Goal: Task Accomplishment & Management: Manage account settings

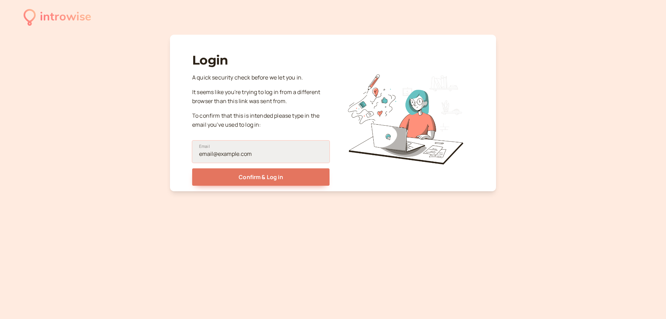
click at [276, 152] on input "Email" at bounding box center [260, 152] width 137 height 22
type input "[EMAIL_ADDRESS][DOMAIN_NAME]"
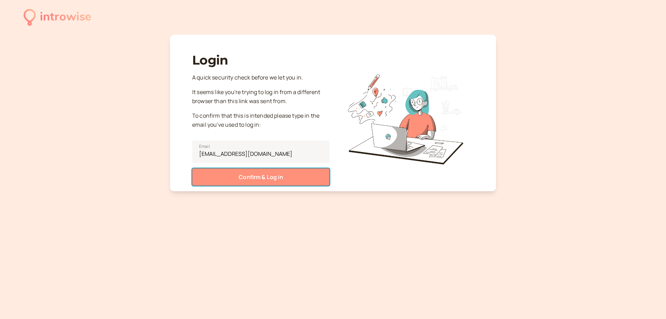
click at [276, 177] on button "Confirm & Log in" at bounding box center [260, 176] width 137 height 17
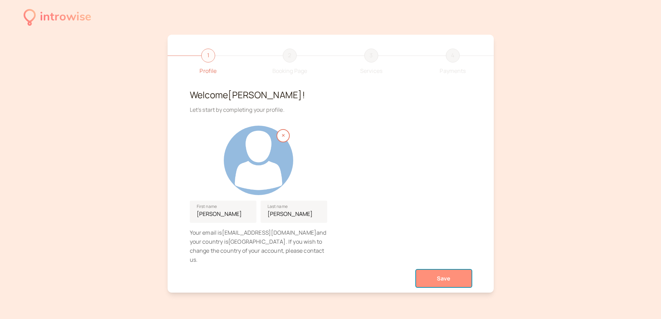
click at [448, 276] on button "Save" at bounding box center [444, 278] width 56 height 17
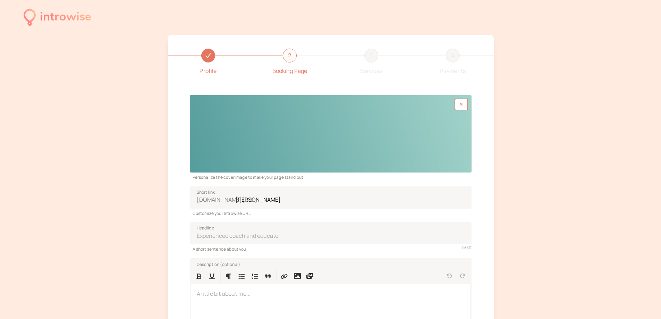
click at [217, 148] on div at bounding box center [331, 133] width 282 height 77
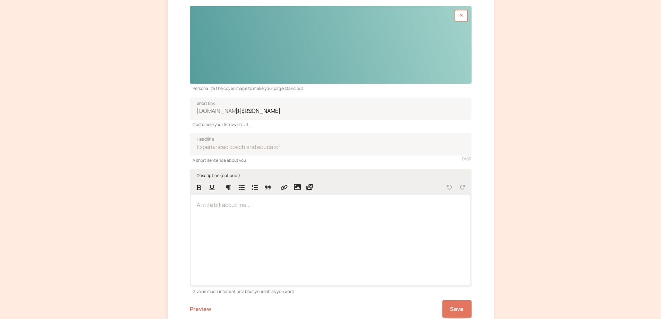
scroll to position [113, 0]
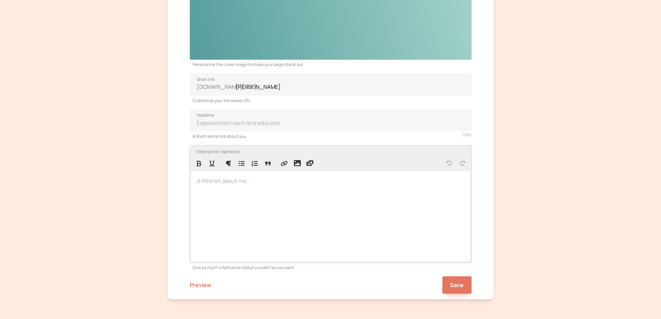
click at [238, 192] on div at bounding box center [330, 216] width 279 height 90
drag, startPoint x: 193, startPoint y: 183, endPoint x: 268, endPoint y: 273, distance: 116.6
click at [268, 273] on form "Personalize the cover image to make your page stand out introwise.com/ marita-l…" at bounding box center [331, 135] width 282 height 317
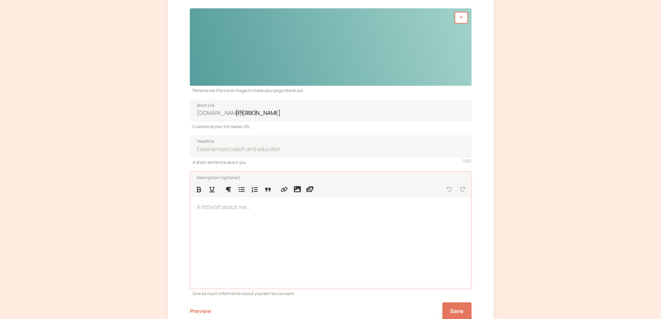
scroll to position [104, 0]
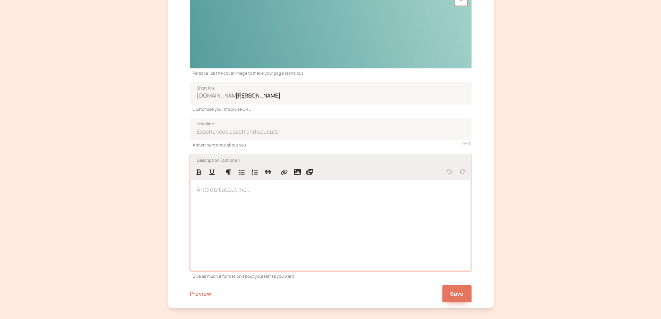
click at [295, 209] on div at bounding box center [330, 225] width 279 height 90
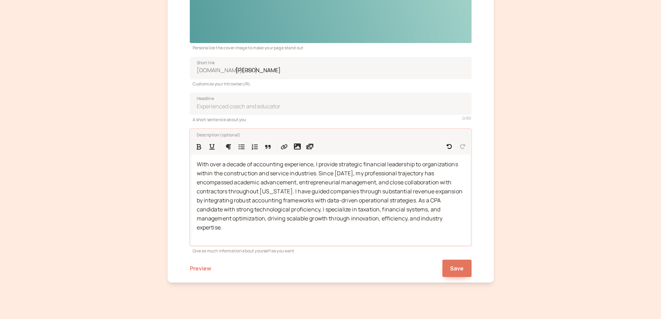
scroll to position [144, 0]
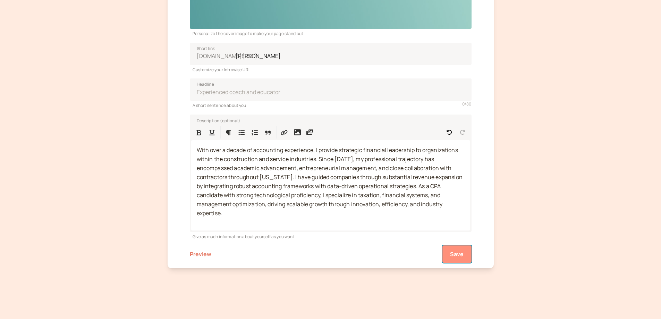
click at [450, 251] on button "Save" at bounding box center [457, 253] width 29 height 17
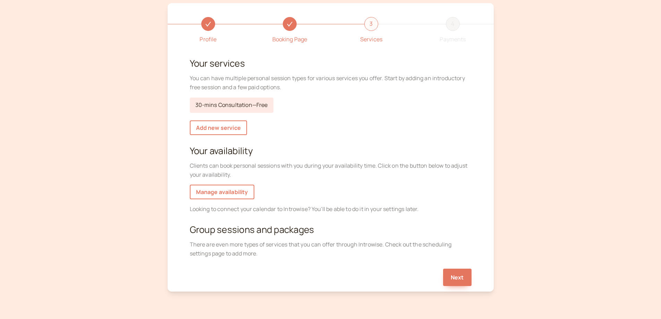
scroll to position [20, 0]
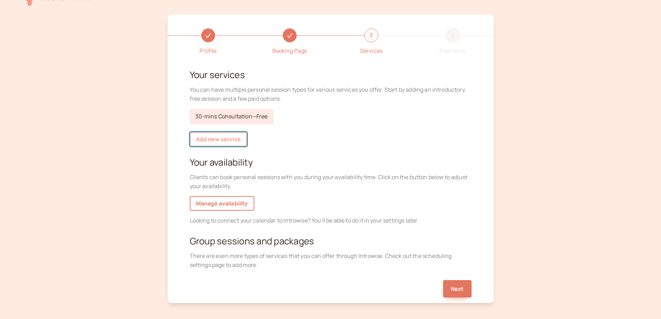
click at [238, 140] on link "Add new service" at bounding box center [218, 139] width 57 height 15
select select "30"
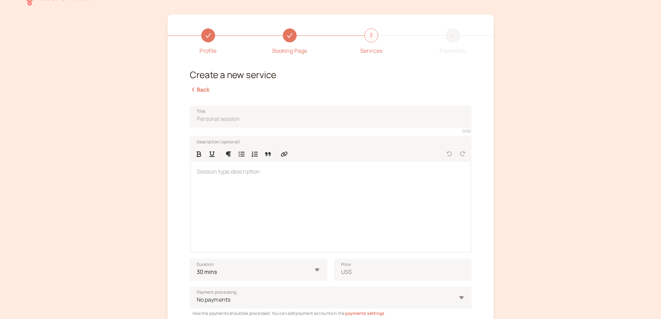
click at [198, 89] on link "Back" at bounding box center [200, 90] width 20 height 8
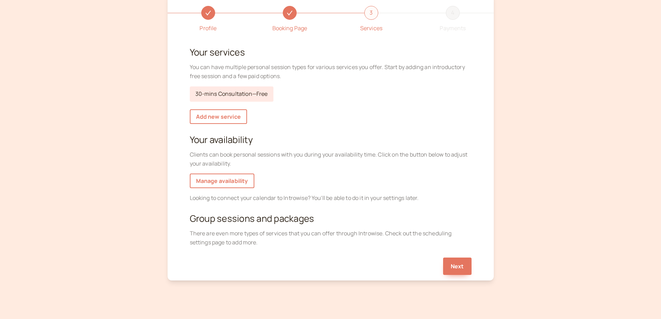
scroll to position [55, 0]
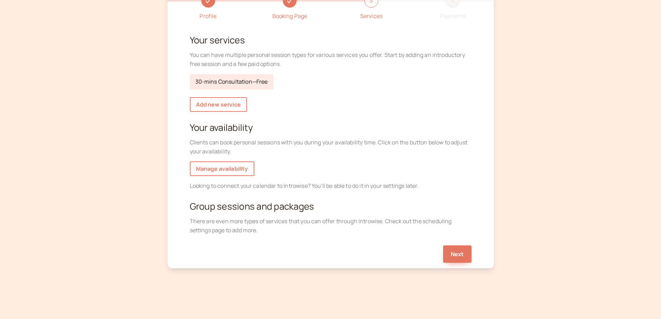
click at [236, 79] on link "30-mins Consultation — Free" at bounding box center [232, 81] width 84 height 15
select select "30"
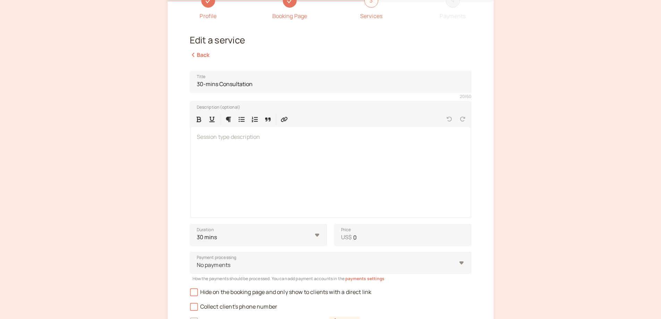
click at [199, 56] on link "Back" at bounding box center [200, 55] width 20 height 8
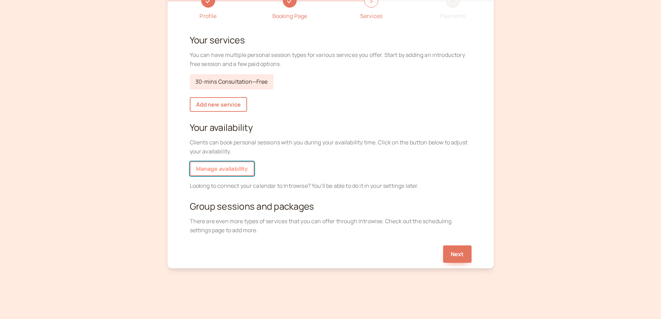
click at [235, 170] on link "Manage availability" at bounding box center [222, 168] width 65 height 15
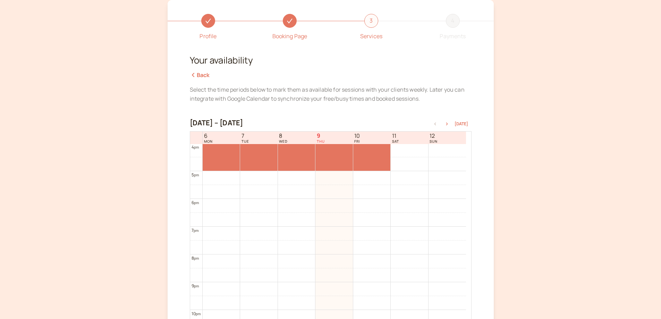
scroll to position [456, 0]
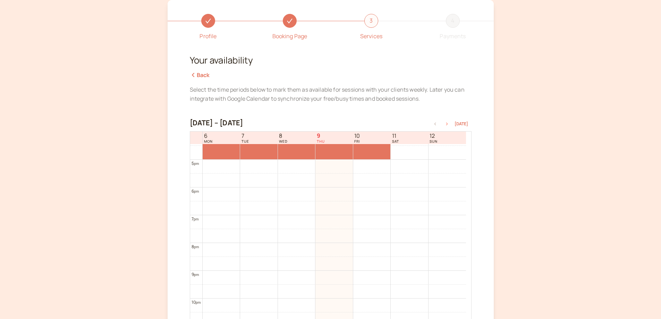
click at [449, 125] on icon "button" at bounding box center [447, 124] width 8 height 3
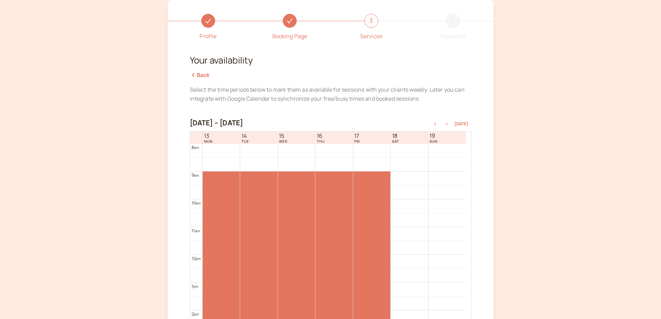
click at [449, 125] on icon "button" at bounding box center [447, 124] width 8 height 3
click at [448, 121] on button "button" at bounding box center [447, 123] width 8 height 5
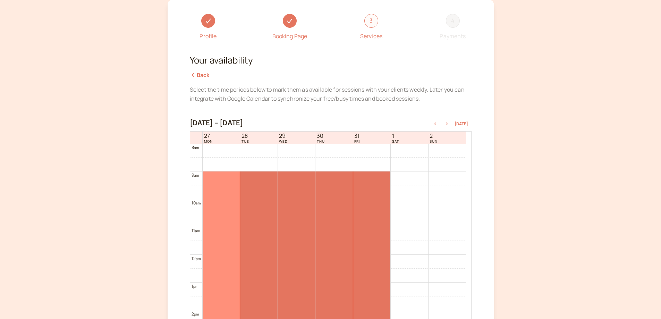
click at [225, 204] on div at bounding box center [221, 282] width 37 height 222
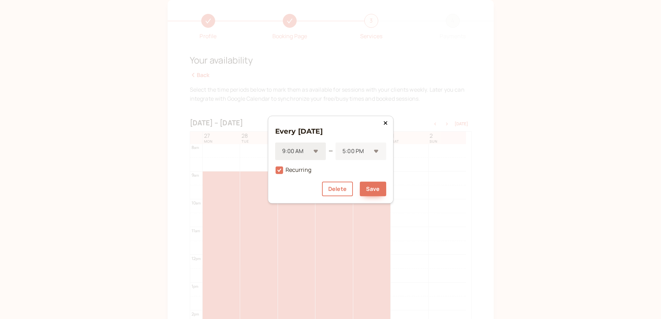
click at [316, 153] on div "9:00 AM" at bounding box center [300, 151] width 51 height 18
click at [293, 177] on div "10:00 AM" at bounding box center [300, 178] width 51 height 15
click at [373, 150] on div "5:00 PM" at bounding box center [361, 151] width 49 height 18
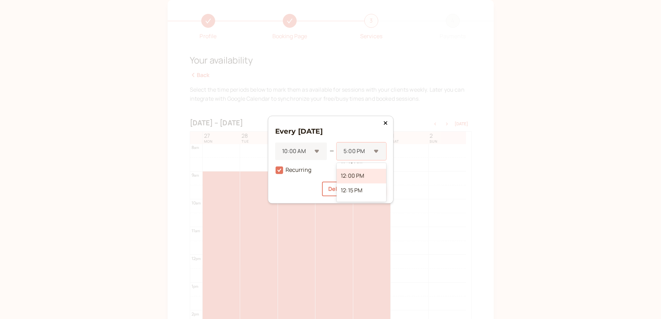
click at [354, 175] on div "12:00 PM" at bounding box center [361, 176] width 49 height 15
click at [281, 169] on icon at bounding box center [280, 170] width 12 height 12
click at [275, 172] on input "Recurring" at bounding box center [275, 172] width 0 height 0
click at [369, 192] on button "Save" at bounding box center [373, 189] width 26 height 15
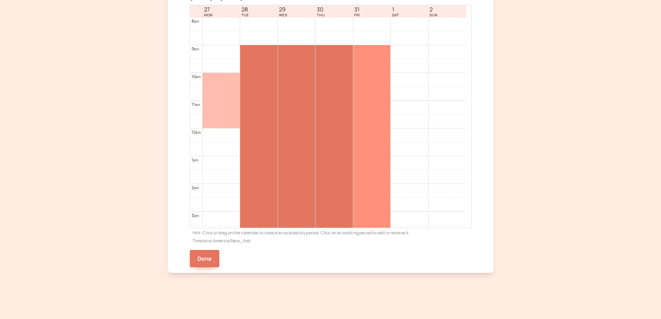
scroll to position [166, 0]
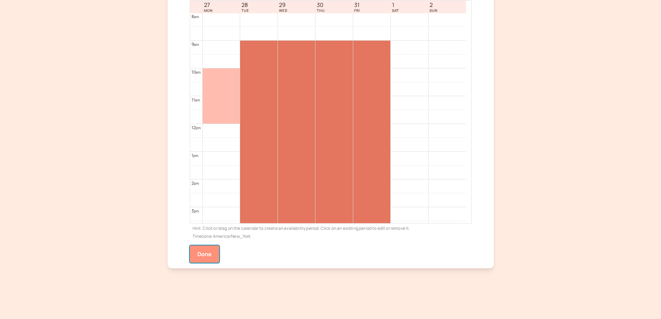
click at [202, 257] on button "Done" at bounding box center [205, 253] width 30 height 17
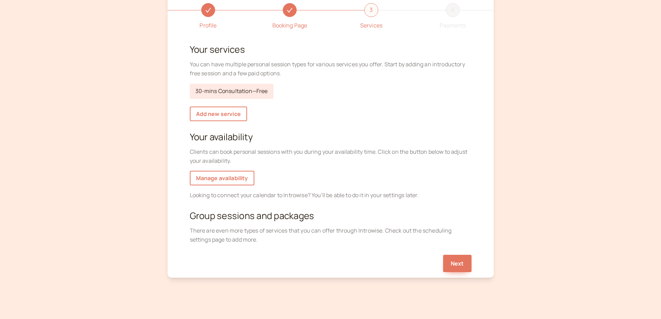
scroll to position [55, 0]
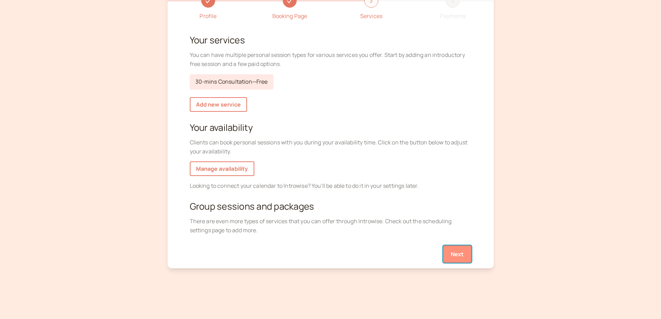
click at [460, 255] on button "Next" at bounding box center [457, 253] width 28 height 17
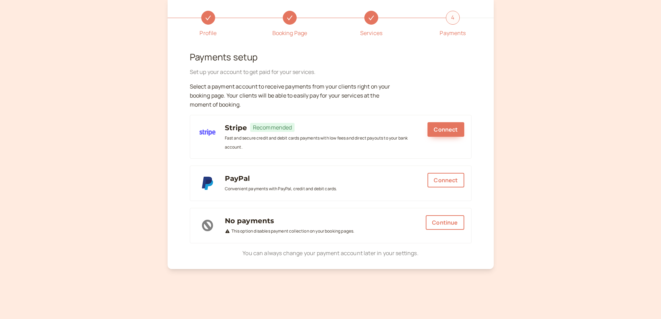
scroll to position [39, 0]
click at [439, 221] on button "Continue" at bounding box center [445, 222] width 38 height 15
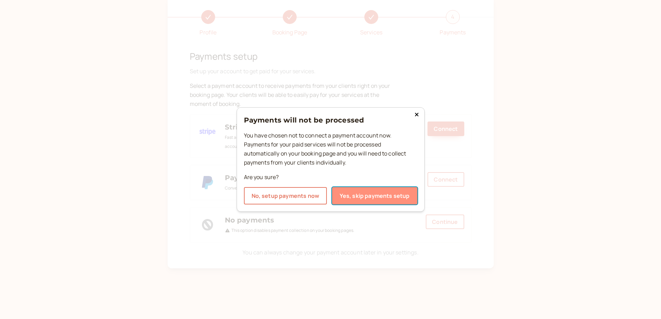
click at [377, 195] on button "Yes, skip payments setup" at bounding box center [374, 195] width 85 height 17
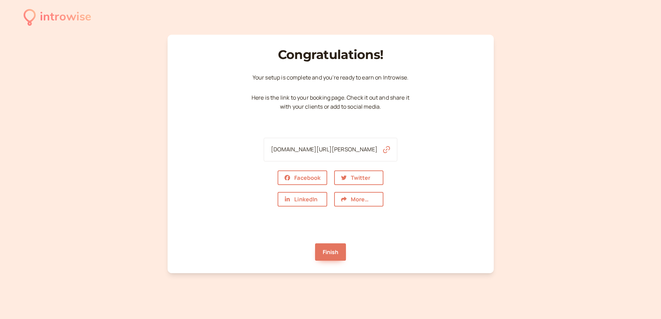
click at [383, 149] on icon "button" at bounding box center [386, 149] width 7 height 7
click at [337, 253] on link "Finish" at bounding box center [330, 251] width 31 height 17
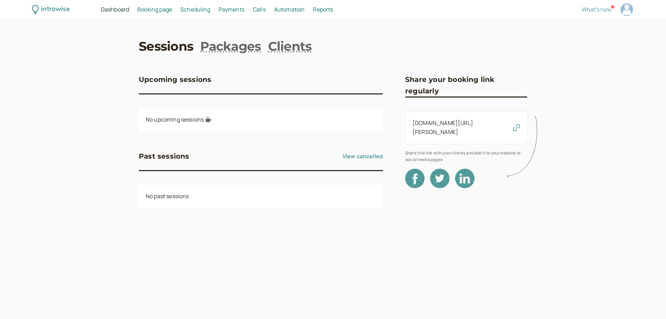
click at [145, 14] on link "Booking page Booking" at bounding box center [154, 9] width 35 height 9
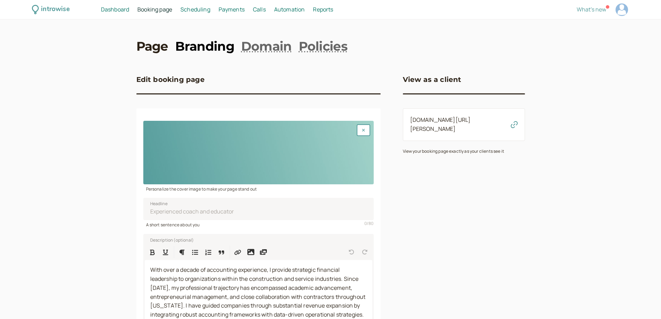
click at [201, 45] on link "Branding" at bounding box center [204, 45] width 59 height 17
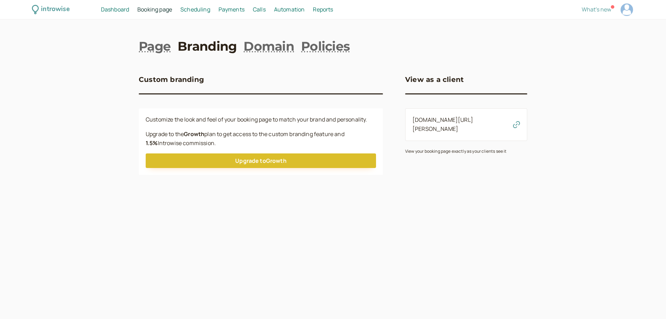
click at [426, 81] on h3 "View as a client" at bounding box center [434, 79] width 59 height 11
click at [258, 47] on link "Domain" at bounding box center [269, 45] width 51 height 17
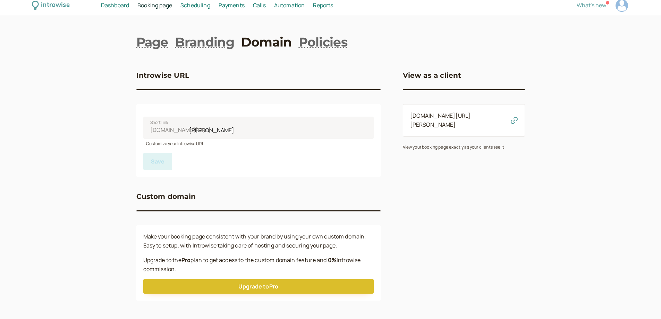
scroll to position [5, 0]
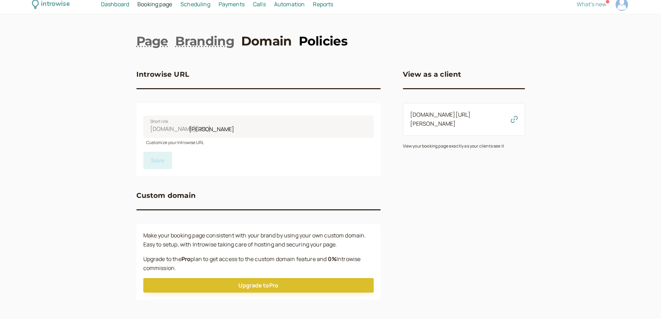
click at [333, 45] on link "Policies" at bounding box center [323, 40] width 49 height 17
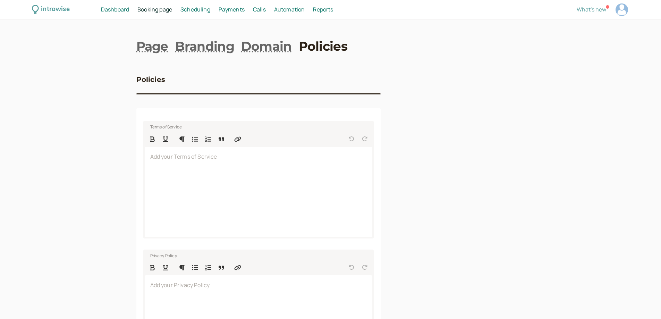
click at [198, 11] on span "Scheduling" at bounding box center [195, 10] width 30 height 8
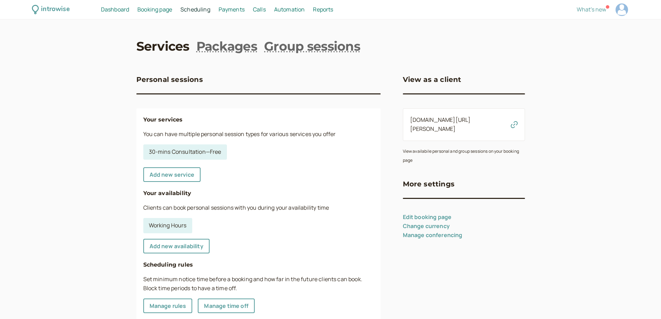
click at [224, 11] on span "Payments" at bounding box center [232, 10] width 26 height 8
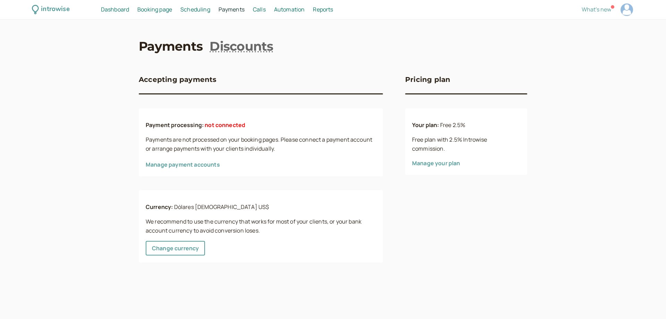
click at [226, 10] on span "Payments" at bounding box center [232, 10] width 26 height 8
click at [258, 11] on span "Calls" at bounding box center [259, 10] width 13 height 8
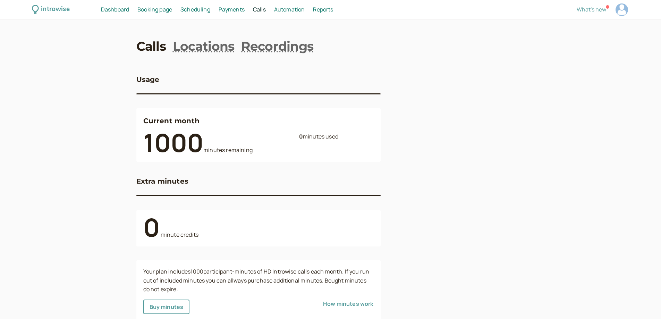
click at [296, 9] on span "Automation" at bounding box center [289, 10] width 31 height 8
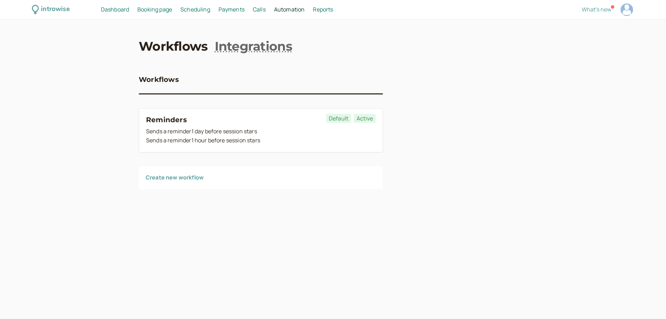
click at [332, 12] on span "Reports" at bounding box center [323, 10] width 20 height 8
select select "last30Days"
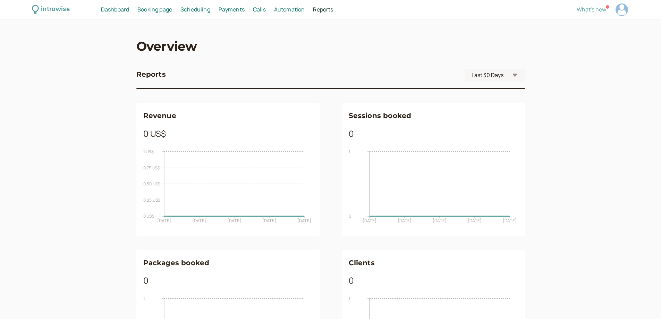
click at [230, 10] on span "Payments" at bounding box center [232, 10] width 26 height 8
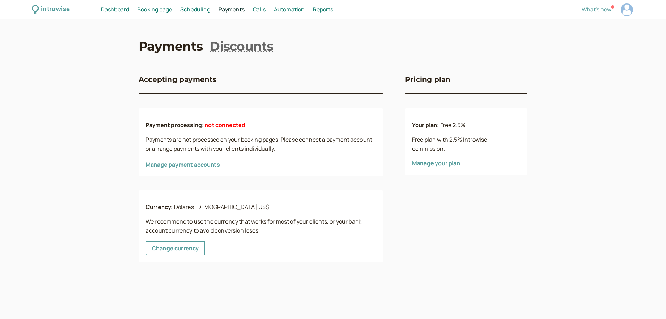
click at [443, 162] on link "Manage your plan" at bounding box center [436, 163] width 48 height 8
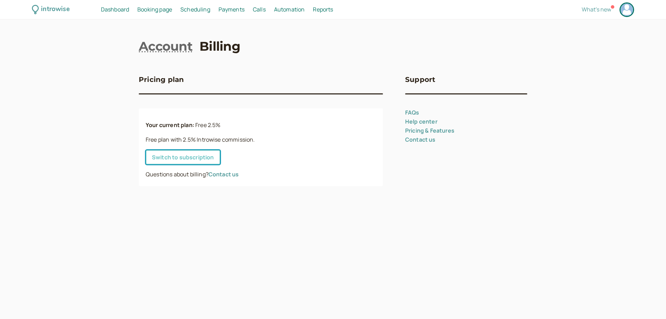
click at [173, 160] on link "Switch to subscription" at bounding box center [183, 157] width 75 height 15
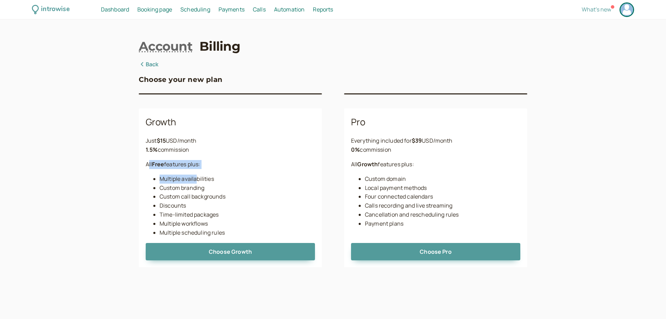
drag, startPoint x: 149, startPoint y: 168, endPoint x: 197, endPoint y: 174, distance: 48.7
click at [197, 174] on div "Growth Just $ 15 USD/month 1.5 % commission All Free features plus: Multiple av…" at bounding box center [230, 187] width 183 height 159
click at [223, 163] on p "All Free features plus:" at bounding box center [230, 164] width 169 height 9
click at [128, 165] on div "introwise Dashboard Dashboard Booking page Booking Scheduling Scheduling Paymen…" at bounding box center [333, 159] width 666 height 319
drag, startPoint x: 140, startPoint y: 162, endPoint x: 202, endPoint y: 168, distance: 62.3
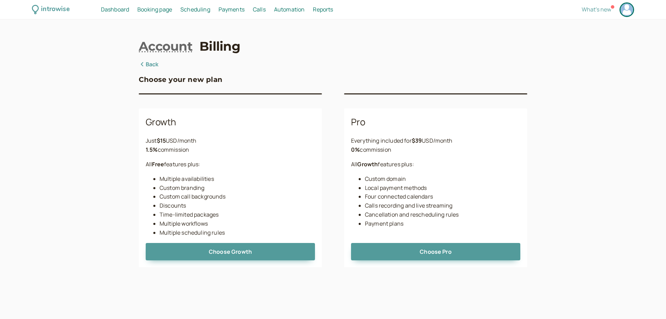
click at [202, 168] on div "Growth Just $ 15 USD/month 1.5 % commission All Free features plus: Multiple av…" at bounding box center [230, 187] width 183 height 159
drag, startPoint x: 349, startPoint y: 150, endPoint x: 401, endPoint y: 153, distance: 51.4
click at [401, 153] on div "Pro Everything included for $ 39 USD/month 0 % commission All Growth features p…" at bounding box center [435, 187] width 183 height 159
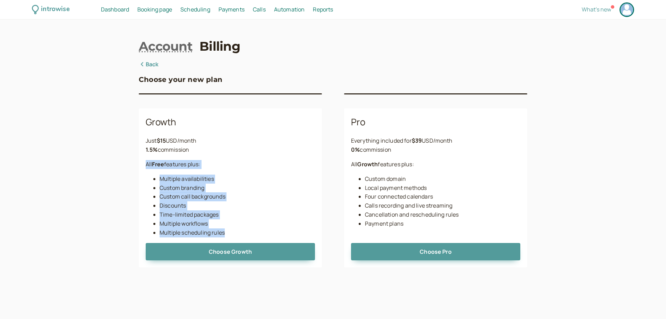
drag, startPoint x: 144, startPoint y: 165, endPoint x: 230, endPoint y: 235, distance: 110.5
click at [230, 235] on div "Growth Just $ 15 USD/month 1.5 % commission All Free features plus: Multiple av…" at bounding box center [230, 187] width 183 height 159
drag, startPoint x: 146, startPoint y: 150, endPoint x: 192, endPoint y: 152, distance: 45.9
click at [192, 152] on div "1.5 % commission" at bounding box center [230, 149] width 169 height 9
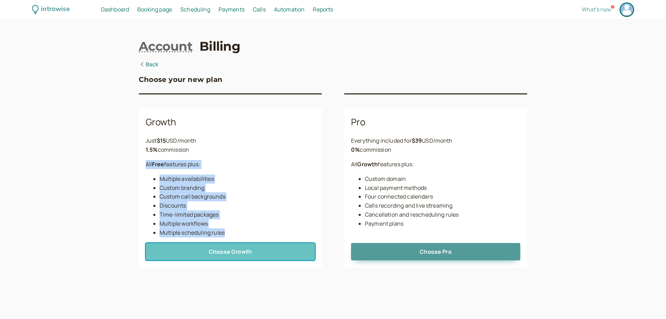
click at [182, 257] on button "Choose Growth" at bounding box center [230, 251] width 169 height 17
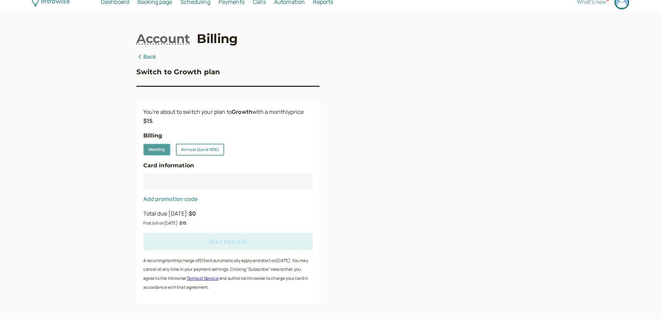
scroll to position [12, 0]
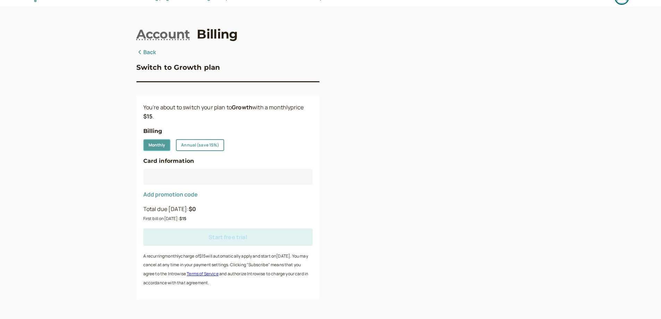
click at [144, 52] on link "Back" at bounding box center [146, 52] width 20 height 9
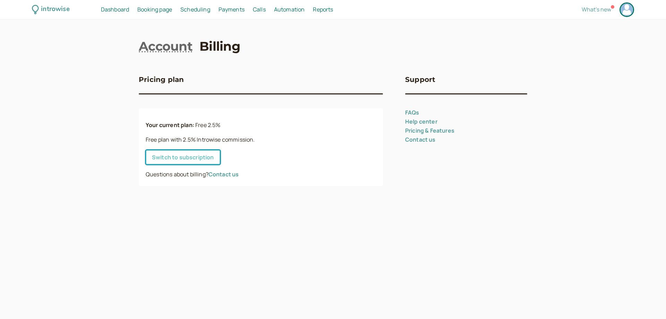
click at [196, 161] on link "Switch to subscription" at bounding box center [183, 157] width 75 height 15
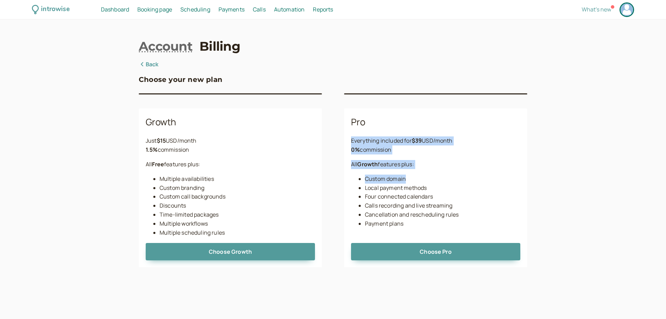
drag, startPoint x: 352, startPoint y: 140, endPoint x: 462, endPoint y: 183, distance: 118.5
click at [462, 182] on div "Pro Everything included for $ 39 USD/month 0 % commission All Growth features p…" at bounding box center [435, 187] width 183 height 159
click at [394, 148] on div "0 % commission" at bounding box center [435, 149] width 169 height 9
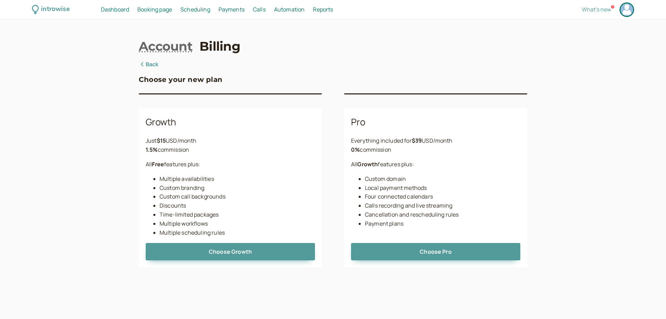
click at [355, 156] on div "Pro Everything included for $ 39 USD/month 0 % commission All Growth features p…" at bounding box center [435, 187] width 183 height 159
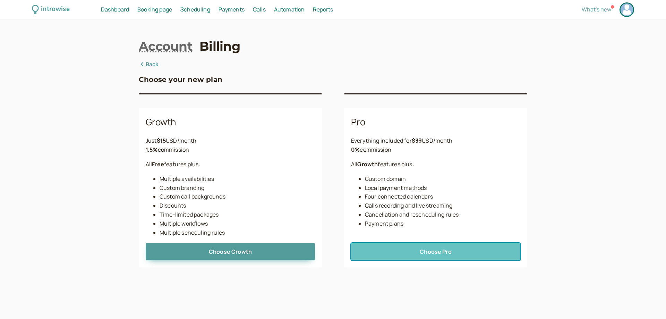
click at [423, 255] on button "Choose Pro" at bounding box center [435, 251] width 169 height 17
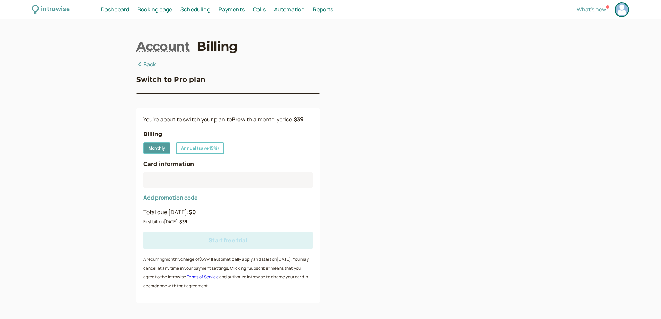
click at [197, 149] on div "Annual (save 15%)" at bounding box center [200, 148] width 48 height 12
click at [176, 142] on input "Annual (save 15%)" at bounding box center [176, 142] width 0 height 0
radio input "true"
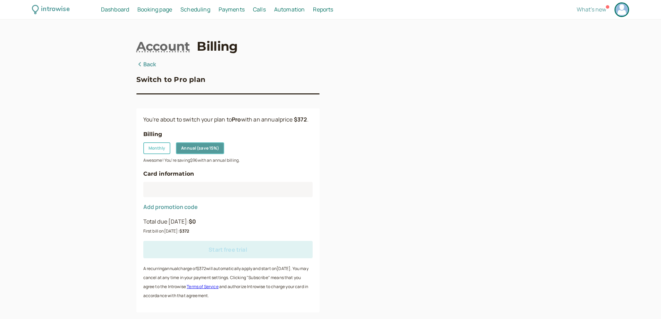
click at [159, 150] on div "Monthly" at bounding box center [156, 148] width 27 height 12
click at [143, 142] on input "Monthly" at bounding box center [143, 142] width 0 height 0
radio input "true"
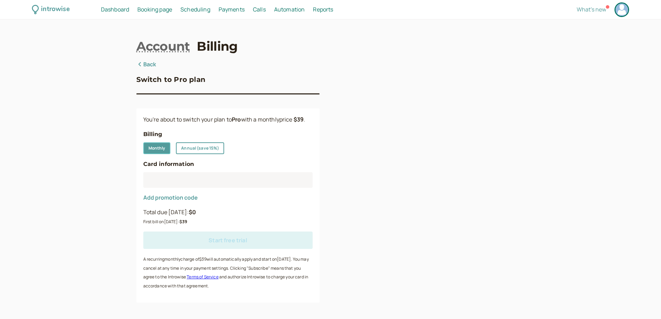
click at [109, 12] on span "Dashboard" at bounding box center [115, 10] width 28 height 8
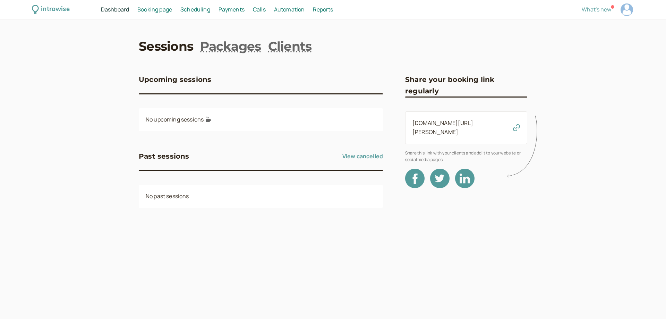
click at [109, 12] on span "Dashboard" at bounding box center [115, 10] width 28 height 8
click at [163, 10] on span "Booking page" at bounding box center [154, 10] width 35 height 8
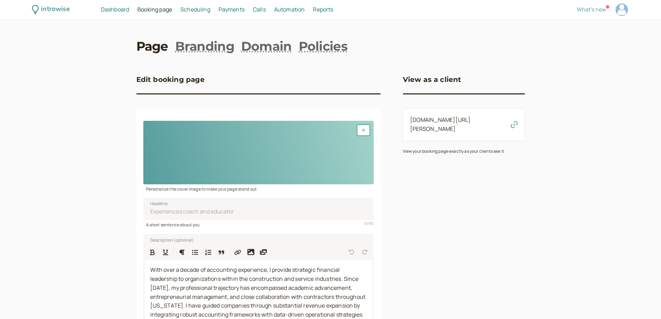
click at [197, 12] on span "Scheduling" at bounding box center [195, 10] width 30 height 8
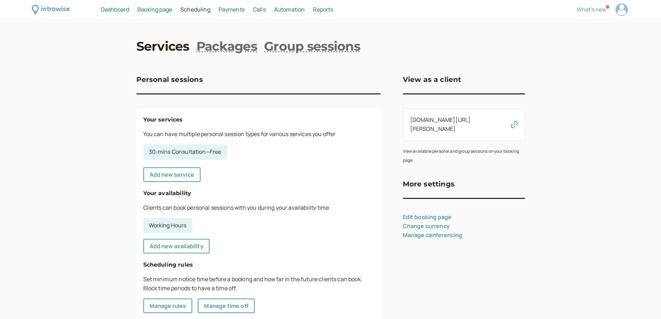
click at [199, 12] on span "Scheduling" at bounding box center [195, 10] width 30 height 8
click at [199, 9] on span "Scheduling" at bounding box center [195, 10] width 30 height 8
click at [203, 10] on span "Scheduling" at bounding box center [195, 10] width 30 height 8
click at [233, 8] on span "Payments" at bounding box center [232, 10] width 26 height 8
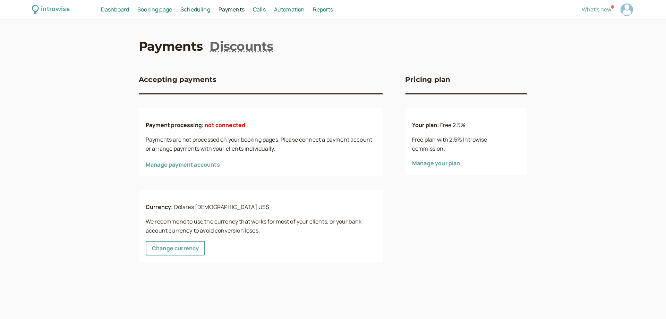
click at [201, 10] on span "Scheduling" at bounding box center [195, 10] width 30 height 8
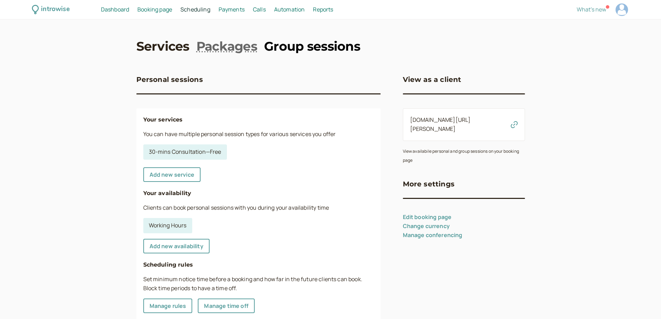
click at [321, 48] on link "Group sessions" at bounding box center [312, 45] width 96 height 17
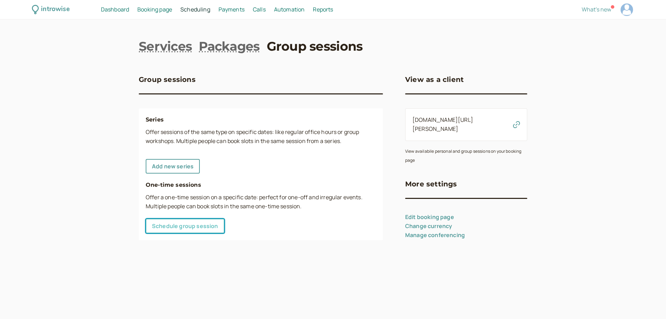
click at [168, 220] on link "Schedule group session" at bounding box center [185, 226] width 79 height 15
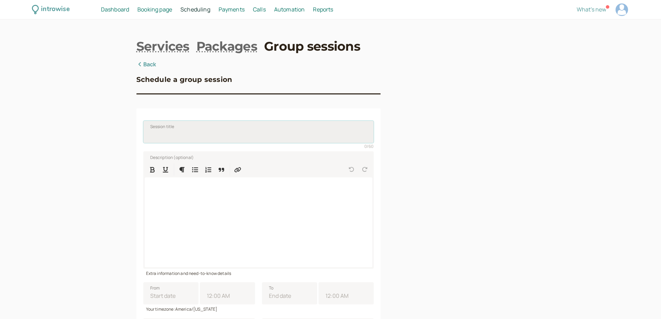
click at [258, 134] on input "Session title" at bounding box center [258, 132] width 230 height 22
drag, startPoint x: 174, startPoint y: 137, endPoint x: 172, endPoint y: 140, distance: 3.7
click at [172, 140] on input "Management" at bounding box center [258, 132] width 230 height 22
click at [171, 140] on input "Management" at bounding box center [258, 132] width 230 height 22
click at [194, 135] on input "Management" at bounding box center [258, 132] width 230 height 22
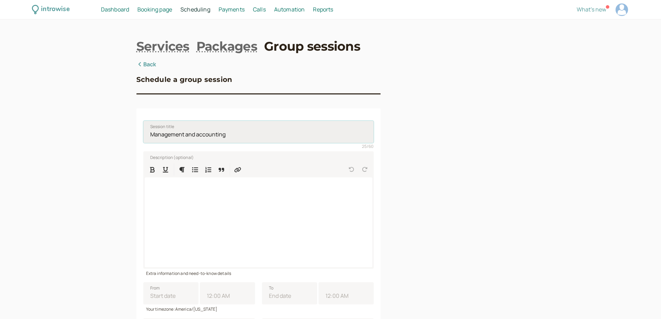
type input "Management and accounting"
click at [563, 238] on div "introwise Dashboard Dashboard Booking page Booking Scheduling Scheduling Paymen…" at bounding box center [330, 263] width 661 height 527
click at [238, 132] on input "Management and accounting" at bounding box center [258, 132] width 230 height 22
click at [240, 218] on div at bounding box center [259, 222] width 228 height 90
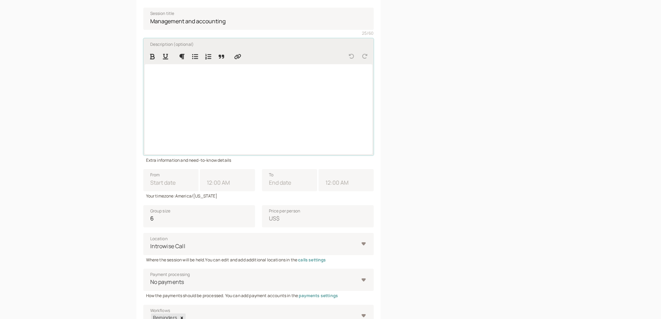
scroll to position [113, 0]
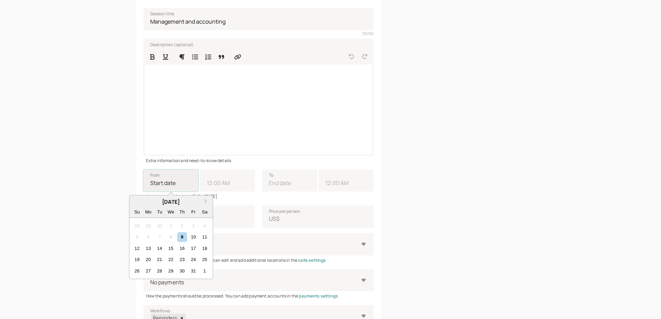
click at [185, 186] on input "From Next Month October 2025 Su Mo Tu We Th Fr Sa 28 29 30 1 2 3 4 5 6 7 8 9 10…" at bounding box center [170, 180] width 55 height 22
click at [204, 237] on div "11" at bounding box center [204, 236] width 9 height 9
click at [199, 192] on input "From Next Month October 2025 Su Mo Tu We Th Fr Sa 28 29 30 1 2 3 4 5 6 7 8 9 10…" at bounding box center [170, 180] width 55 height 22
type input "10/11/2025"
type input "11:00 AM"
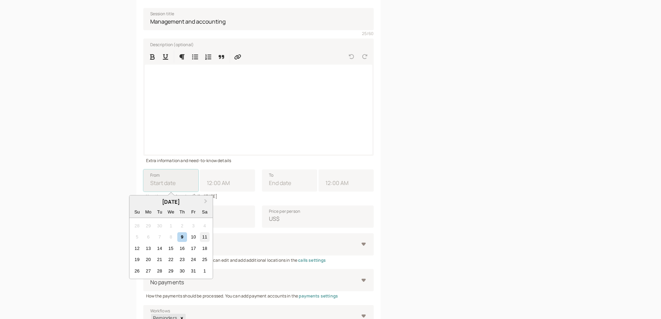
type input "10/11/2025"
type input "12:00 PM"
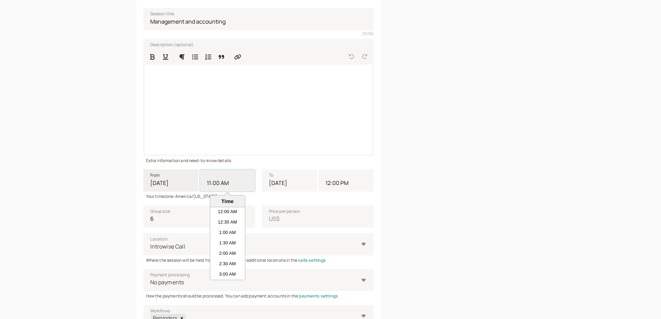
click at [243, 184] on input "11:00 AM" at bounding box center [227, 180] width 55 height 22
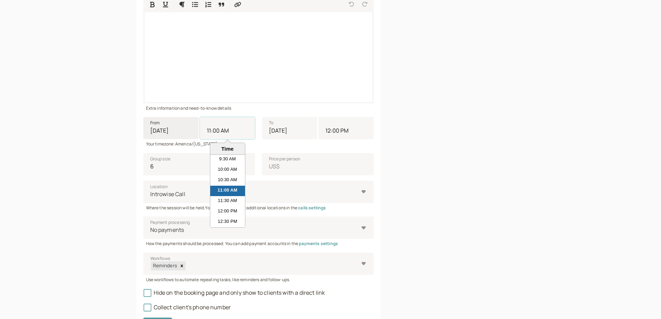
scroll to position [174, 0]
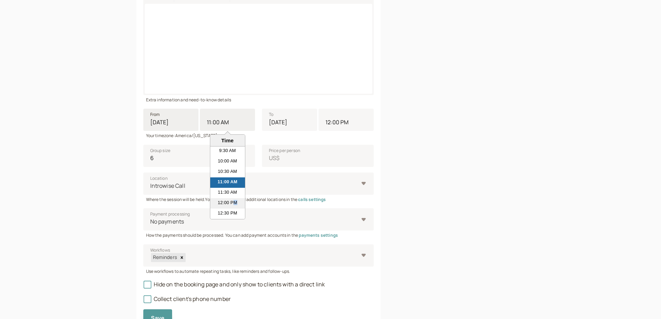
click at [233, 206] on li "12:00 PM" at bounding box center [227, 203] width 35 height 10
click at [233, 131] on input "11:00 AM" at bounding box center [227, 120] width 55 height 22
type input "12:00 PM"
type input "1:00 PM"
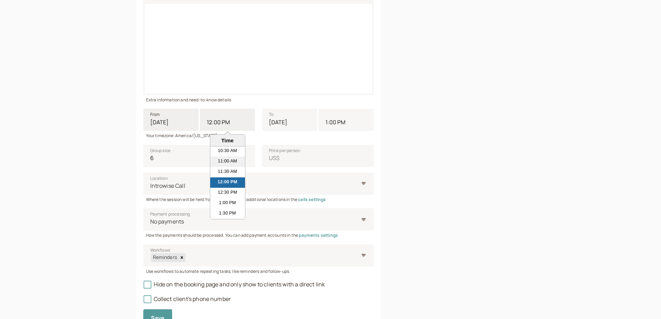
click at [232, 165] on li "11:00 AM" at bounding box center [227, 162] width 35 height 10
click at [232, 131] on input "12:00 PM" at bounding box center [227, 120] width 55 height 22
type input "11:00 AM"
type input "12:00 PM"
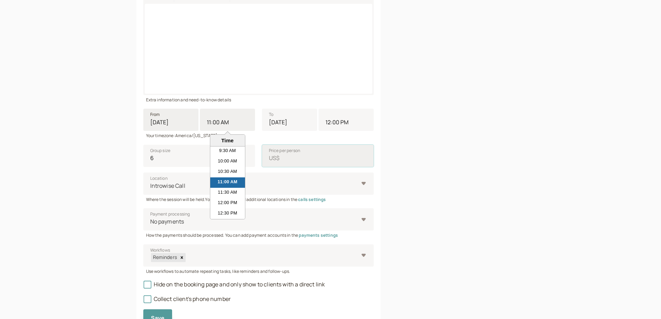
click at [349, 152] on input "Price per person US$" at bounding box center [318, 156] width 112 height 22
click at [230, 125] on input "11:00 AM" at bounding box center [227, 120] width 55 height 22
click at [228, 162] on li "10:00 AM" at bounding box center [227, 162] width 35 height 10
click at [228, 131] on input "11:00 AM" at bounding box center [227, 120] width 55 height 22
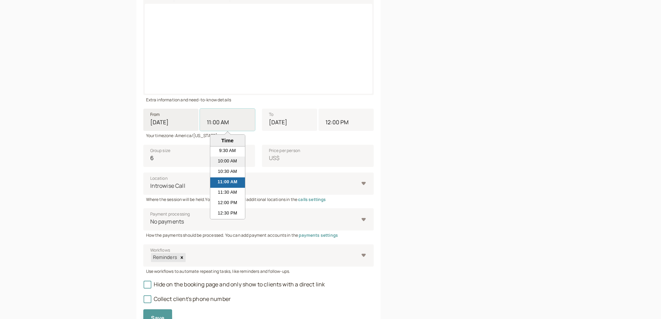
type input "10:00 AM"
type input "11:00 AM"
click at [431, 103] on div at bounding box center [464, 109] width 122 height 447
click at [246, 155] on input "7" at bounding box center [199, 156] width 112 height 22
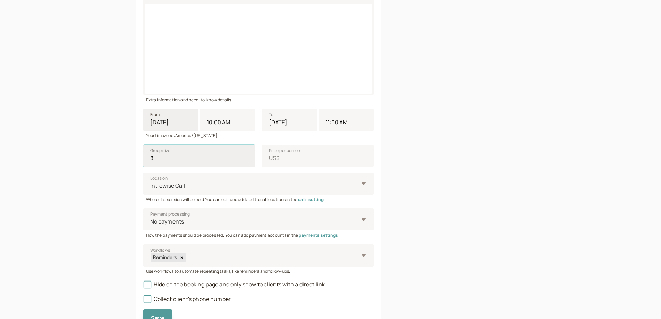
click at [246, 155] on input "8" at bounding box center [199, 156] width 112 height 22
click at [246, 155] on input "9" at bounding box center [199, 156] width 112 height 22
click at [246, 155] on input "10" at bounding box center [199, 156] width 112 height 22
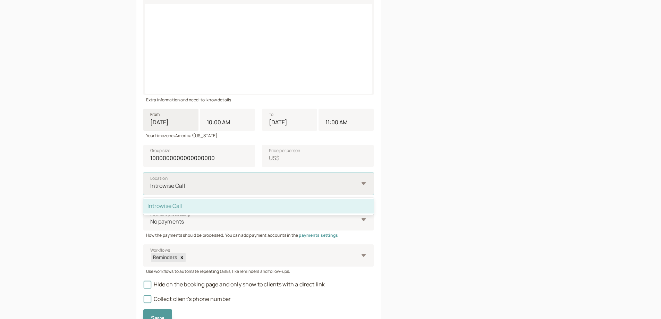
click at [222, 182] on div at bounding box center [254, 185] width 209 height 9
click at [151, 182] on input "Location option Introwise Call selected, 1 of 1. 1 result available. Use Up and…" at bounding box center [150, 186] width 1 height 8
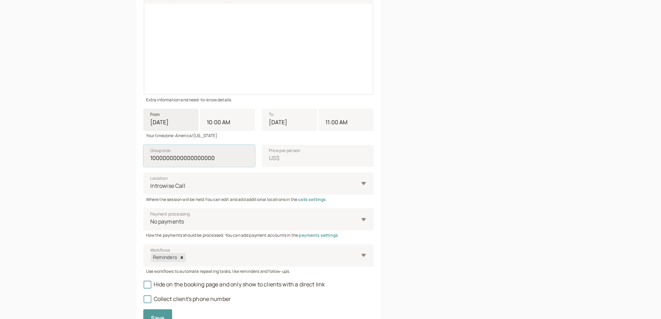
click at [230, 162] on input "1000000000000000000" at bounding box center [199, 156] width 112 height 22
type input "10000000000000000000000000000000000000000000000000"
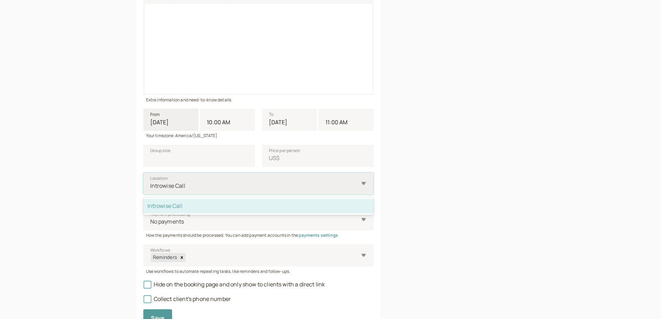
click at [259, 190] on div at bounding box center [254, 185] width 209 height 9
click at [151, 190] on input "Location option Introwise Call selected, 1 of 1. 1 result available. Use Up and…" at bounding box center [150, 186] width 1 height 8
click at [222, 159] on input "Group size" at bounding box center [199, 156] width 112 height 22
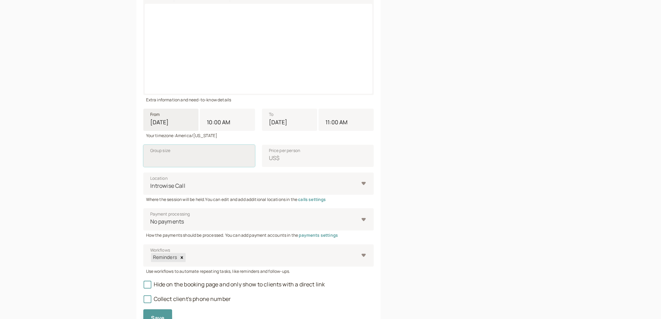
click at [224, 157] on input "Group size" at bounding box center [199, 156] width 112 height 22
click at [225, 157] on input "Group size" at bounding box center [199, 156] width 112 height 22
click at [197, 161] on input "Group size" at bounding box center [199, 156] width 112 height 22
type input "1"
type input "30"
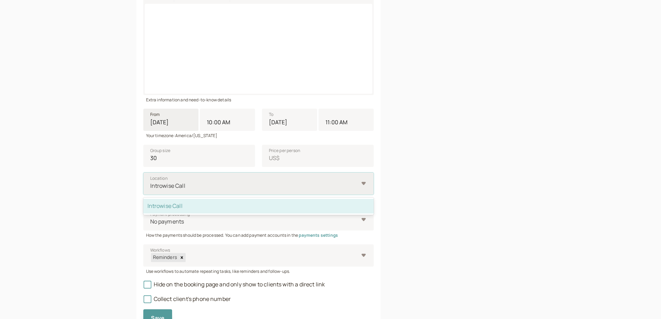
click at [298, 187] on div at bounding box center [254, 185] width 209 height 9
click at [151, 187] on input "Location option Introwise Call selected, 1 of 1. 1 result available. Use Up and…" at bounding box center [150, 186] width 1 height 8
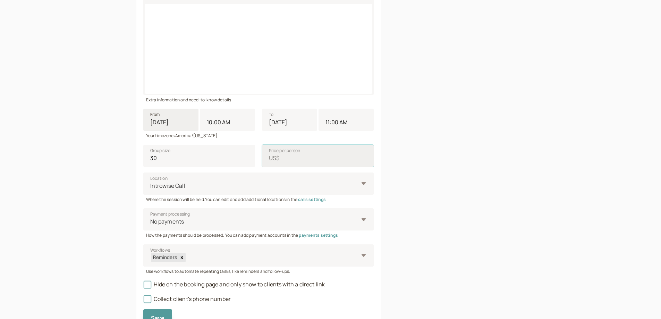
click at [301, 161] on input "Price per person US$" at bounding box center [318, 156] width 112 height 22
type input "0"
click at [272, 184] on div at bounding box center [254, 185] width 209 height 9
click at [151, 184] on input "Location Introwise Call" at bounding box center [150, 186] width 1 height 8
click at [272, 184] on div at bounding box center [254, 185] width 209 height 9
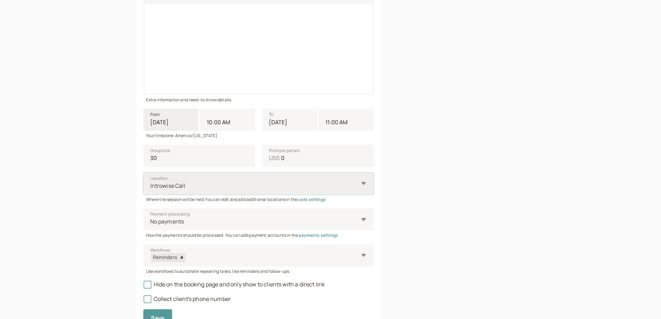
click at [151, 184] on input "Location Select is focused ,type to refine list, press Down to open the menu, I…" at bounding box center [150, 186] width 1 height 8
click at [216, 219] on div at bounding box center [254, 221] width 209 height 9
click at [151, 219] on input "Payment processing No payments" at bounding box center [150, 222] width 1 height 8
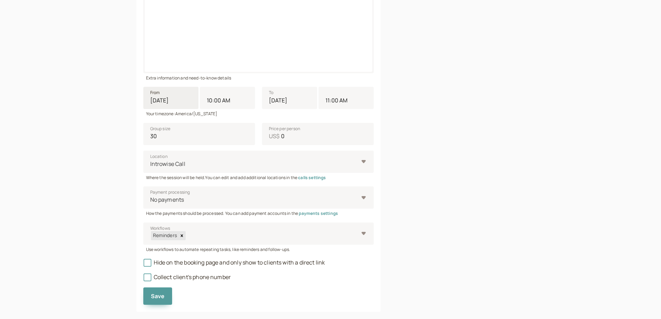
scroll to position [208, 0]
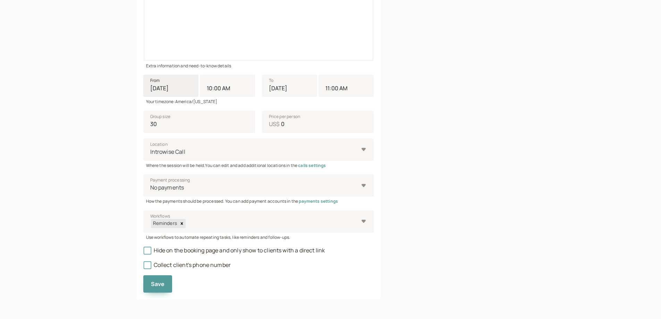
click at [428, 201] on div at bounding box center [464, 75] width 122 height 447
click at [286, 188] on div at bounding box center [254, 187] width 209 height 9
click at [151, 188] on input "Payment processing No payments" at bounding box center [150, 188] width 1 height 8
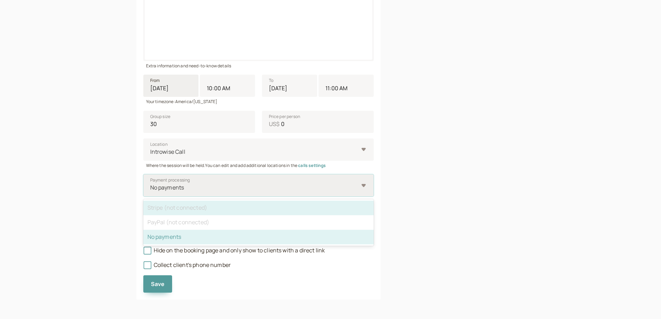
click at [191, 212] on div "Stripe (not connected)" at bounding box center [258, 208] width 230 height 15
click at [151, 192] on input "Payment processing option No payments selected, 3 of 3. 3 results available. Us…" at bounding box center [150, 188] width 1 height 8
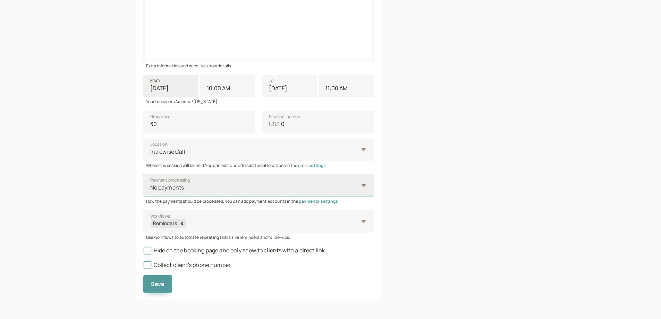
click at [371, 187] on div "No payments" at bounding box center [258, 185] width 230 height 22
click at [151, 187] on input "Payment processing Select is focused ,type to refine list, press Down to open t…" at bounding box center [150, 188] width 1 height 8
click at [147, 251] on icon at bounding box center [147, 251] width 8 height 8
click at [143, 252] on input "Hide on the booking page and only show to clients with a direct link" at bounding box center [143, 252] width 0 height 0
click at [148, 262] on icon at bounding box center [147, 265] width 8 height 8
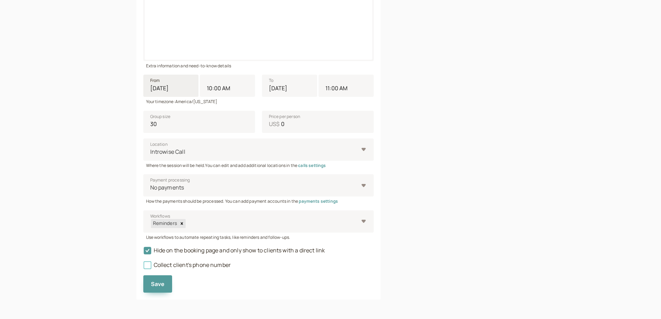
click at [143, 267] on input "Collect client's phone number" at bounding box center [143, 267] width 0 height 0
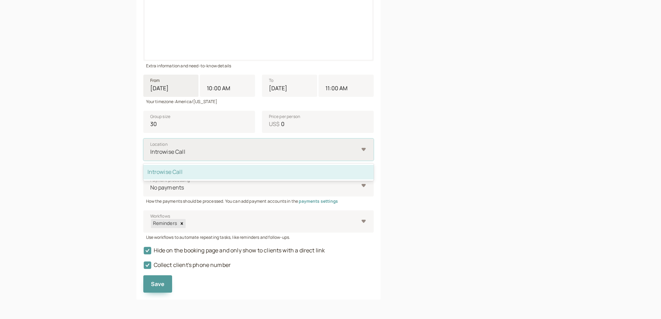
click at [232, 152] on div at bounding box center [254, 151] width 209 height 9
click at [151, 152] on input "Location option Introwise Call selected, 1 of 1. 1 result available. Use Up and…" at bounding box center [150, 152] width 1 height 8
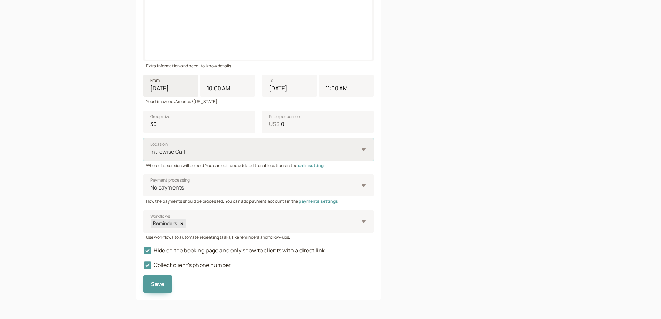
click at [232, 152] on div at bounding box center [254, 151] width 209 height 9
click at [151, 152] on input "Location Select is focused ,type to refine list, press Down to open the menu, I…" at bounding box center [150, 152] width 1 height 8
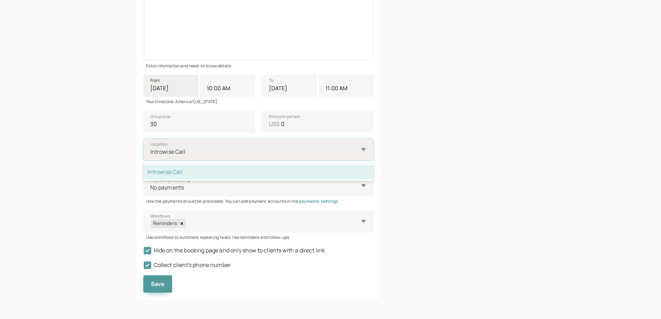
click at [363, 151] on div "Introwise Call" at bounding box center [258, 149] width 230 height 22
click at [151, 151] on input "Location option Introwise Call selected, 1 of 1. 1 result available. Use Up and…" at bounding box center [150, 152] width 1 height 8
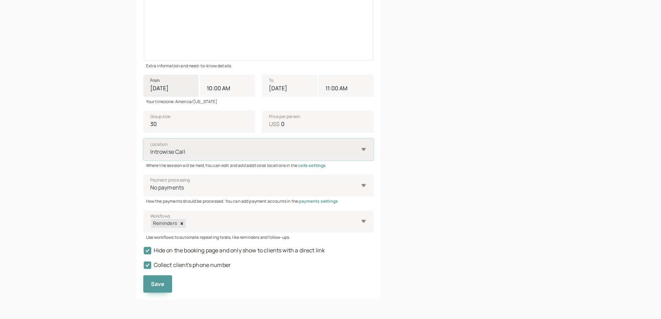
click at [363, 151] on div "Introwise Call" at bounding box center [258, 149] width 230 height 22
click at [151, 151] on input "Location Select is focused ,type to refine list, press Down to open the menu, I…" at bounding box center [150, 152] width 1 height 8
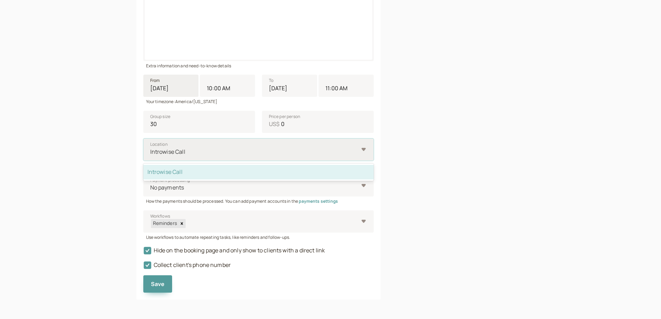
click at [362, 149] on div "Introwise Call" at bounding box center [258, 149] width 230 height 22
click at [151, 149] on input "Location option Introwise Call selected, 1 of 1. 1 result available. Use Up and…" at bounding box center [150, 152] width 1 height 8
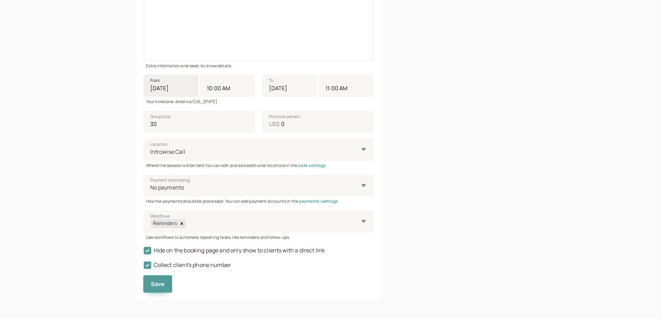
click at [471, 217] on div at bounding box center [464, 75] width 122 height 447
click at [160, 287] on span "Save" at bounding box center [158, 284] width 14 height 8
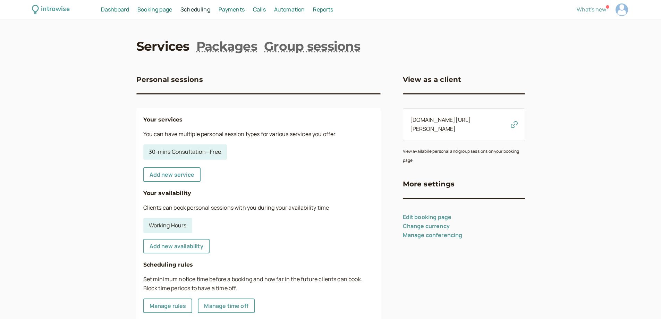
click at [51, 8] on div "introwise" at bounding box center [55, 9] width 28 height 11
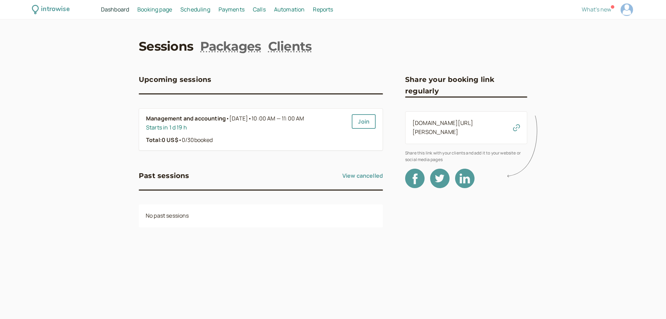
click at [226, 11] on span "Payments" at bounding box center [232, 10] width 26 height 8
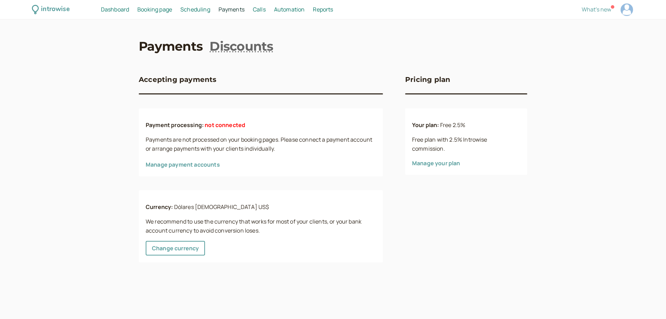
click at [51, 5] on div "introwise" at bounding box center [55, 9] width 28 height 11
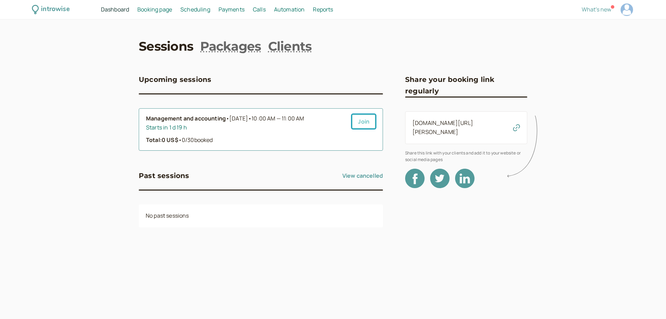
click at [364, 124] on link "Join" at bounding box center [364, 121] width 24 height 15
click at [518, 125] on icon at bounding box center [524, 146] width 34 height 69
click at [516, 123] on icon at bounding box center [524, 146] width 34 height 69
click at [253, 131] on div "Starts in 1 d 19 h" at bounding box center [246, 127] width 200 height 9
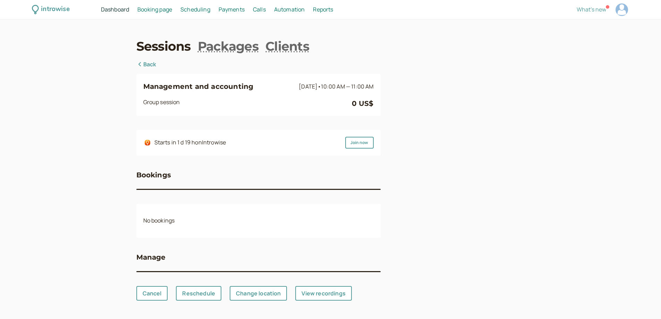
click at [145, 64] on link "Back" at bounding box center [146, 64] width 20 height 9
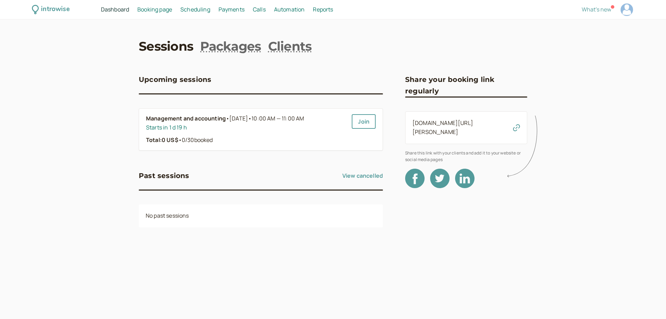
click at [157, 7] on span "Booking page" at bounding box center [154, 10] width 35 height 8
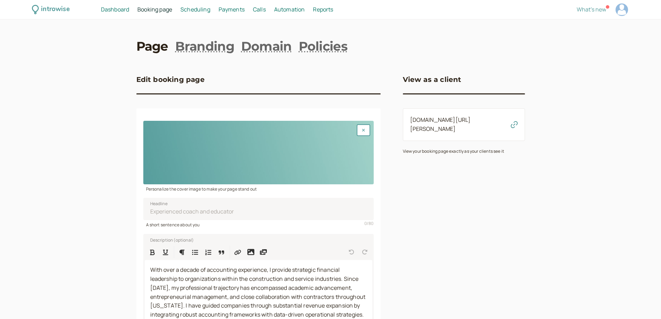
click at [184, 7] on span "Scheduling" at bounding box center [195, 10] width 30 height 8
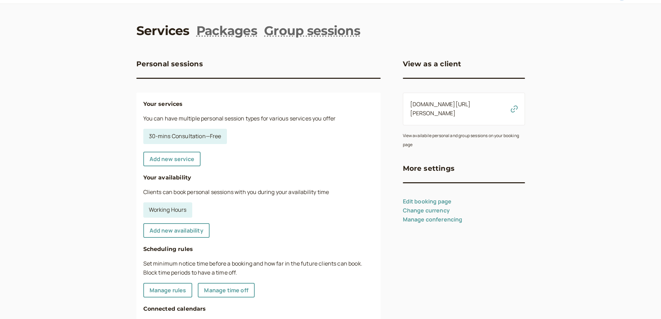
scroll to position [17, 0]
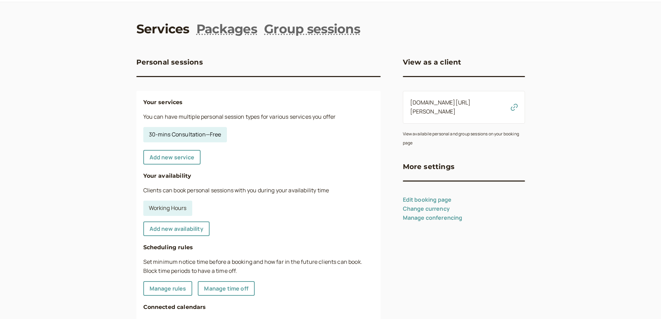
click at [210, 132] on link "30-mins Consultation — Free" at bounding box center [185, 134] width 84 height 15
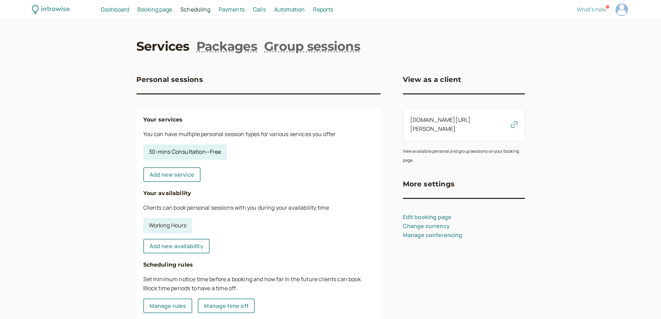
select select "30"
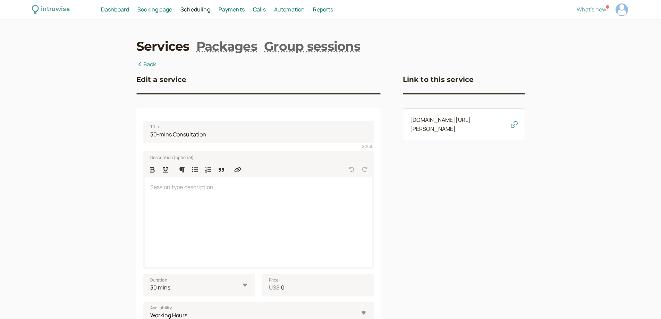
click at [191, 11] on span "Scheduling" at bounding box center [195, 10] width 30 height 8
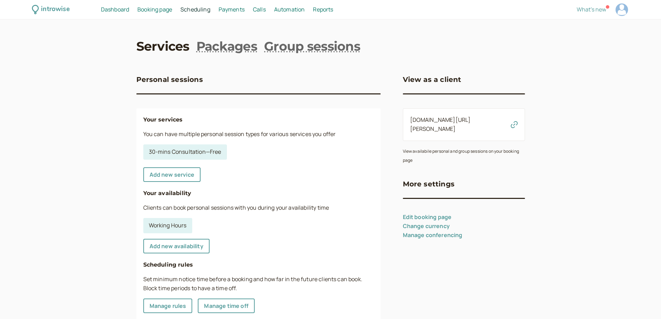
click at [258, 11] on span "Calls" at bounding box center [259, 10] width 13 height 8
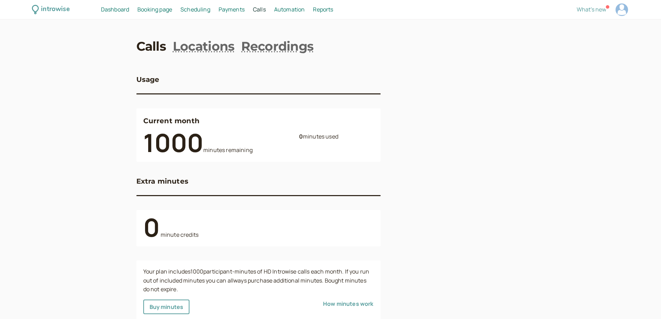
click at [240, 10] on span "Payments" at bounding box center [232, 10] width 26 height 8
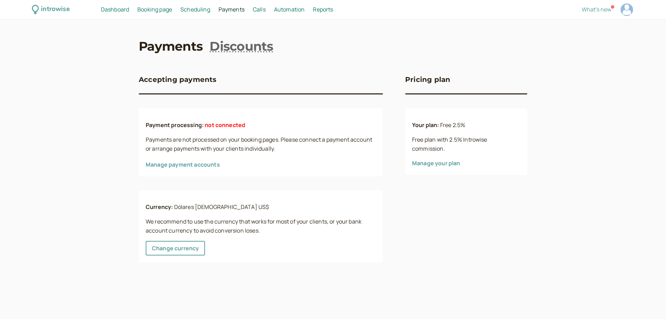
click at [198, 14] on link "Scheduling Scheduling" at bounding box center [195, 9] width 30 height 9
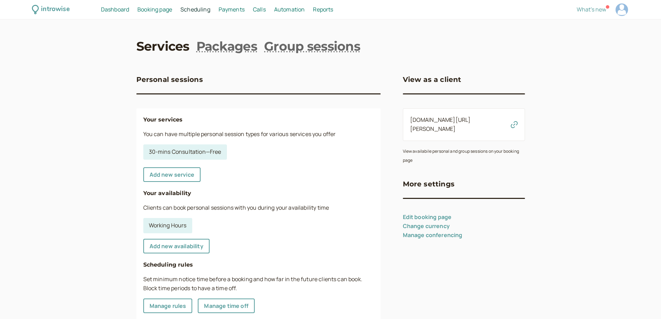
click at [150, 9] on span "Booking page" at bounding box center [154, 10] width 35 height 8
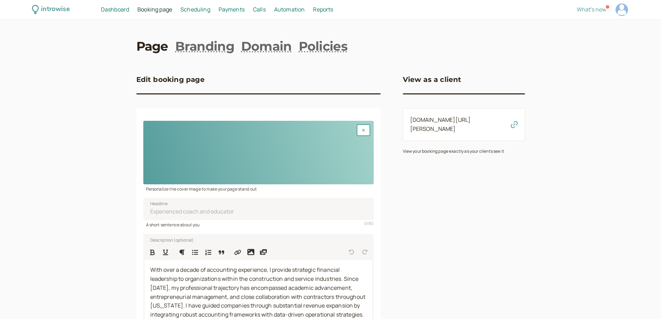
click at [195, 9] on span "Scheduling" at bounding box center [195, 10] width 30 height 8
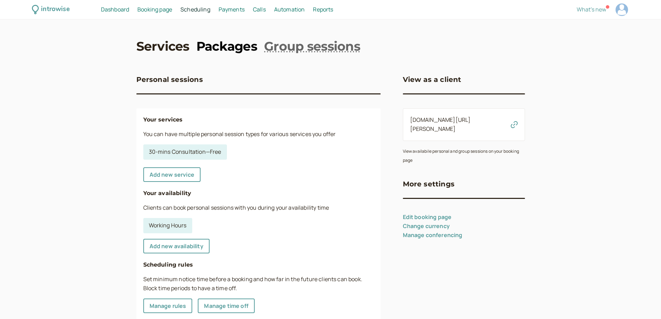
click at [222, 48] on link "Packages" at bounding box center [226, 45] width 61 height 17
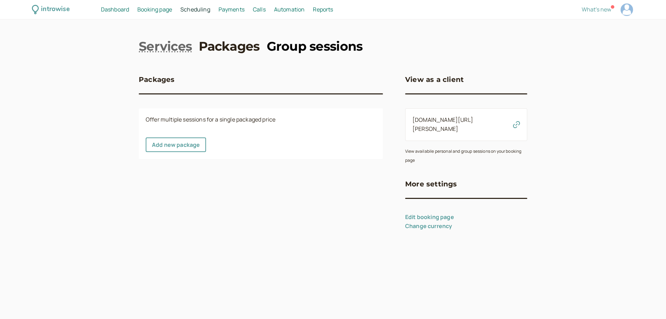
click at [300, 44] on link "Group sessions" at bounding box center [315, 45] width 96 height 17
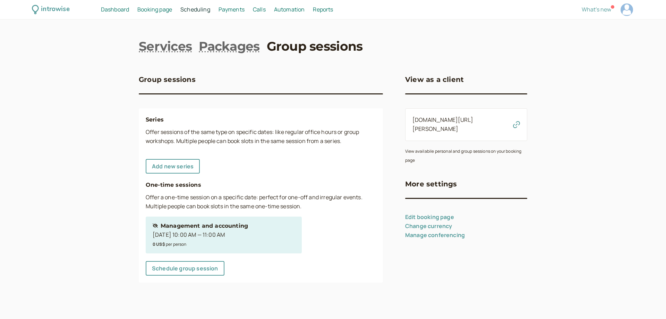
click at [195, 238] on div "Oct 11, 10:00 AM — 11:00 AM" at bounding box center [200, 234] width 95 height 9
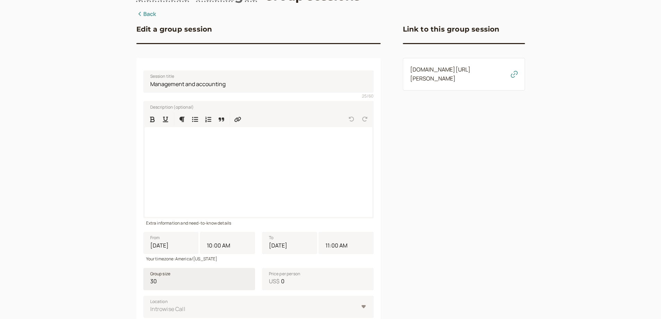
scroll to position [148, 0]
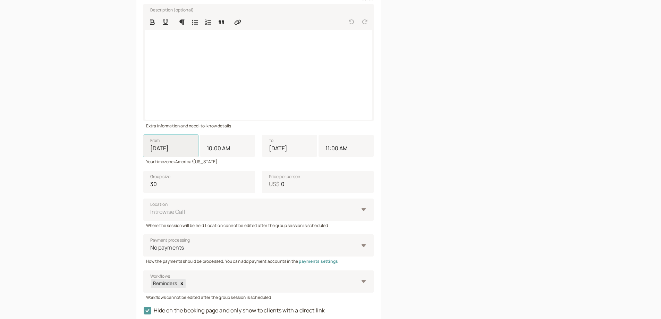
click at [188, 143] on input "10/11/2025" at bounding box center [170, 146] width 55 height 22
click at [191, 202] on div "10" at bounding box center [193, 202] width 9 height 9
click at [191, 157] on input "10/11/2025" at bounding box center [170, 146] width 55 height 22
type input "10/10/2025"
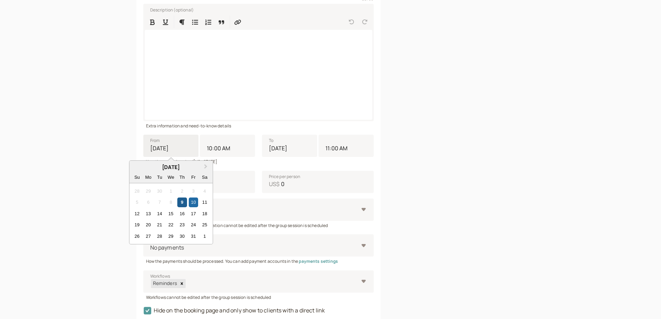
click at [178, 204] on div "9" at bounding box center [181, 202] width 9 height 9
click at [178, 157] on input "10/10/2025" at bounding box center [170, 146] width 55 height 22
type input "10/09/2025"
click at [231, 146] on input "10:00 AM" at bounding box center [227, 146] width 55 height 22
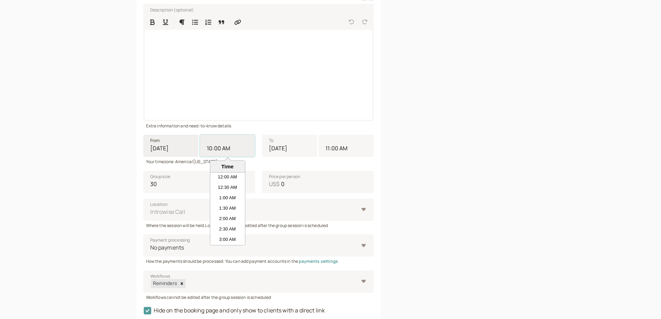
scroll to position [177, 0]
click at [177, 146] on input "10/09/2025" at bounding box center [170, 146] width 55 height 22
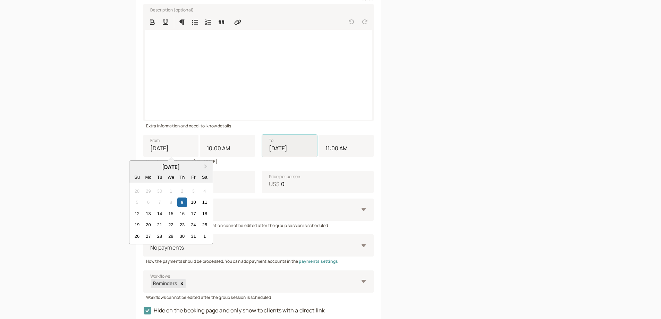
click at [298, 151] on input "10/09/2025" at bounding box center [289, 146] width 55 height 22
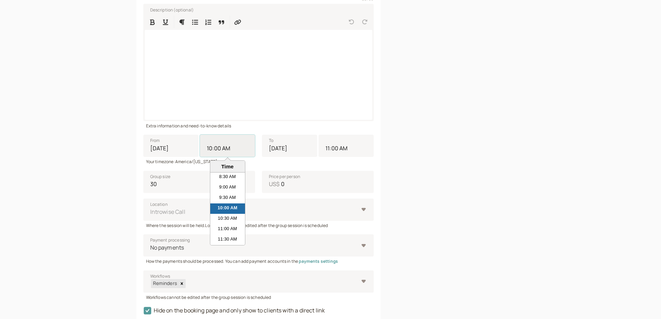
click at [250, 145] on input "10:00 AM" at bounding box center [227, 146] width 55 height 22
click at [227, 181] on li "2:00 PM" at bounding box center [227, 179] width 35 height 10
click at [227, 157] on input "10:00 AM" at bounding box center [227, 146] width 55 height 22
type input "2:00 PM"
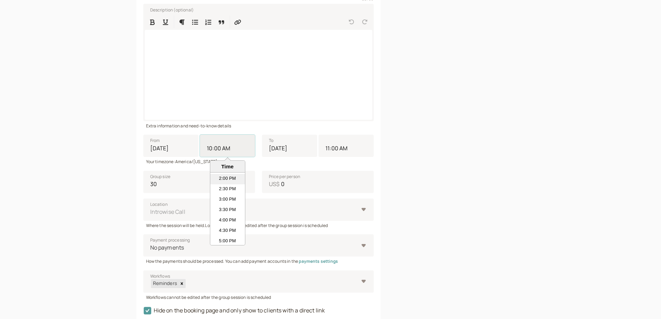
type input "3:00 PM"
click at [218, 147] on input "2:00 PM" at bounding box center [227, 146] width 55 height 22
type input "2:2 PM"
type input "3:02 PM"
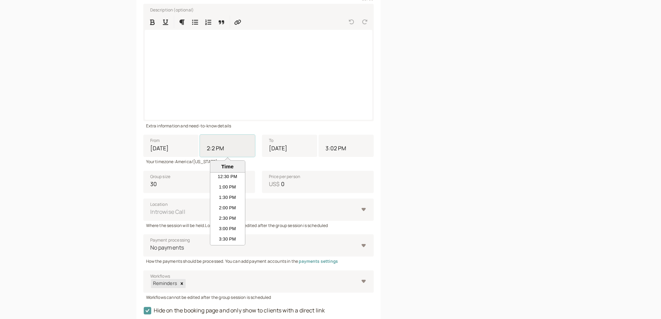
type input "2:20 PM"
type input "3:20 PM"
type input "2:20 PM"
click at [398, 135] on div "Edit a group session Session title Management and accounting 25 / 60 Descriptio…" at bounding box center [330, 136] width 389 height 447
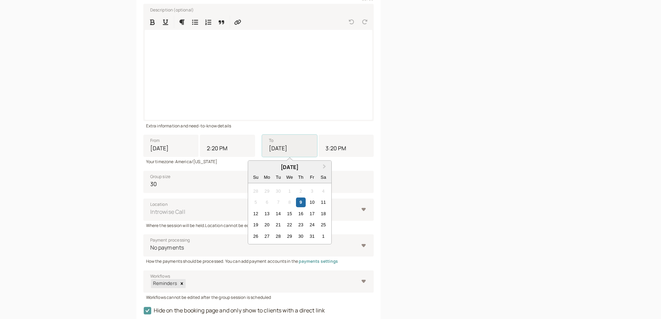
click at [301, 151] on input "10/09/2025" at bounding box center [289, 146] width 55 height 22
click at [362, 147] on input "3:20 PM" at bounding box center [346, 146] width 55 height 22
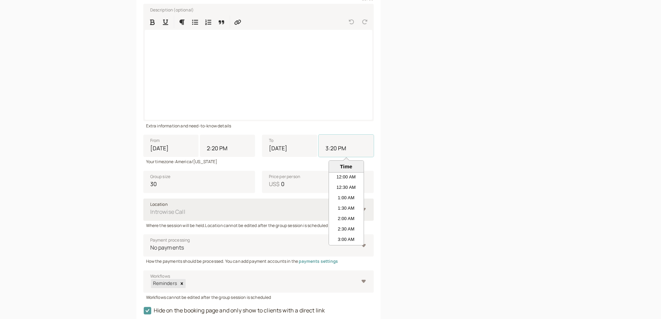
scroll to position [282, 0]
drag, startPoint x: 324, startPoint y: 147, endPoint x: 336, endPoint y: 150, distance: 12.8
click at [336, 150] on input "3:20 PM" at bounding box center [346, 146] width 55 height 22
type input "3:20 PM"
click at [414, 170] on div "Link to this group session introwise.com/marita-lopez/sessions/fq6Tcf4eow1ZrZNk…" at bounding box center [464, 136] width 122 height 447
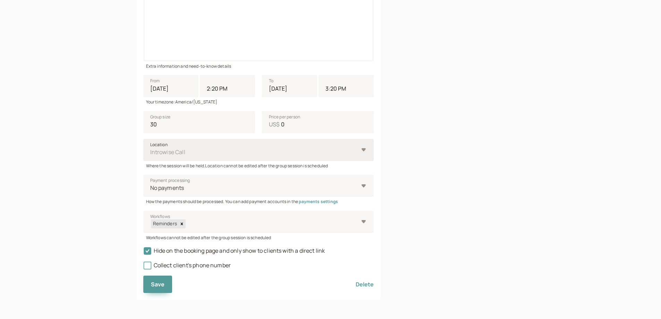
scroll to position [208, 0]
click at [146, 266] on icon at bounding box center [147, 265] width 5 height 5
click at [143, 267] on input "Collect client's phone number" at bounding box center [143, 267] width 0 height 0
click at [160, 287] on span "Save" at bounding box center [158, 284] width 14 height 8
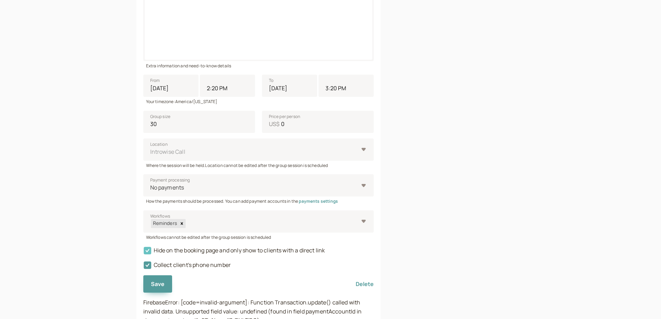
click at [144, 251] on icon at bounding box center [148, 251] width 12 height 12
click at [143, 252] on input "Hide on the booking page and only show to clients with a direct link" at bounding box center [143, 252] width 0 height 0
click at [159, 287] on span "Save" at bounding box center [158, 284] width 14 height 8
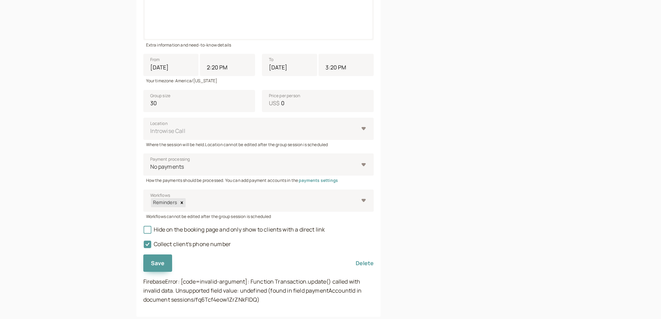
scroll to position [246, 0]
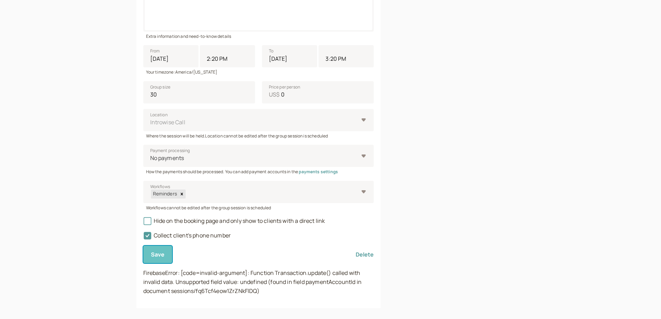
click at [158, 257] on span "Save" at bounding box center [158, 255] width 14 height 8
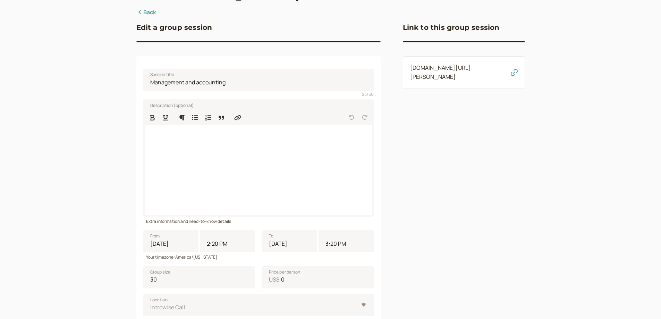
scroll to position [0, 0]
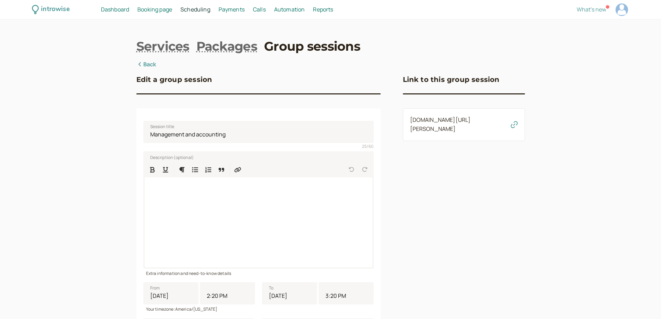
click at [289, 11] on span "Automation" at bounding box center [289, 10] width 31 height 8
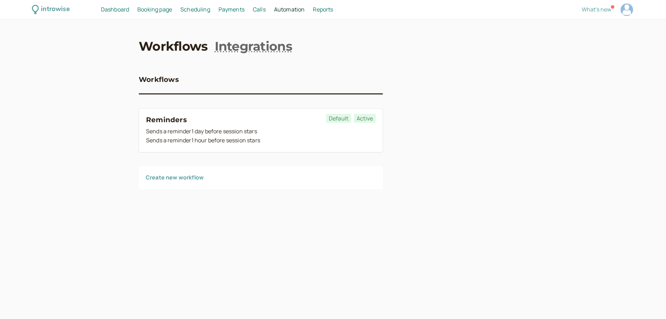
click at [112, 8] on span "Dashboard" at bounding box center [115, 10] width 28 height 8
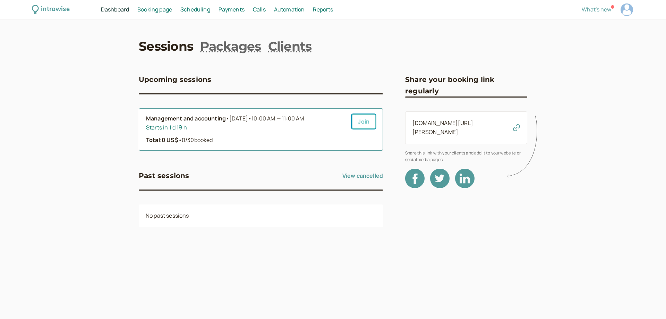
click at [372, 123] on link "Join" at bounding box center [364, 121] width 24 height 15
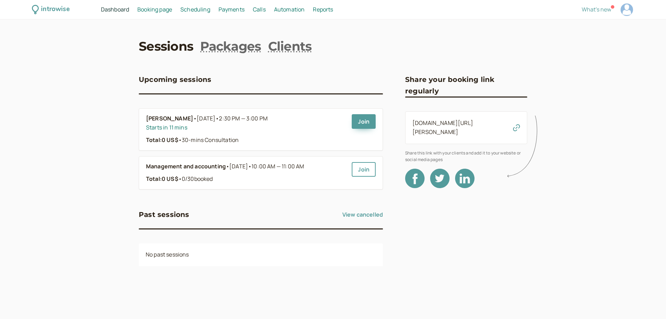
click at [516, 126] on icon at bounding box center [524, 146] width 34 height 69
click at [283, 136] on div "Total: 0 US$ • 30-mins Consultation" at bounding box center [246, 140] width 200 height 9
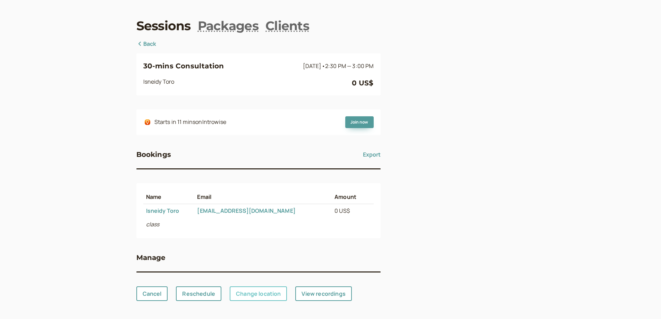
scroll to position [22, 0]
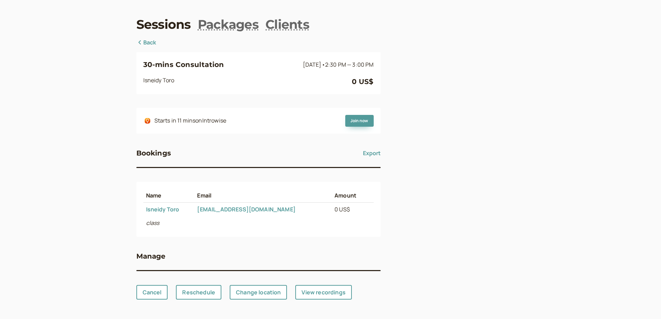
click at [153, 40] on link "Back" at bounding box center [146, 42] width 20 height 9
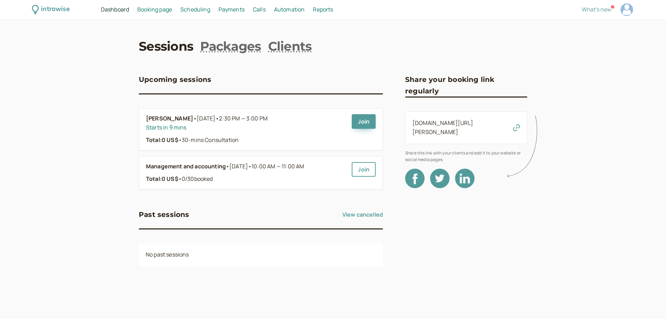
click at [259, 10] on span "Calls" at bounding box center [259, 10] width 13 height 8
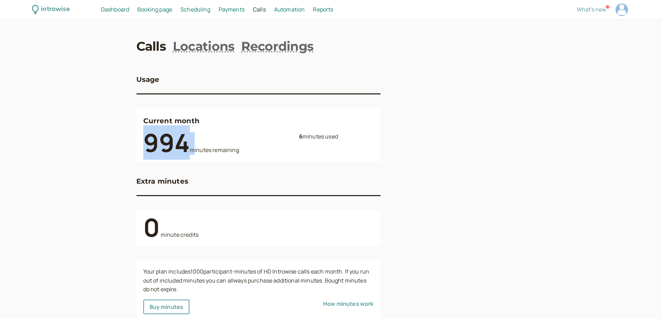
drag, startPoint x: 137, startPoint y: 145, endPoint x: 191, endPoint y: 147, distance: 53.5
click at [191, 147] on div "Current month 994 minutes remaining 6 minutes used" at bounding box center [258, 134] width 244 height 53
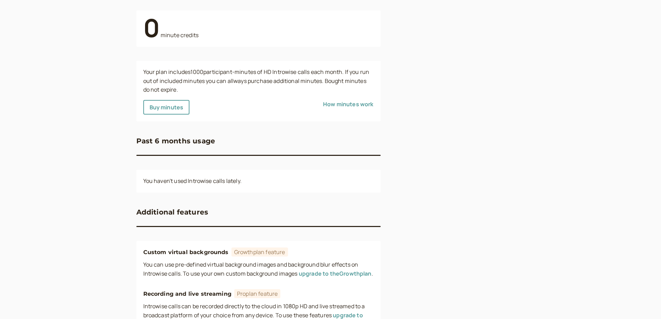
scroll to position [217, 0]
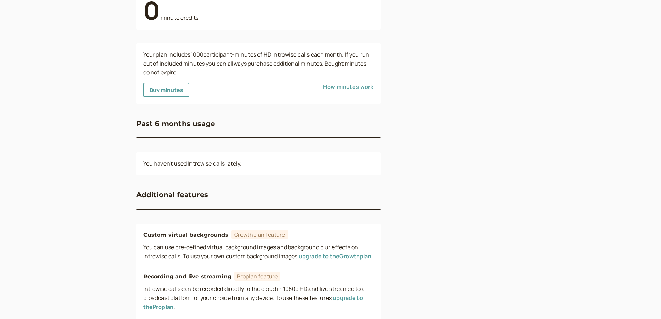
drag, startPoint x: 151, startPoint y: 120, endPoint x: 286, endPoint y: 234, distance: 175.9
click at [286, 234] on div "Usage Current month 994 minutes remaining 6 minutes used Extra minutes 0 minute…" at bounding box center [258, 83] width 244 height 481
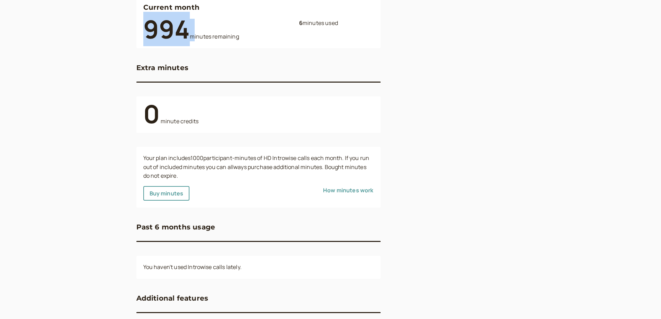
scroll to position [111, 0]
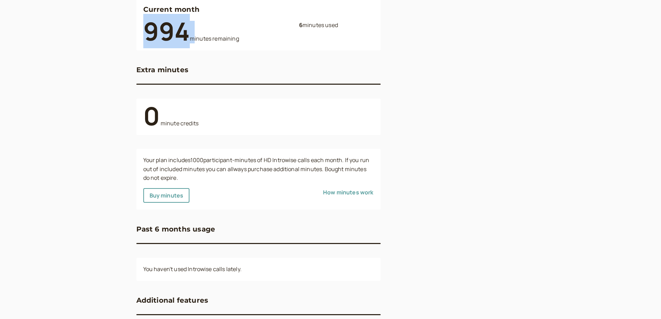
click at [351, 195] on link "How minutes work" at bounding box center [348, 192] width 51 height 8
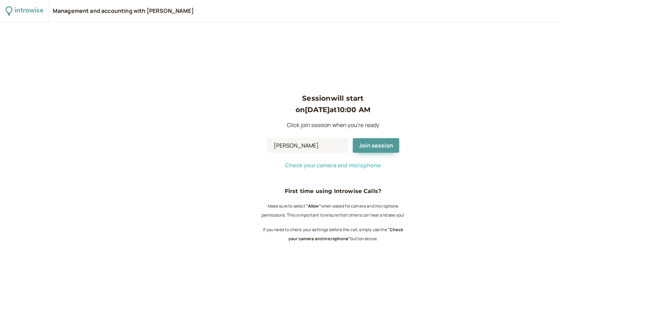
click at [356, 165] on span "Check your camera and microphone" at bounding box center [333, 165] width 96 height 8
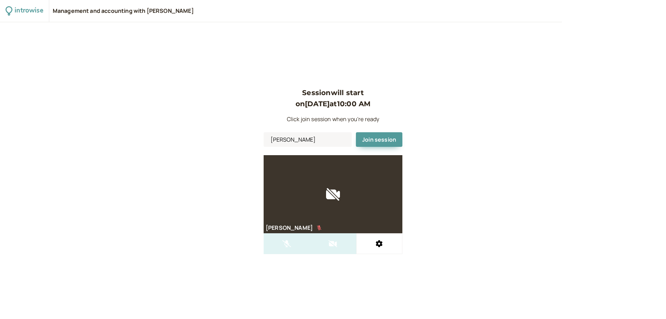
drag, startPoint x: 322, startPoint y: 192, endPoint x: 320, endPoint y: 203, distance: 12.0
click at [322, 192] on div at bounding box center [333, 194] width 139 height 78
click at [333, 193] on div at bounding box center [333, 194] width 139 height 78
click at [375, 246] on button at bounding box center [379, 243] width 46 height 21
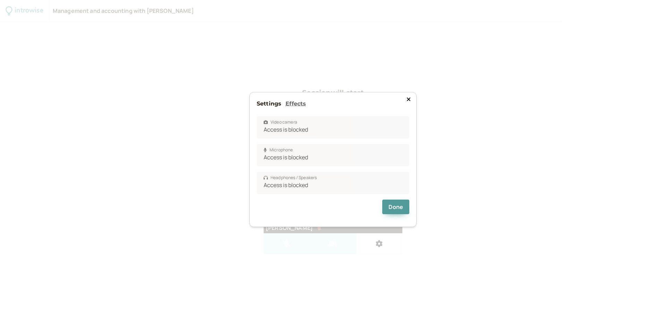
click at [308, 197] on div "Done" at bounding box center [333, 207] width 153 height 26
drag, startPoint x: 402, startPoint y: 204, endPoint x: 404, endPoint y: 152, distance: 52.8
click at [401, 204] on button "Done" at bounding box center [396, 207] width 27 height 15
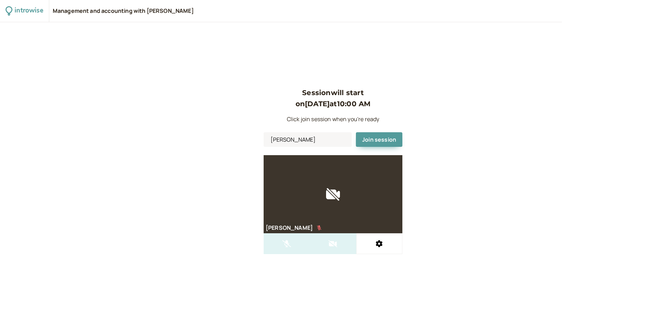
click at [147, 3] on div "Management and accounting with Marita Lopez" at bounding box center [306, 11] width 506 height 22
click at [369, 142] on span "Join session" at bounding box center [379, 140] width 34 height 8
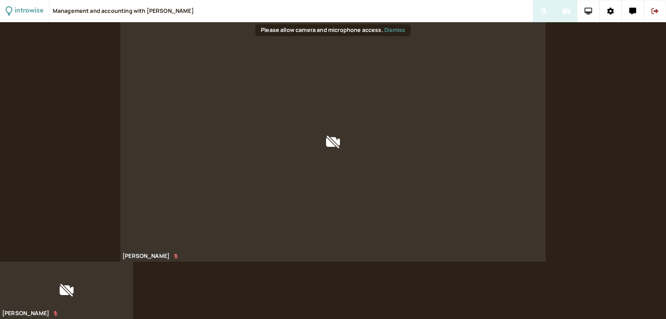
click at [590, 10] on icon at bounding box center [589, 11] width 8 height 7
click at [391, 30] on button "Dismiss" at bounding box center [395, 30] width 21 height 6
click at [635, 10] on icon at bounding box center [633, 11] width 7 height 7
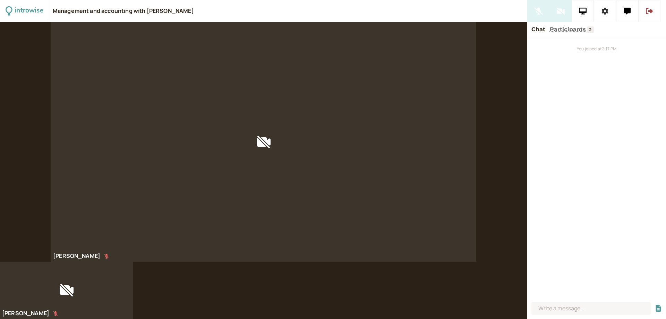
click at [601, 12] on button at bounding box center [605, 11] width 22 height 22
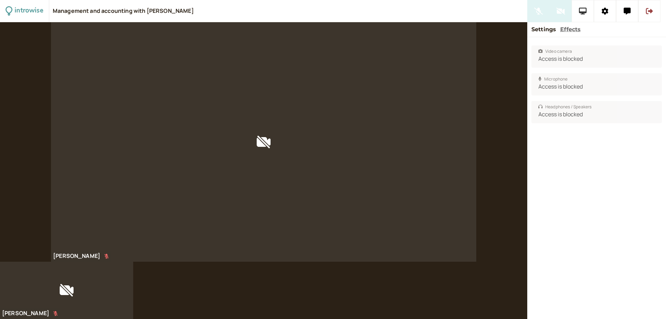
click at [587, 7] on button at bounding box center [583, 11] width 22 height 22
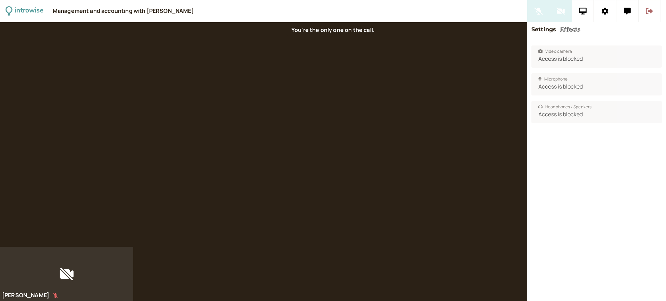
click at [646, 11] on button at bounding box center [650, 11] width 22 height 22
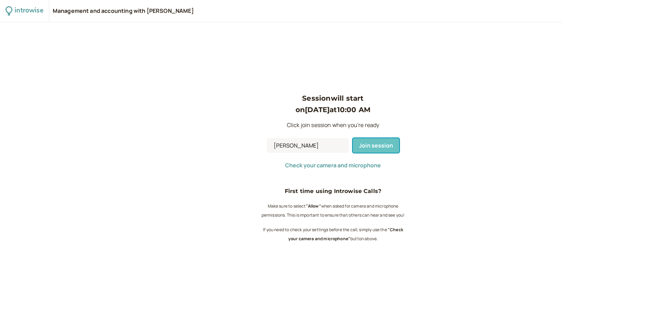
click at [369, 146] on span "Join session" at bounding box center [376, 146] width 34 height 8
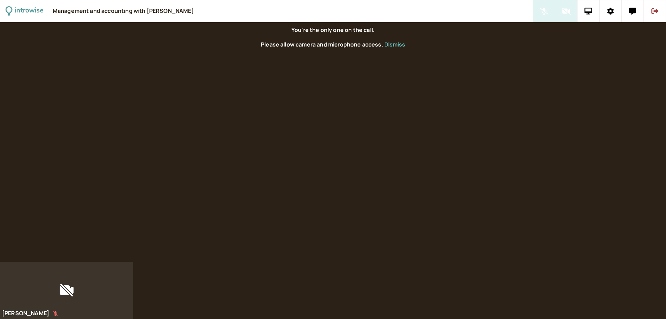
click at [402, 45] on button "Dismiss" at bounding box center [395, 44] width 21 height 6
click at [38, 281] on div at bounding box center [66, 290] width 133 height 57
click at [586, 7] on button at bounding box center [589, 11] width 22 height 22
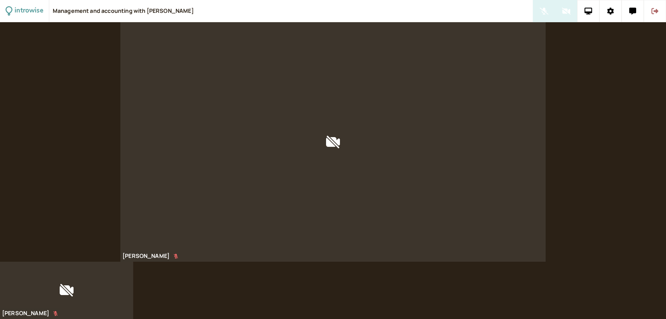
click at [650, 11] on button at bounding box center [655, 11] width 22 height 22
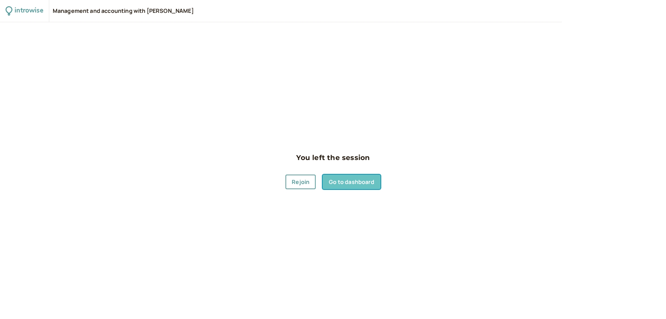
click at [359, 183] on link "Go to dashboard" at bounding box center [352, 182] width 58 height 15
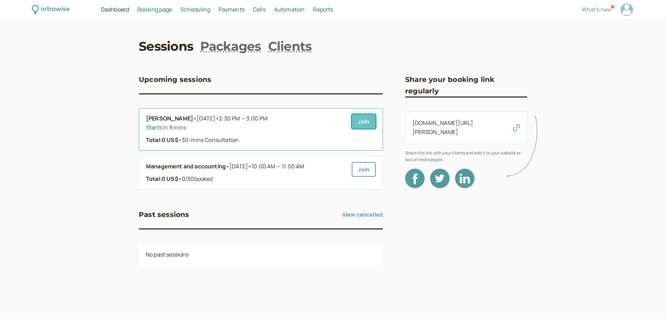
click at [364, 123] on link "Join" at bounding box center [364, 121] width 24 height 15
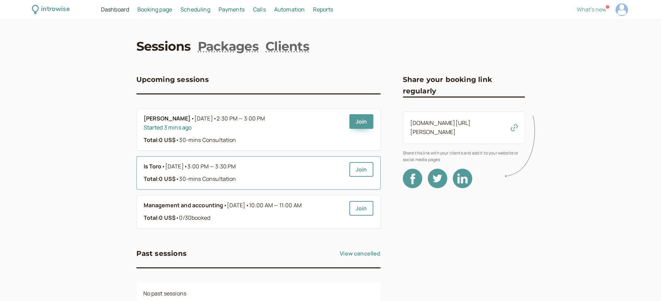
click at [203, 174] on link "Is Toro • Today • 3:00 PM — 3:30 PM Total: 0 US$ • 30-mins Consultation" at bounding box center [244, 173] width 200 height 22
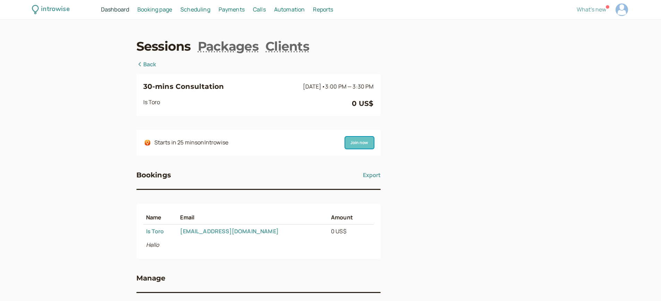
click at [368, 144] on link "Join now" at bounding box center [359, 143] width 28 height 12
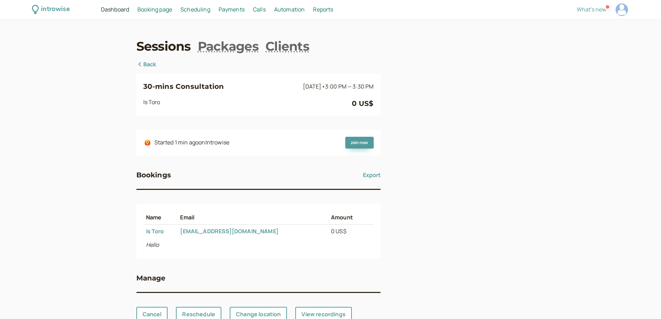
click at [110, 8] on span "Dashboard" at bounding box center [115, 10] width 28 height 8
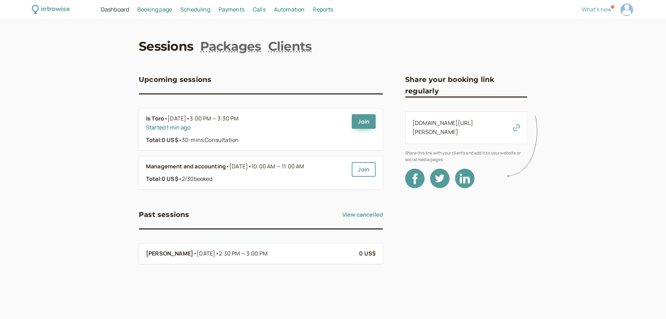
click at [59, 9] on div "introwise" at bounding box center [55, 9] width 28 height 11
click at [148, 11] on span "Booking page" at bounding box center [154, 10] width 35 height 8
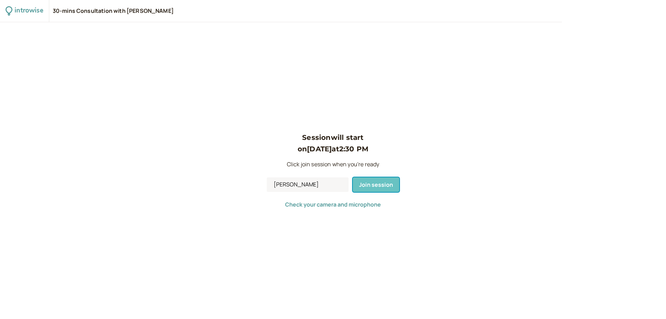
click at [370, 184] on span "Join session" at bounding box center [376, 185] width 34 height 8
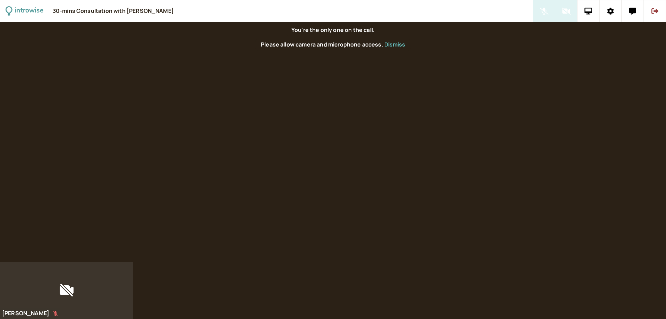
click at [393, 45] on button "Dismiss" at bounding box center [395, 44] width 21 height 6
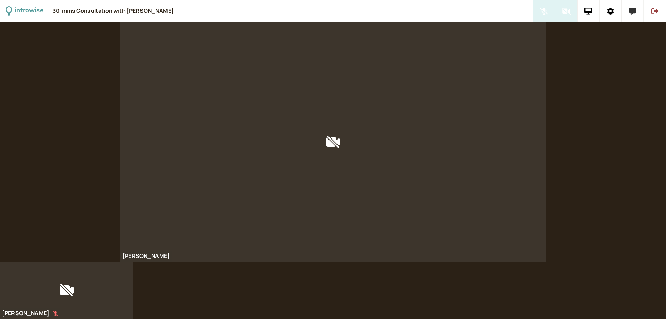
click at [635, 14] on icon at bounding box center [633, 11] width 7 height 7
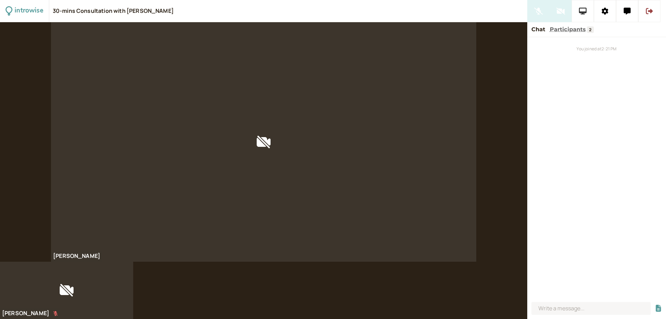
click at [582, 11] on icon at bounding box center [583, 11] width 8 height 7
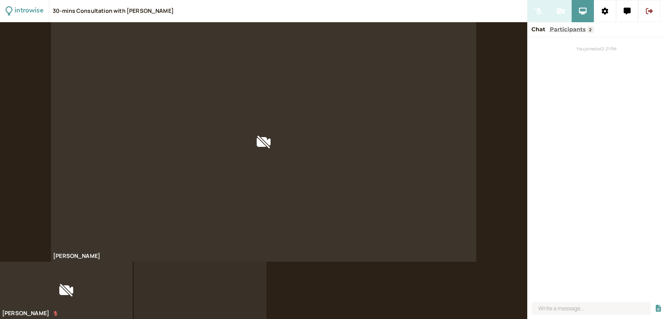
click at [231, 176] on div at bounding box center [264, 142] width 426 height 240
click at [590, 14] on button at bounding box center [583, 11] width 22 height 22
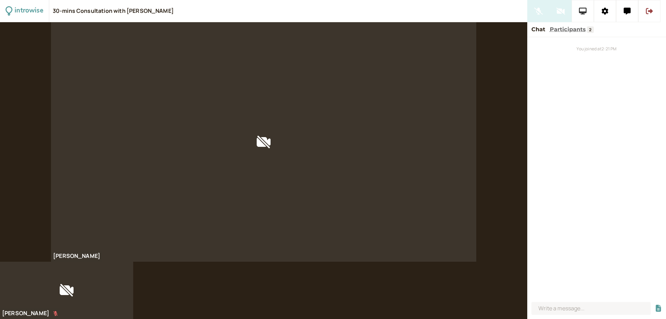
click at [583, 8] on icon at bounding box center [583, 11] width 8 height 7
click at [584, 10] on icon at bounding box center [583, 11] width 8 height 7
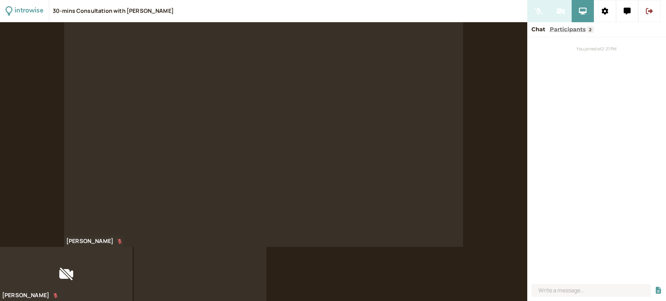
click at [204, 269] on video at bounding box center [200, 274] width 133 height 54
click at [205, 269] on video at bounding box center [200, 274] width 133 height 54
drag, startPoint x: 228, startPoint y: 280, endPoint x: 295, endPoint y: 203, distance: 101.8
click at [318, 163] on div "introwise 30-mins Consultation with Marita Lopez Isneidy Toro Marita Lopez Chat…" at bounding box center [333, 150] width 666 height 301
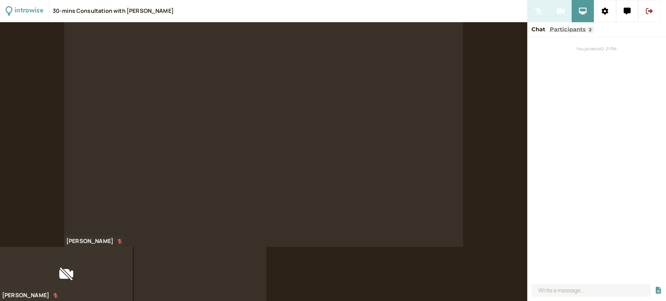
click at [207, 281] on video at bounding box center [200, 274] width 133 height 54
click at [204, 262] on video at bounding box center [200, 274] width 133 height 54
drag, startPoint x: 208, startPoint y: 280, endPoint x: 194, endPoint y: 279, distance: 14.6
click at [194, 279] on video at bounding box center [200, 274] width 133 height 54
click at [222, 280] on video at bounding box center [200, 274] width 133 height 54
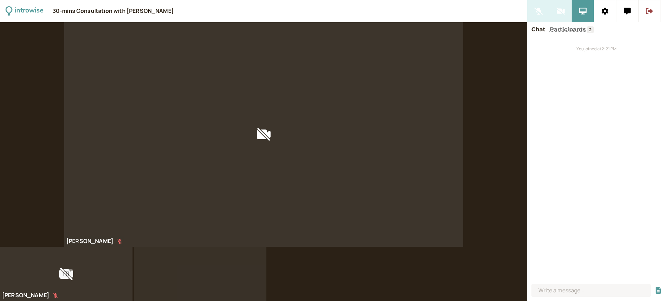
click at [70, 277] on button at bounding box center [66, 274] width 12 height 10
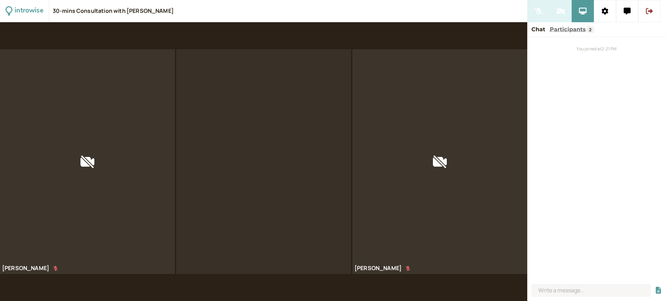
click at [286, 161] on video at bounding box center [263, 161] width 175 height 225
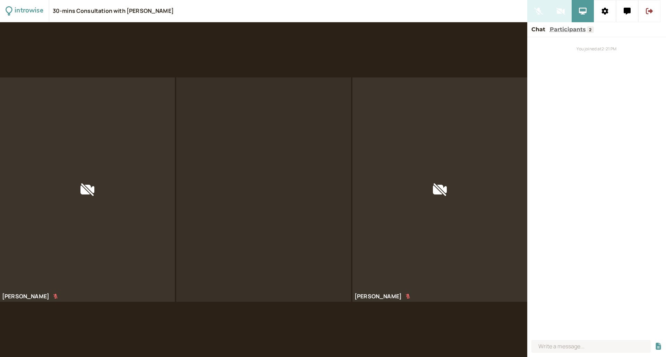
click at [284, 205] on div "Marita Lopez Isneidy Toro" at bounding box center [264, 189] width 528 height 335
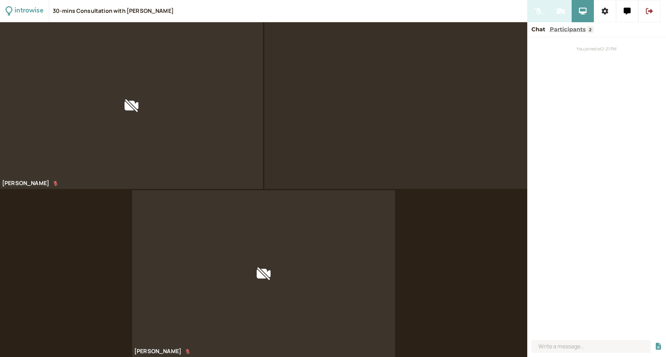
click at [604, 10] on icon at bounding box center [605, 11] width 7 height 7
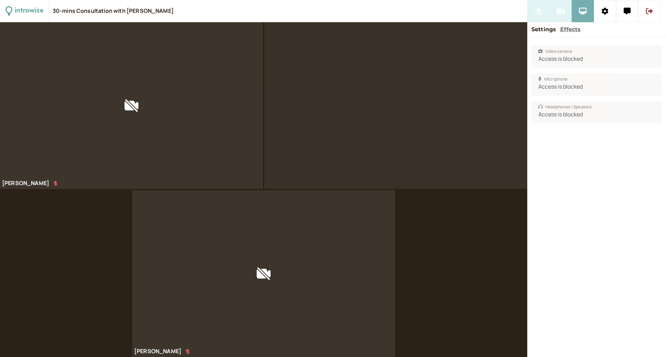
click at [584, 11] on icon at bounding box center [583, 11] width 8 height 7
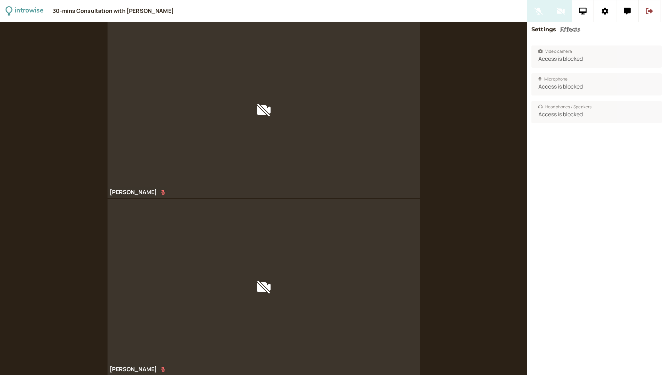
click at [585, 29] on div "Settings Effects" at bounding box center [597, 29] width 139 height 15
click at [586, 13] on icon at bounding box center [583, 11] width 8 height 7
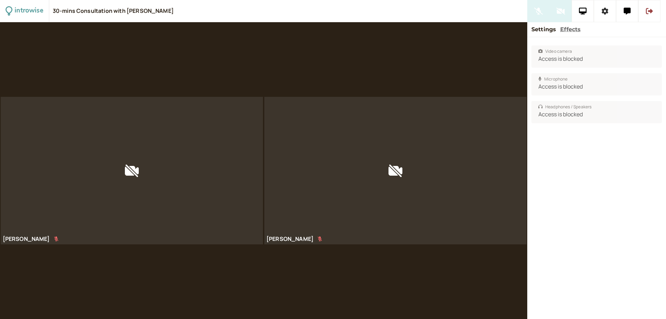
click at [602, 12] on icon at bounding box center [605, 11] width 7 height 7
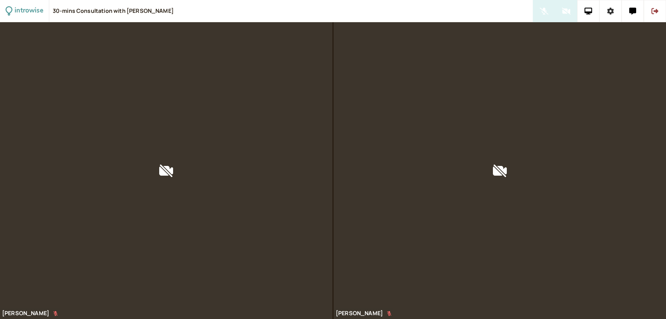
click at [602, 14] on button at bounding box center [611, 11] width 22 height 22
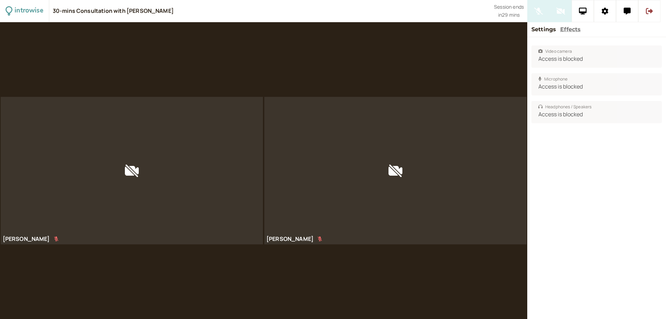
click at [573, 28] on button "Effects" at bounding box center [571, 29] width 20 height 9
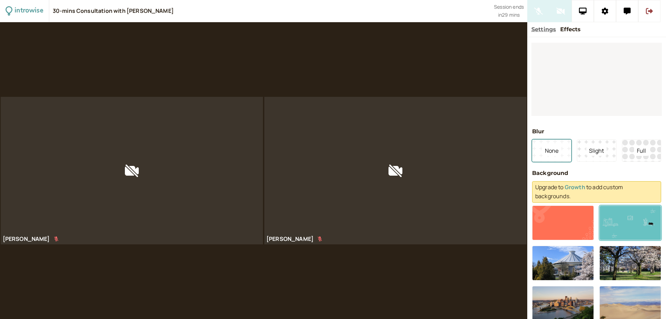
click at [621, 220] on button at bounding box center [631, 222] width 62 height 35
click at [591, 155] on span "Slight" at bounding box center [597, 150] width 20 height 10
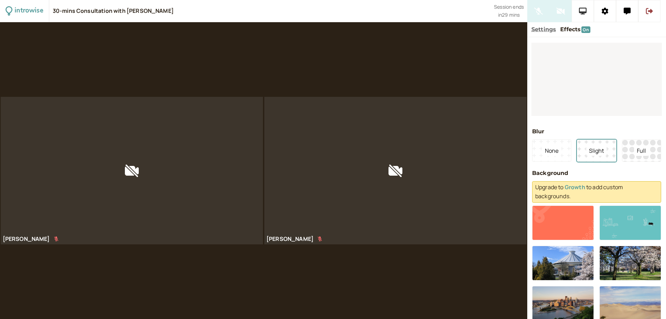
click at [589, 6] on button at bounding box center [583, 11] width 22 height 22
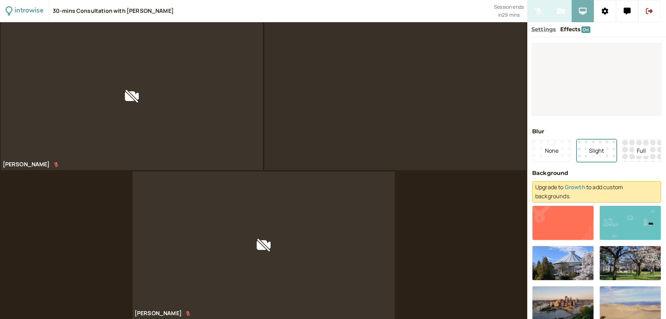
click at [583, 16] on button at bounding box center [583, 11] width 22 height 22
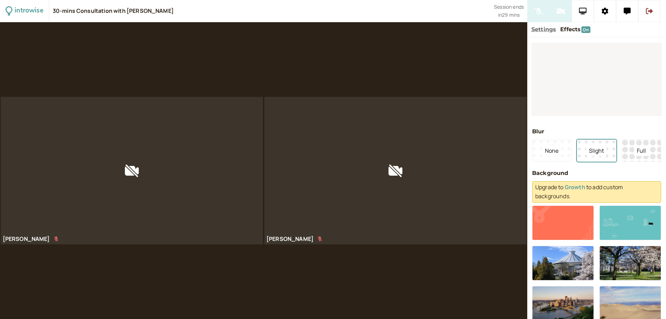
click at [583, 7] on button at bounding box center [583, 11] width 22 height 22
click at [583, 14] on icon at bounding box center [583, 11] width 8 height 7
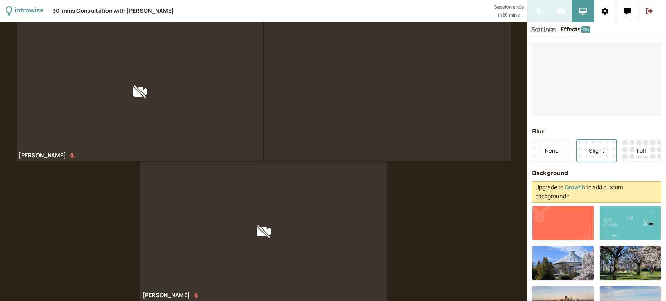
click at [428, 105] on video at bounding box center [387, 91] width 246 height 139
click at [589, 15] on button at bounding box center [583, 11] width 22 height 22
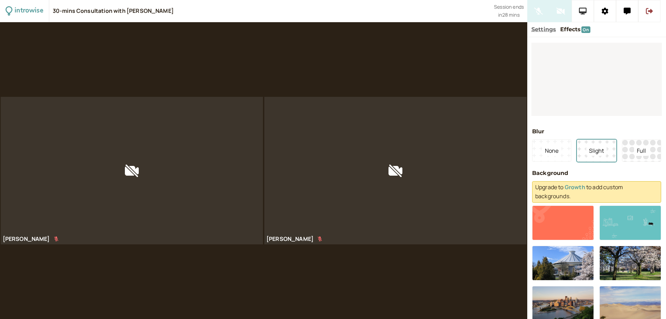
click at [587, 14] on icon at bounding box center [583, 11] width 8 height 7
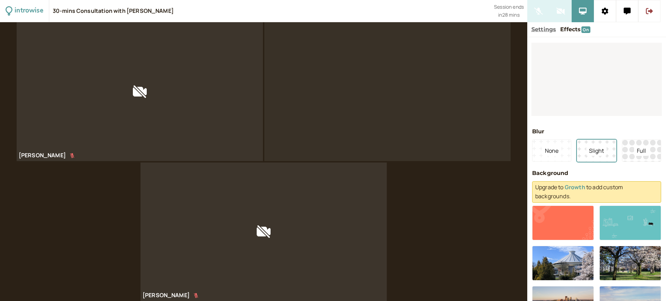
drag, startPoint x: 502, startPoint y: 12, endPoint x: 282, endPoint y: 12, distance: 220.8
click at [491, 15] on div "introwise 30-mins Consultation with Marita Lopez Session ends in 28 mins" at bounding box center [264, 11] width 528 height 22
click at [610, 10] on button at bounding box center [605, 11] width 22 height 22
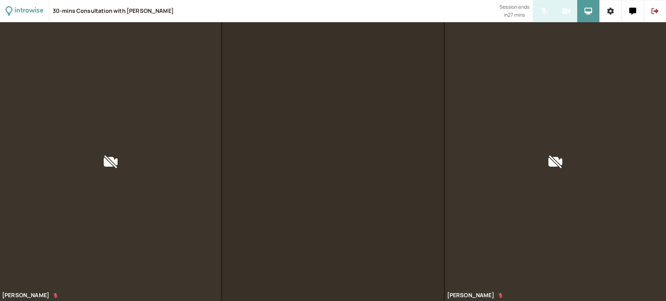
drag, startPoint x: 276, startPoint y: 143, endPoint x: 615, endPoint y: 15, distance: 361.9
click at [615, 15] on button at bounding box center [611, 11] width 22 height 22
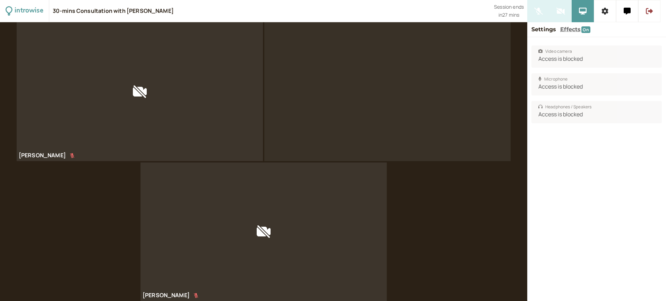
click at [612, 15] on button at bounding box center [605, 11] width 22 height 22
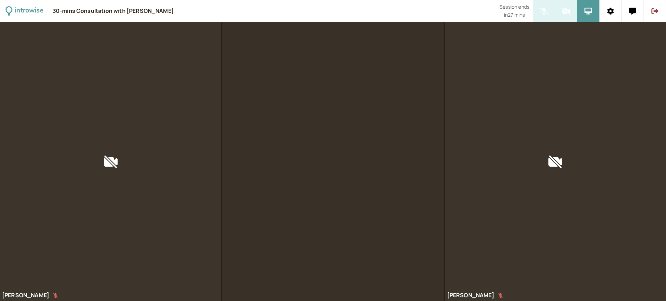
click at [515, 16] on span "in 27 mins" at bounding box center [514, 15] width 21 height 8
click at [536, 16] on div "introwise 30-mins Consultation with Marita Lopez Session ends in 27 mins Marita…" at bounding box center [333, 150] width 666 height 301
click at [526, 57] on div at bounding box center [555, 161] width 221 height 279
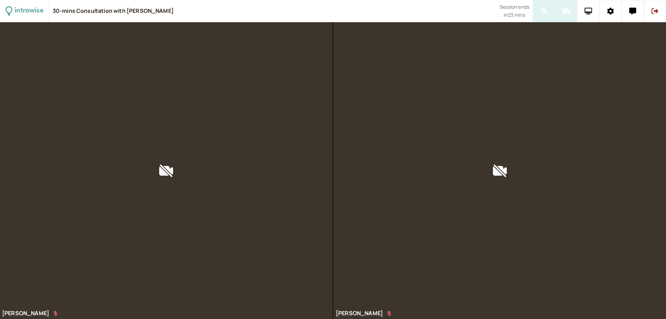
click at [589, 8] on icon at bounding box center [589, 11] width 8 height 7
click at [655, 6] on button at bounding box center [655, 11] width 22 height 22
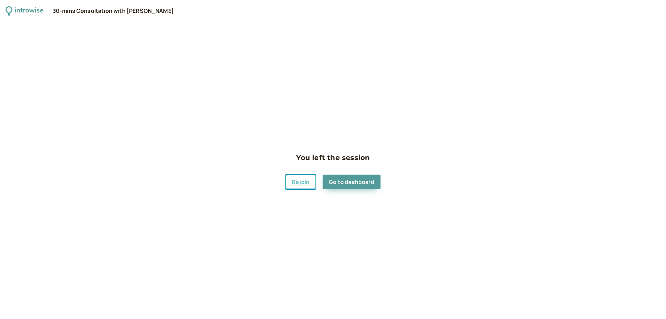
click at [305, 182] on button "Rejoin" at bounding box center [301, 182] width 30 height 15
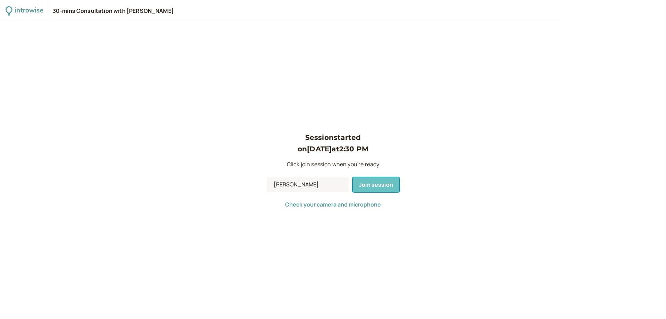
click at [368, 185] on span "Join session" at bounding box center [376, 185] width 34 height 8
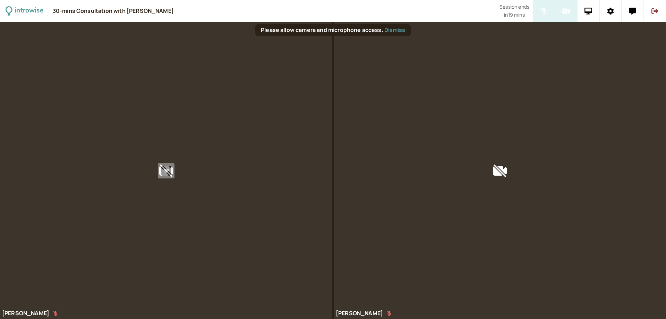
click at [167, 177] on button at bounding box center [166, 170] width 17 height 15
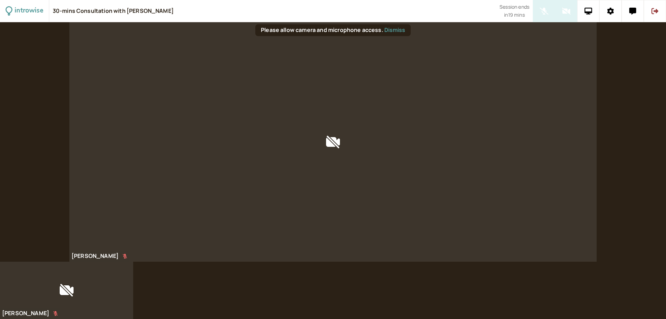
click at [167, 177] on div at bounding box center [333, 142] width 528 height 240
click at [590, 11] on icon at bounding box center [589, 11] width 8 height 7
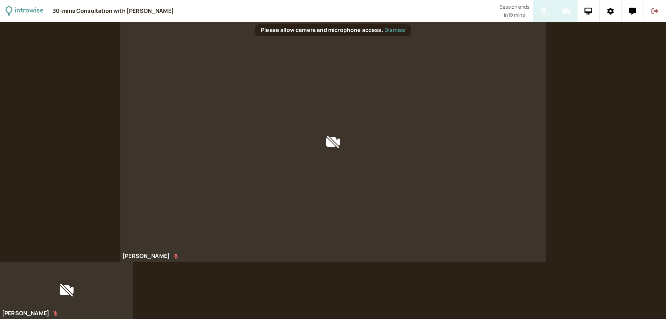
click at [649, 10] on button at bounding box center [655, 11] width 22 height 22
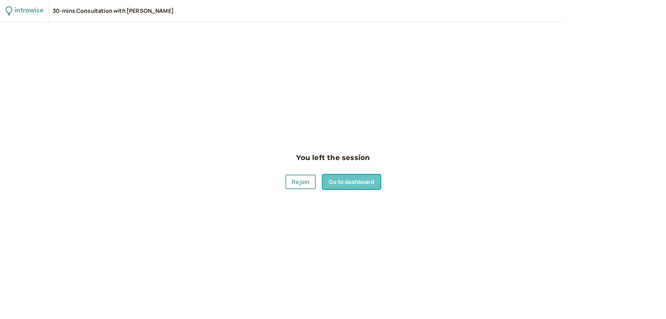
click at [345, 185] on link "Go to dashboard" at bounding box center [352, 182] width 58 height 15
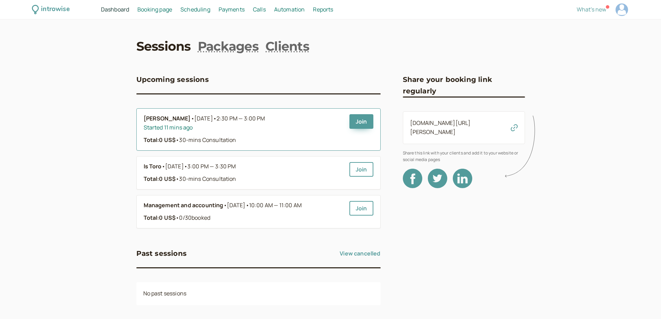
click at [228, 130] on div "Started 11 mins ago" at bounding box center [244, 127] width 200 height 9
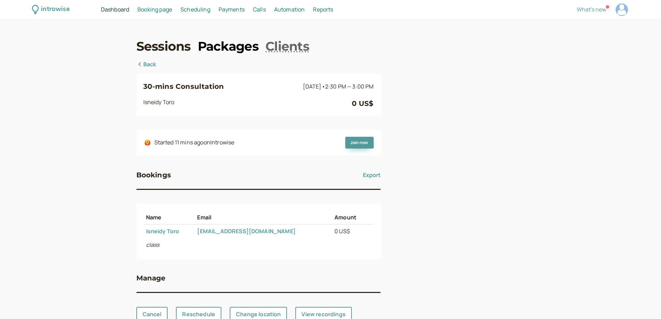
click at [217, 50] on link "Packages" at bounding box center [228, 45] width 61 height 17
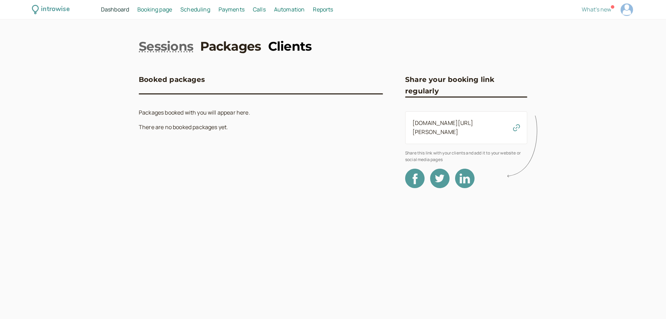
click at [285, 46] on link "Clients" at bounding box center [290, 45] width 44 height 17
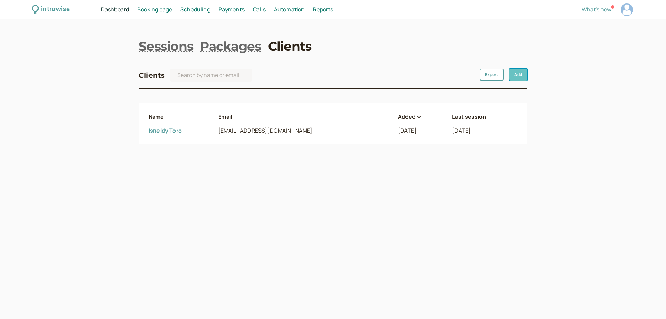
click at [524, 73] on link "Add" at bounding box center [519, 75] width 18 height 12
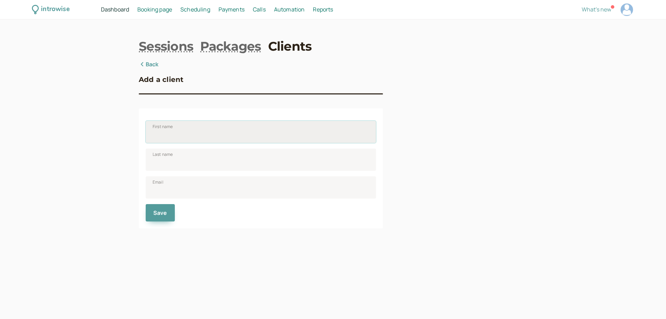
click at [271, 138] on input "First name" at bounding box center [261, 132] width 230 height 22
type input "Marita"
type input "Lopez"
drag, startPoint x: 230, startPoint y: 192, endPoint x: 57, endPoint y: 174, distance: 174.1
click at [58, 174] on div "introwise Dashboard Dashboard Booking page Booking Scheduling Scheduling Paymen…" at bounding box center [333, 159] width 666 height 319
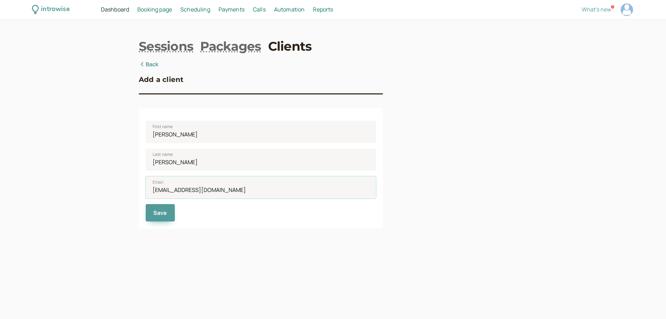
type input "maritals34@gmail.com"
click at [156, 210] on span "Save" at bounding box center [160, 213] width 14 height 8
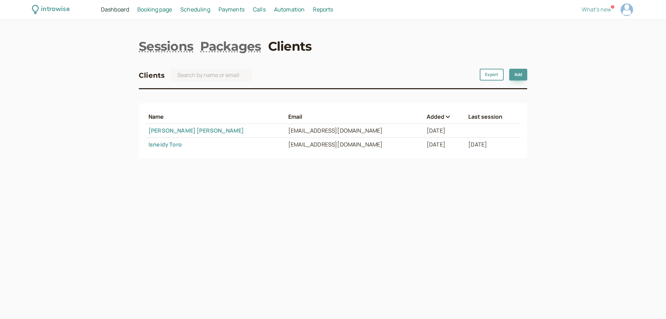
click at [471, 117] on button "Last session" at bounding box center [493, 117] width 49 height 6
click at [471, 117] on button "Last session" at bounding box center [488, 117] width 59 height 6
click at [233, 47] on link "Packages" at bounding box center [230, 45] width 61 height 17
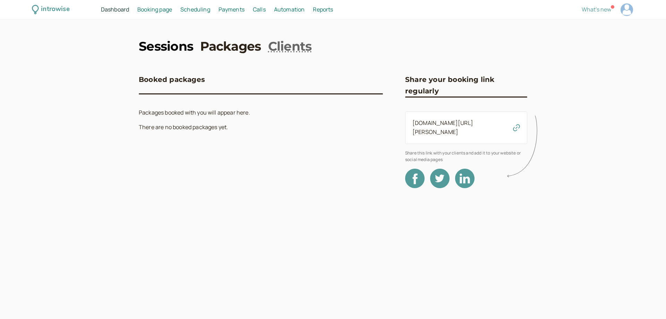
click at [184, 42] on link "Sessions" at bounding box center [166, 45] width 54 height 17
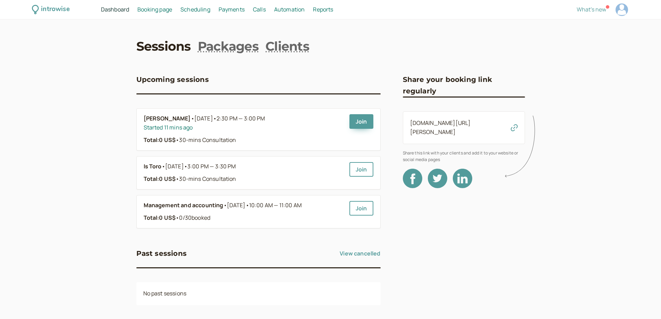
click at [516, 124] on icon at bounding box center [522, 146] width 34 height 69
click at [513, 124] on icon at bounding box center [522, 146] width 34 height 69
click at [218, 132] on div "Started 12 mins ago" at bounding box center [244, 127] width 200 height 9
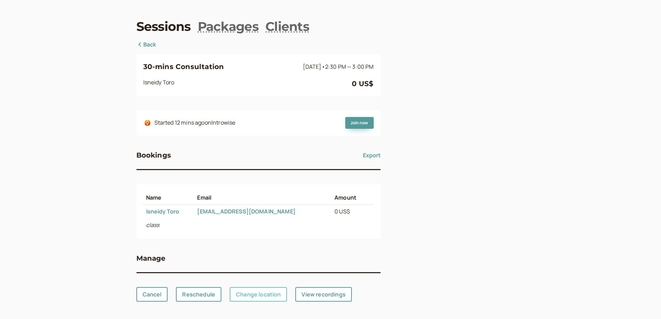
scroll to position [22, 0]
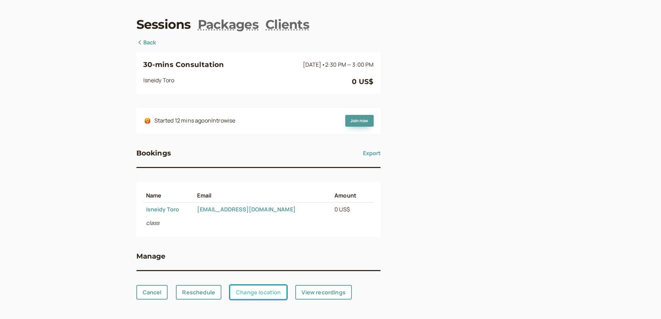
click at [256, 289] on link "Change location" at bounding box center [258, 292] width 57 height 15
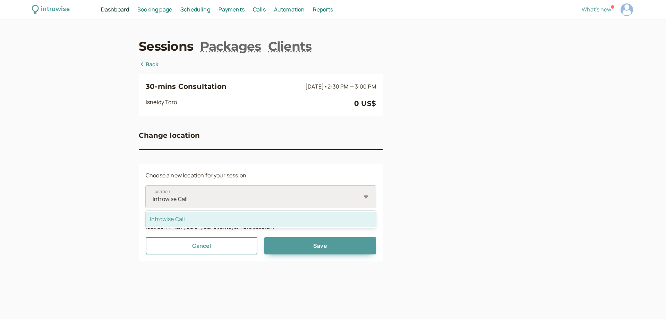
click at [216, 203] on div at bounding box center [256, 198] width 209 height 9
click at [153, 203] on input "Location option Introwise Call selected, 1 of 1. 1 result available. Use Up and…" at bounding box center [152, 199] width 1 height 8
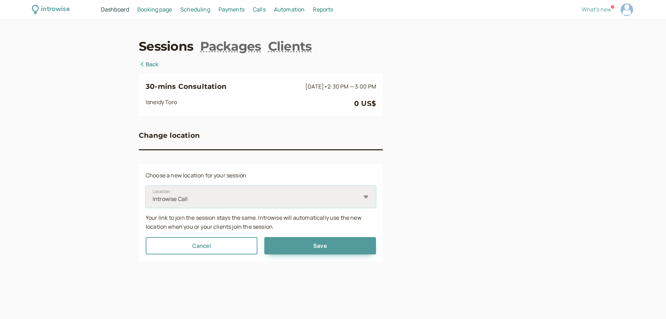
click at [216, 203] on div at bounding box center [256, 198] width 209 height 9
click at [153, 203] on input "Location Select is focused ,type to refine list, press Down to open the menu, I…" at bounding box center [152, 199] width 1 height 8
click at [153, 64] on link "Back" at bounding box center [149, 64] width 20 height 9
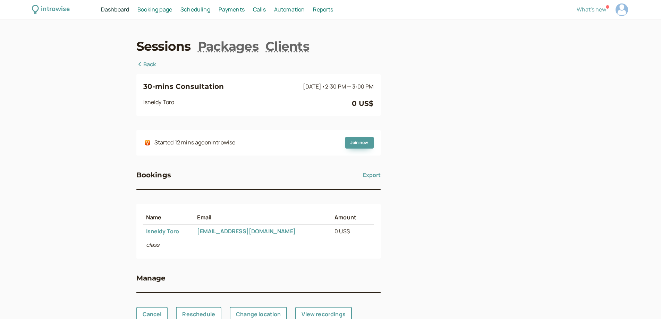
click at [152, 64] on link "Back" at bounding box center [146, 64] width 20 height 9
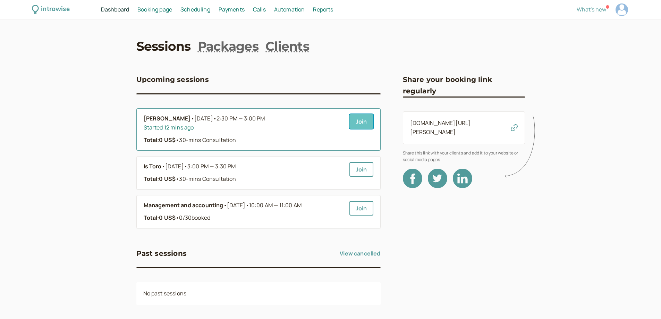
click at [366, 121] on link "Join" at bounding box center [362, 121] width 24 height 15
click at [193, 9] on span "Scheduling" at bounding box center [195, 10] width 30 height 8
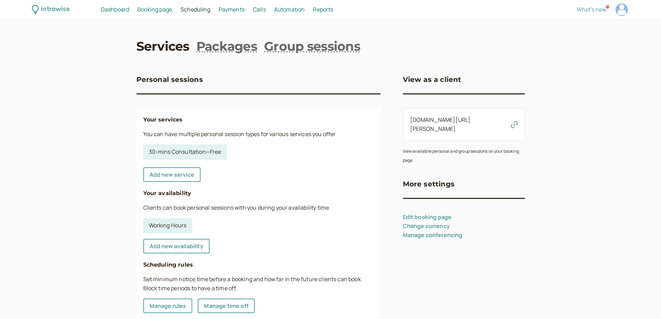
click at [150, 12] on span "Booking page" at bounding box center [154, 10] width 35 height 8
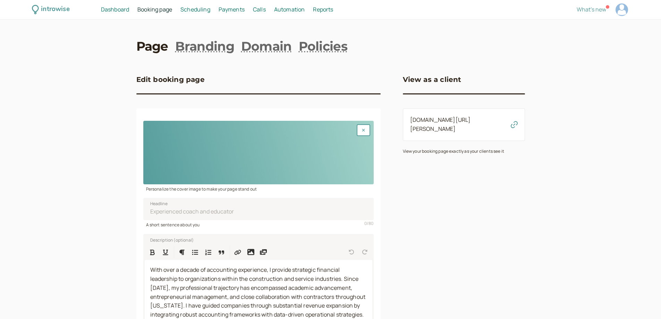
click at [189, 7] on span "Scheduling" at bounding box center [195, 10] width 30 height 8
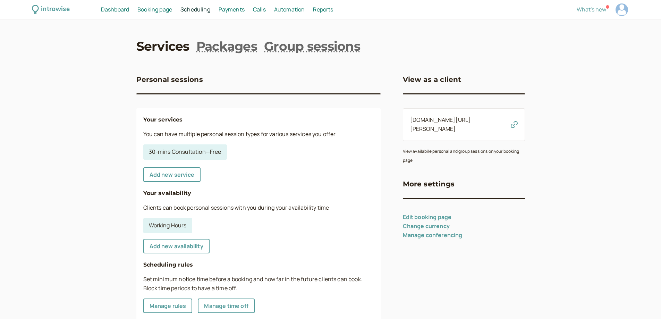
click at [240, 36] on div "introwise Dashboard Dashboard Booking page Booking Scheduling Scheduling Paymen…" at bounding box center [330, 225] width 661 height 450
click at [237, 51] on link "Packages" at bounding box center [226, 45] width 61 height 17
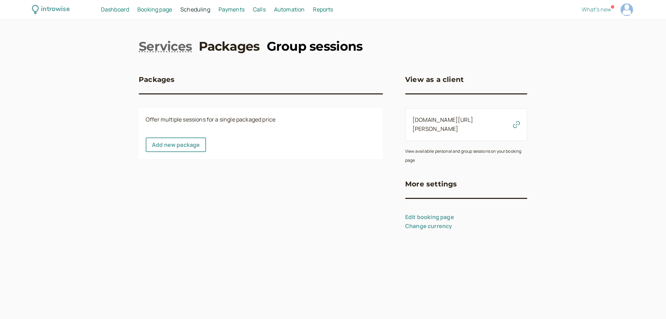
click at [280, 52] on link "Group sessions" at bounding box center [315, 45] width 96 height 17
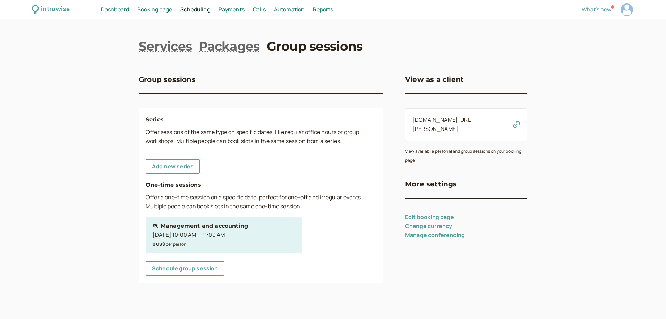
click at [200, 234] on div "Oct 11, 10:00 AM — 11:00 AM" at bounding box center [200, 234] width 95 height 9
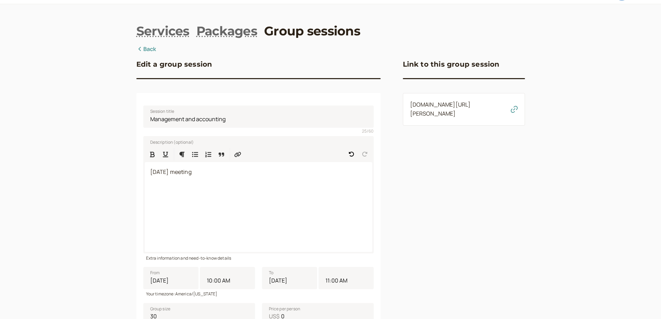
scroll to position [9, 0]
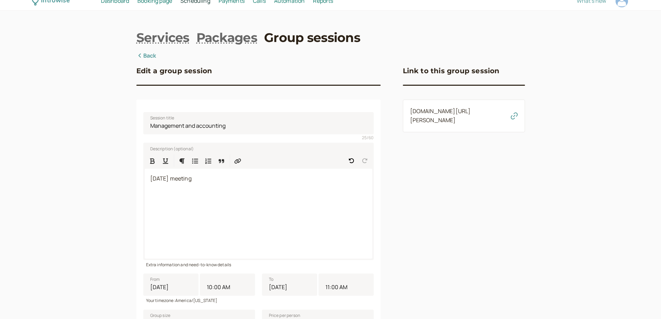
click at [514, 119] on icon "button" at bounding box center [514, 115] width 7 height 7
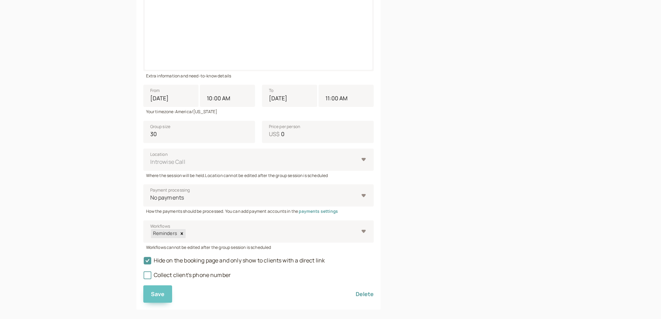
scroll to position [190, 0]
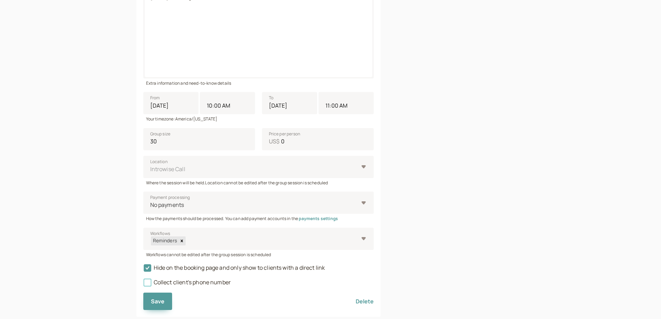
click at [149, 282] on icon at bounding box center [147, 282] width 5 height 5
click at [143, 284] on input "Collect client's phone number" at bounding box center [143, 284] width 0 height 0
click at [154, 302] on span "Save" at bounding box center [158, 301] width 14 height 8
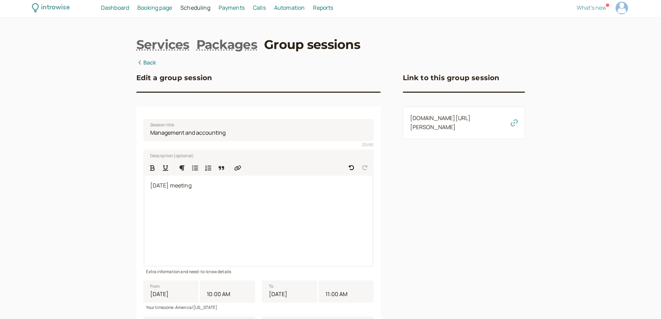
scroll to position [0, 0]
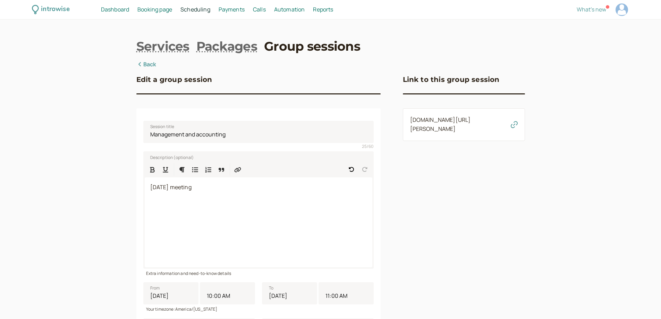
click at [516, 128] on icon "button" at bounding box center [514, 124] width 7 height 7
click at [147, 63] on link "Back" at bounding box center [146, 64] width 20 height 9
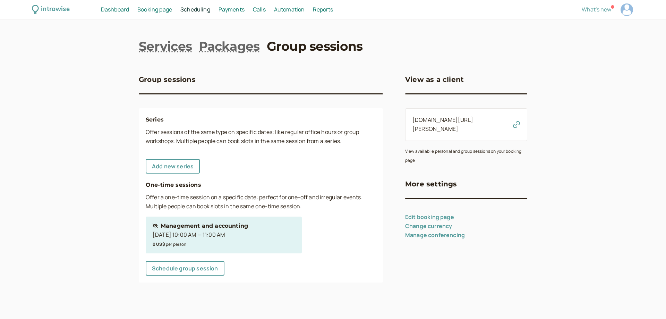
click at [201, 234] on div "Oct 11, 10:00 AM — 11:00 AM" at bounding box center [200, 234] width 95 height 9
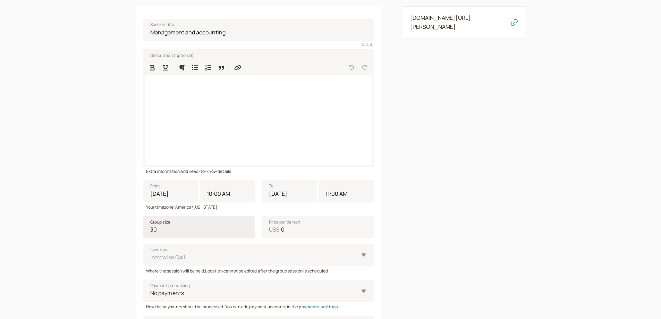
scroll to position [104, 0]
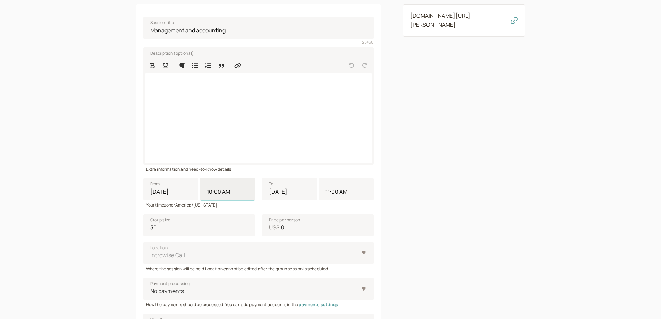
click at [239, 195] on input "10:00 AM" at bounding box center [227, 189] width 55 height 22
click at [188, 191] on input "10/11/2025" at bounding box center [170, 189] width 55 height 22
click at [507, 190] on div "Link to this group session introwise.com/marita-lopez/sessions/fq6Tcf4eow1ZrZNk…" at bounding box center [464, 179] width 122 height 447
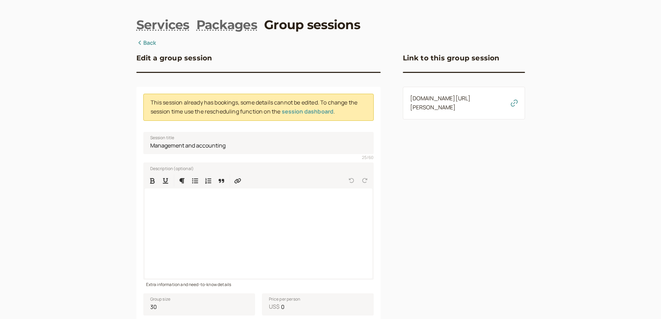
scroll to position [0, 0]
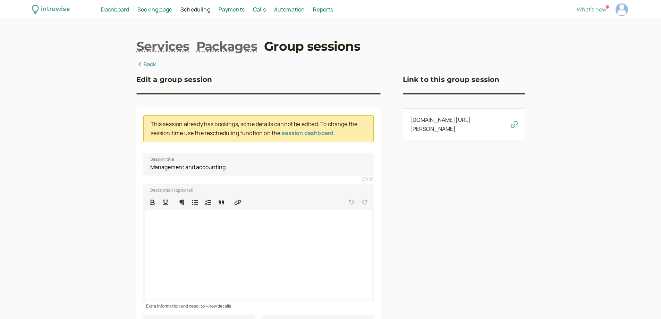
click at [146, 67] on link "Back" at bounding box center [146, 64] width 20 height 9
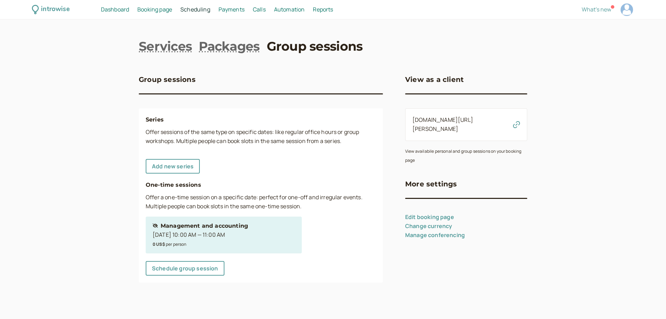
click at [193, 242] on div "0 US$ per person" at bounding box center [200, 244] width 95 height 9
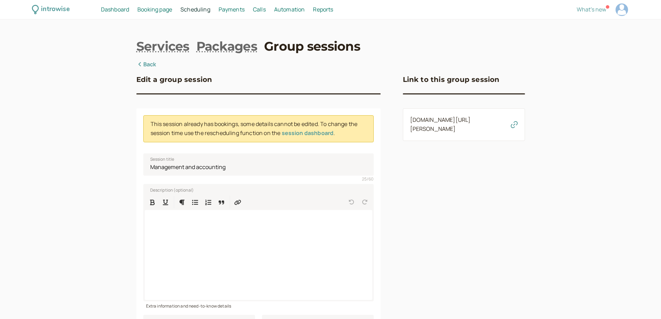
click at [143, 62] on icon at bounding box center [139, 64] width 7 height 6
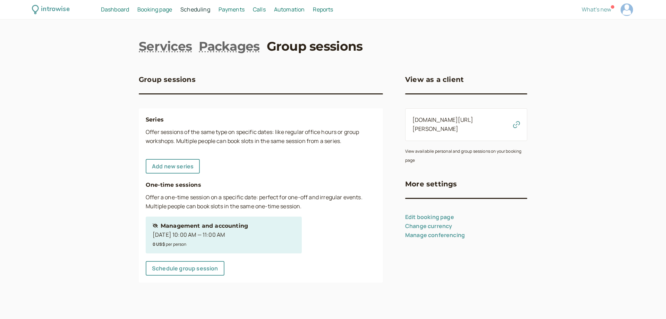
click at [194, 229] on div "Hidden session Management and accounting" at bounding box center [200, 225] width 95 height 9
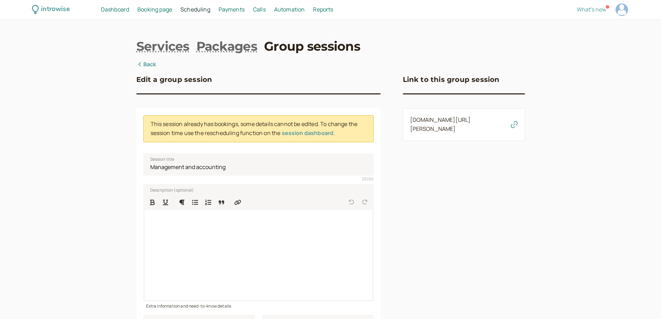
click at [141, 66] on icon at bounding box center [139, 64] width 7 height 6
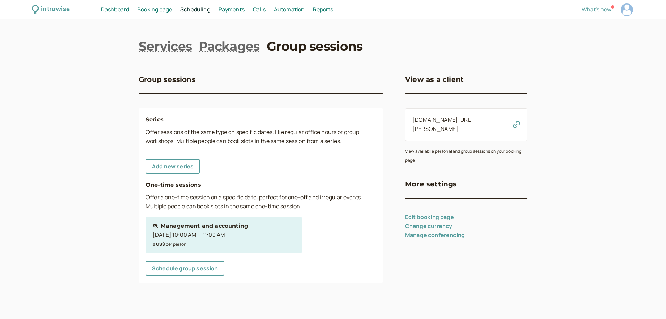
click at [241, 8] on span "Payments" at bounding box center [232, 10] width 26 height 8
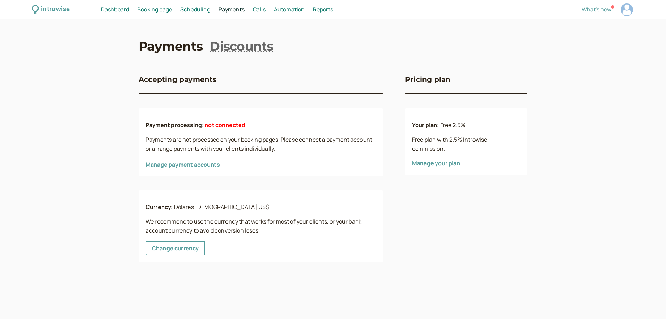
click at [253, 8] on span "Calls" at bounding box center [259, 10] width 13 height 8
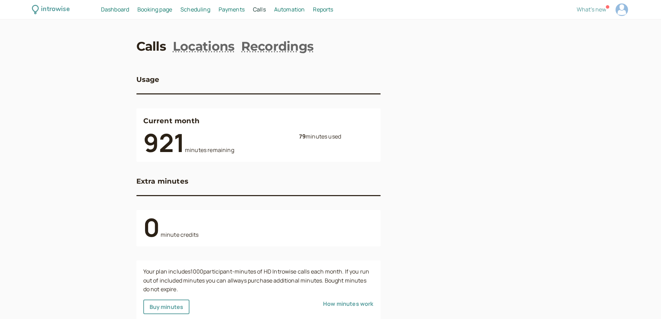
click at [194, 9] on span "Scheduling" at bounding box center [195, 10] width 30 height 8
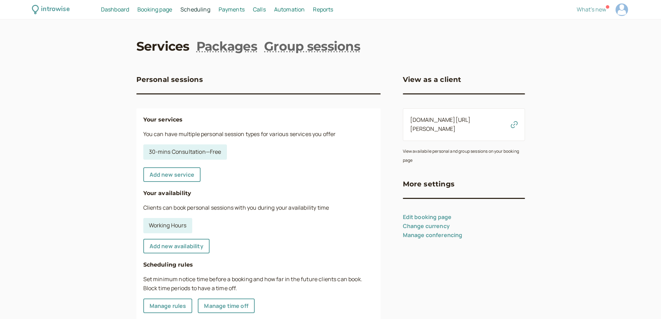
click at [151, 6] on span "Booking page" at bounding box center [154, 10] width 35 height 8
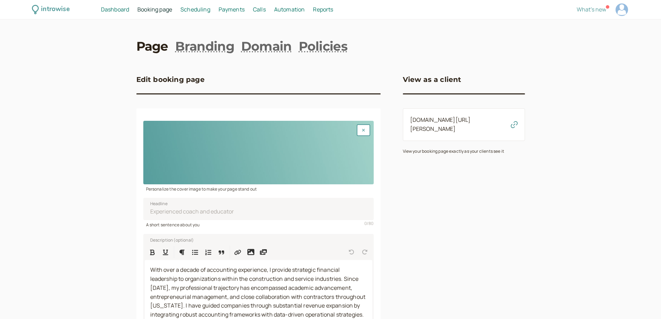
click at [299, 13] on span "Automation" at bounding box center [289, 10] width 31 height 8
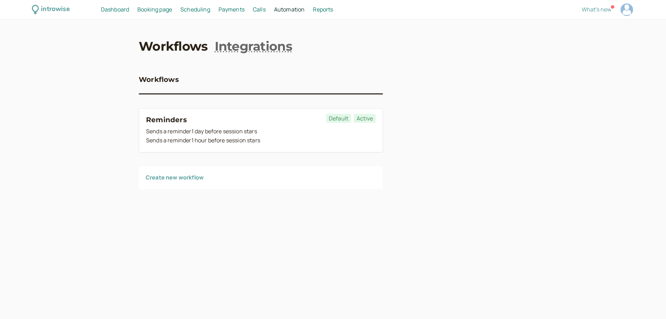
click at [198, 10] on span "Scheduling" at bounding box center [195, 10] width 30 height 8
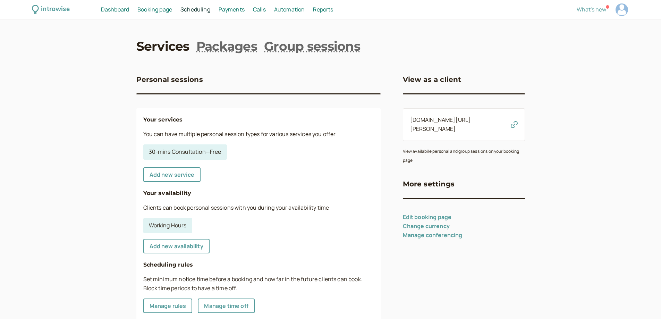
click at [108, 11] on span "Dashboard" at bounding box center [115, 10] width 28 height 8
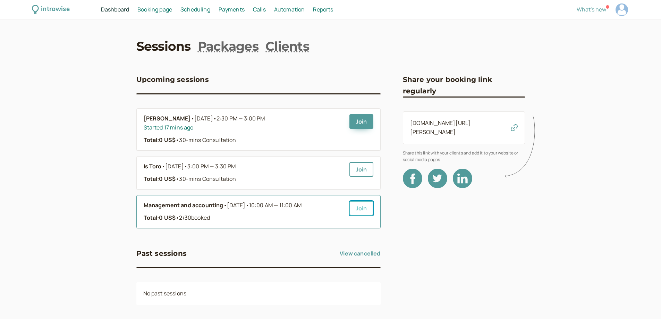
click at [364, 208] on link "Join" at bounding box center [362, 208] width 24 height 15
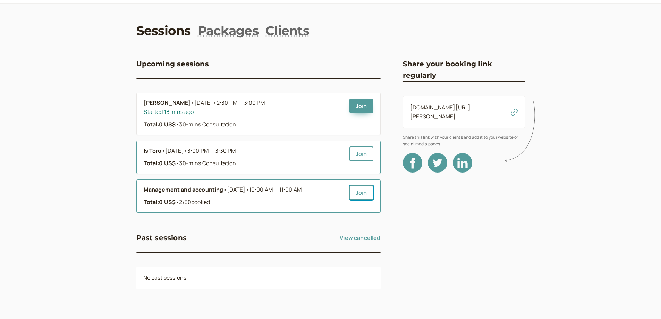
scroll to position [17, 0]
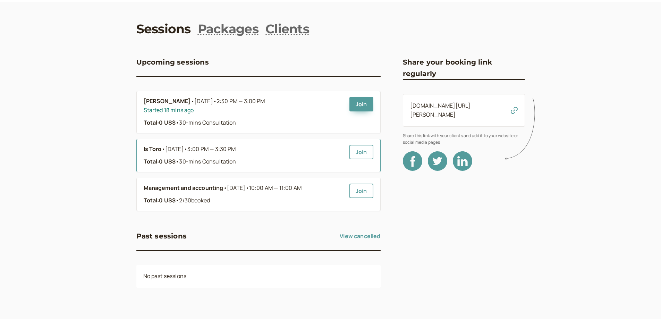
drag, startPoint x: 183, startPoint y: 159, endPoint x: 178, endPoint y: 154, distance: 6.9
click at [178, 154] on link "Is Toro • Today • 3:00 PM — 3:30 PM Total: 0 US$ • 30-mins Consultation" at bounding box center [244, 156] width 200 height 22
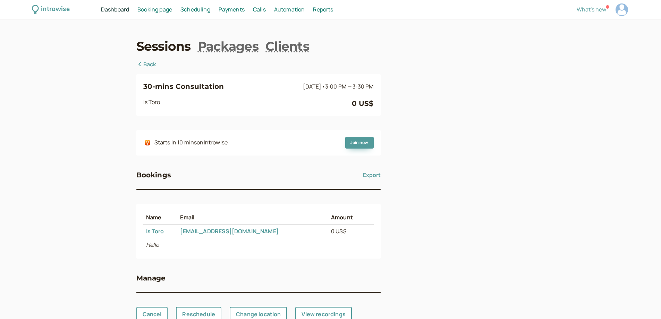
click at [188, 8] on span "Scheduling" at bounding box center [195, 10] width 30 height 8
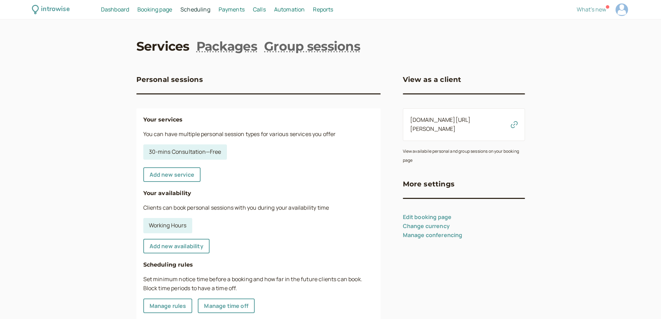
click at [170, 51] on link "Services" at bounding box center [162, 45] width 53 height 17
click at [163, 48] on link "Services" at bounding box center [162, 45] width 53 height 17
click at [317, 42] on link "Group sessions" at bounding box center [312, 45] width 96 height 17
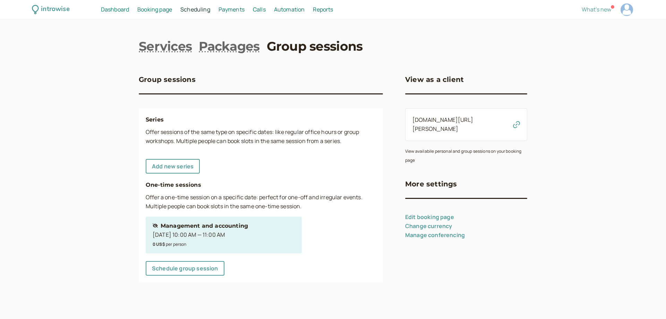
click at [177, 36] on div "introwise Dashboard Dashboard Booking page Booking Scheduling Scheduling Paymen…" at bounding box center [333, 159] width 666 height 319
click at [178, 52] on link "Services" at bounding box center [165, 45] width 53 height 17
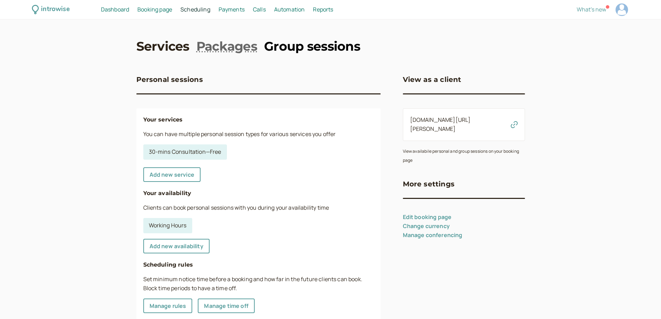
click at [315, 43] on link "Group sessions" at bounding box center [312, 45] width 96 height 17
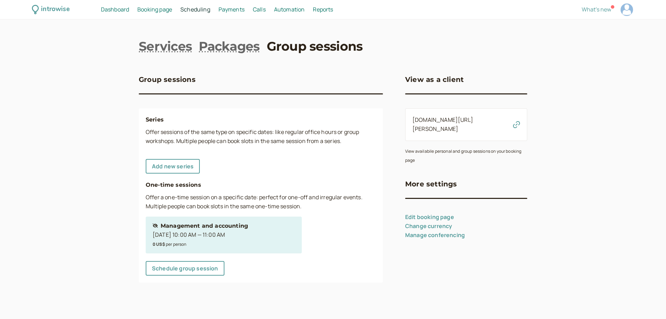
click at [214, 240] on div "0 US$ per person" at bounding box center [200, 244] width 95 height 9
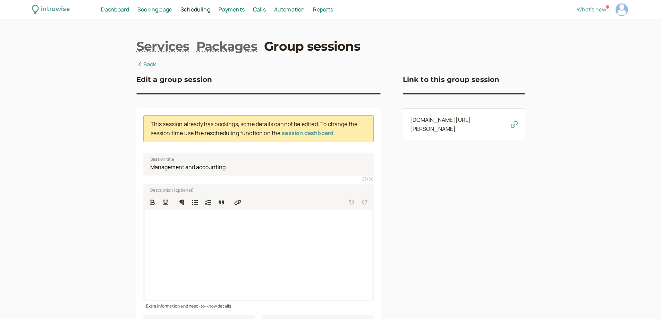
click at [300, 134] on link "session dashboard" at bounding box center [308, 133] width 52 height 8
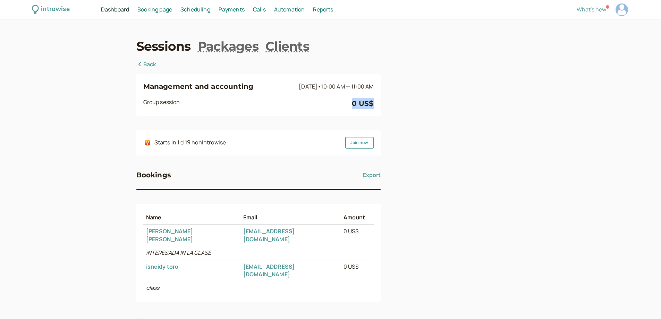
drag, startPoint x: 354, startPoint y: 103, endPoint x: 491, endPoint y: 100, distance: 136.5
click at [491, 100] on div "Management and accounting Oct 11 • 10:00 AM — 11:00 AM Group session 0 US$ Star…" at bounding box center [330, 212] width 389 height 304
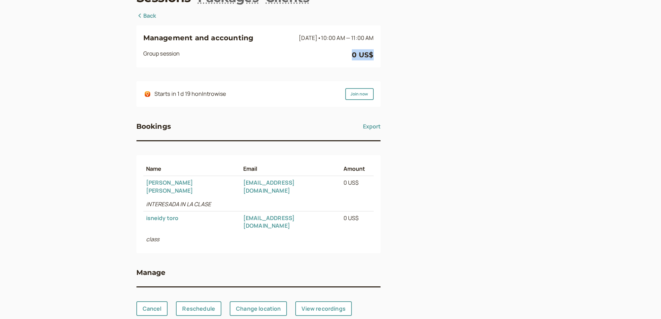
scroll to position [49, 0]
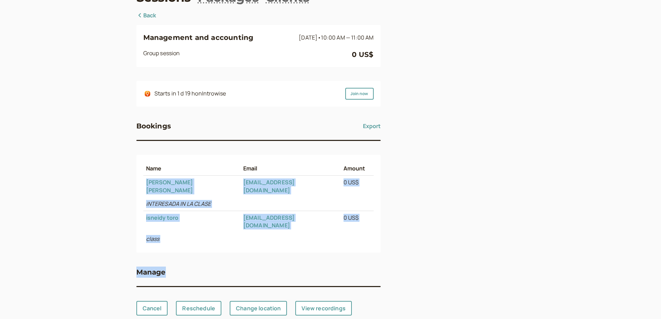
drag, startPoint x: 145, startPoint y: 178, endPoint x: 372, endPoint y: 245, distance: 236.7
click at [372, 245] on div "Management and accounting Oct 11 • 10:00 AM — 11:00 AM Group session 0 US$ Star…" at bounding box center [258, 163] width 244 height 304
click at [408, 211] on div "Management and accounting Oct 11 • 10:00 AM — 11:00 AM Group session 0 US$ Star…" at bounding box center [330, 163] width 389 height 304
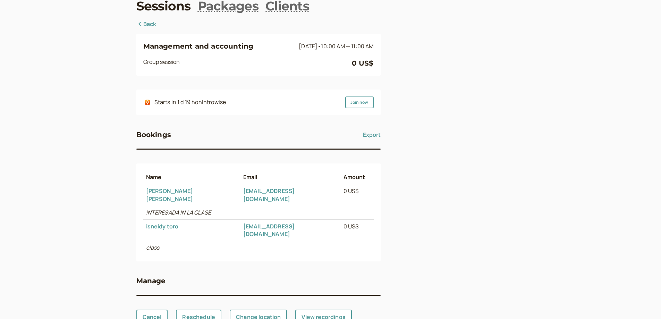
click at [239, 128] on div "Management and accounting Oct 11 • 10:00 AM — 11:00 AM Group session 0 US$ Star…" at bounding box center [258, 172] width 244 height 304
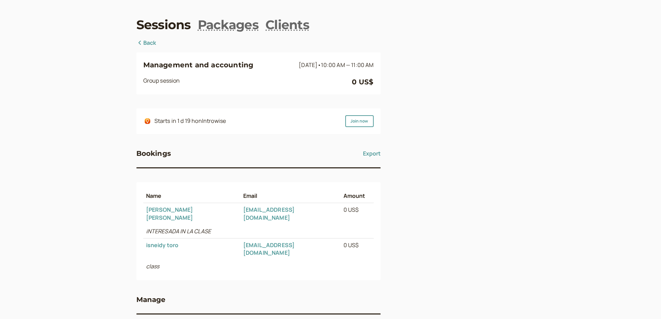
scroll to position [0, 0]
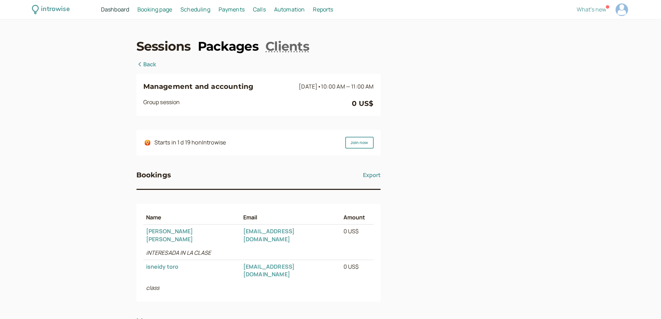
click at [234, 44] on link "Packages" at bounding box center [228, 45] width 61 height 17
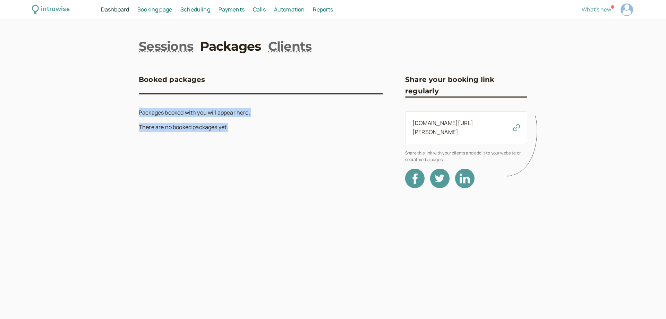
drag, startPoint x: 133, startPoint y: 111, endPoint x: 283, endPoint y: 144, distance: 152.9
click at [283, 144] on div "introwise Dashboard Dashboard Booking page Booking Scheduling Scheduling Paymen…" at bounding box center [333, 159] width 666 height 319
click at [151, 39] on link "Sessions" at bounding box center [166, 45] width 54 height 17
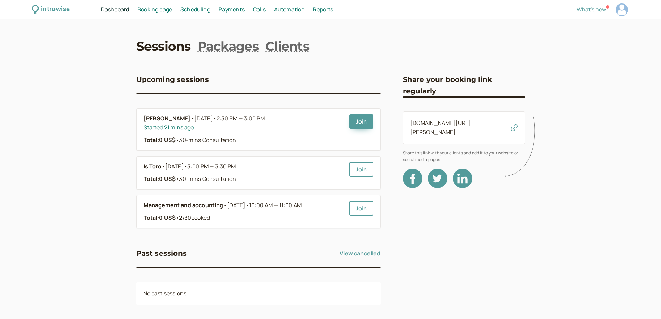
click at [184, 10] on span "Scheduling" at bounding box center [195, 10] width 30 height 8
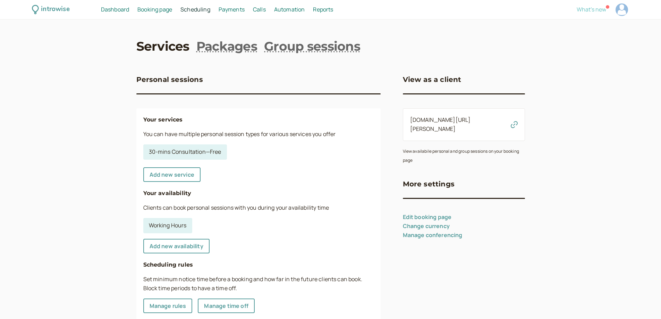
click at [595, 10] on span "What's new" at bounding box center [592, 10] width 30 height 8
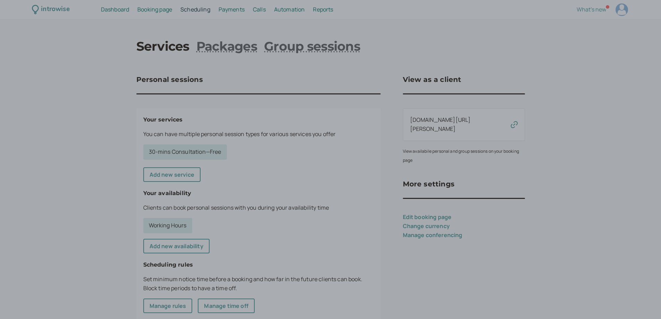
click at [490, 43] on div at bounding box center [330, 159] width 661 height 319
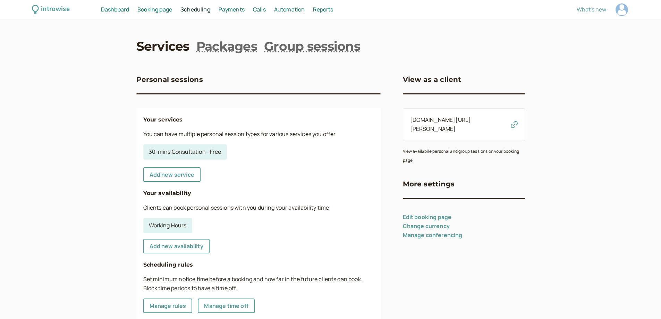
click at [113, 7] on span "Dashboard" at bounding box center [115, 10] width 28 height 8
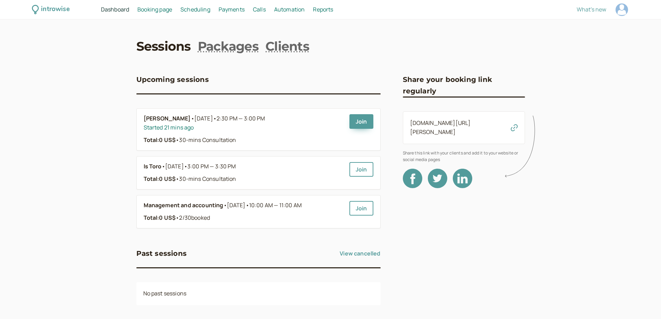
click at [320, 8] on span "Reports" at bounding box center [323, 10] width 20 height 8
select select "last30Days"
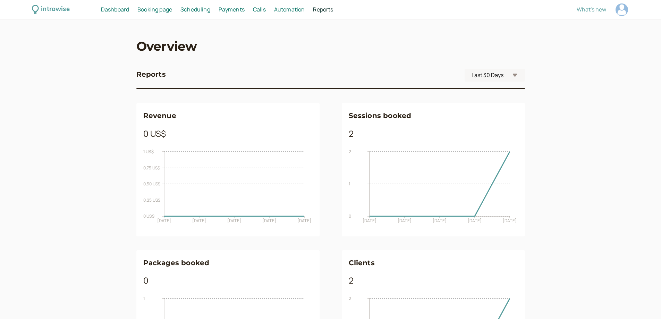
drag, startPoint x: 109, startPoint y: 10, endPoint x: 110, endPoint y: 16, distance: 6.2
click at [110, 14] on div "introwise Dashboard Dashboard Booking page Booking Scheduling Scheduling Paymen…" at bounding box center [330, 9] width 661 height 19
click at [288, 10] on span "Automation" at bounding box center [289, 10] width 31 height 8
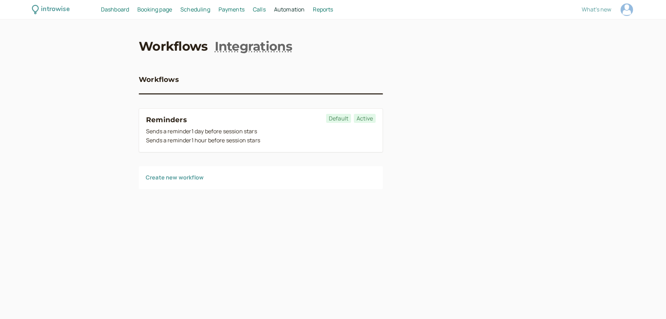
click at [265, 4] on div "introwise Dashboard Dashboard Booking page Booking Scheduling Scheduling Paymen…" at bounding box center [333, 9] width 666 height 19
click at [261, 11] on span "Calls" at bounding box center [259, 10] width 13 height 8
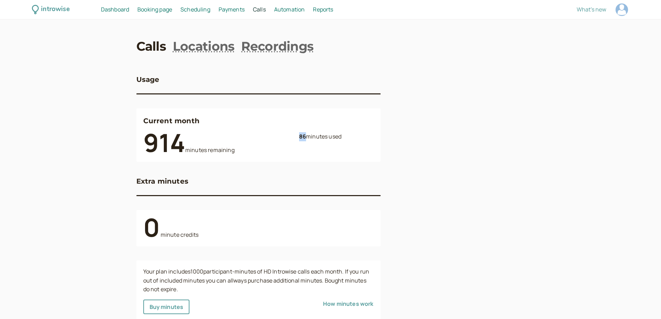
drag, startPoint x: 299, startPoint y: 137, endPoint x: 304, endPoint y: 137, distance: 5.6
click at [304, 137] on b "86" at bounding box center [302, 137] width 7 height 8
click at [415, 185] on div at bounding box center [464, 300] width 122 height 481
drag, startPoint x: 143, startPoint y: 150, endPoint x: 184, endPoint y: 152, distance: 41.4
click at [184, 152] on b "914" at bounding box center [164, 142] width 42 height 34
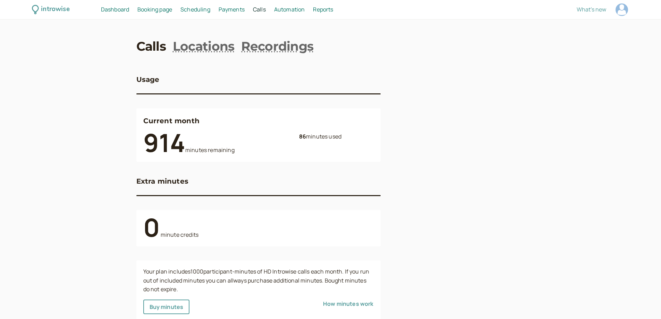
click at [270, 177] on div "Extra minutes" at bounding box center [258, 185] width 244 height 19
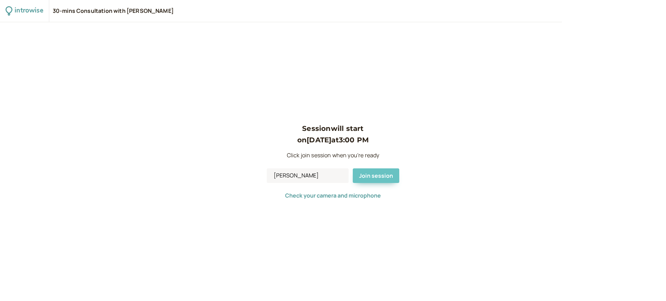
drag, startPoint x: 369, startPoint y: 166, endPoint x: 368, endPoint y: 170, distance: 3.9
click at [369, 166] on div "Session will start on [DATE] 3:00 PM Click join session when you're ready [PERS…" at bounding box center [333, 161] width 133 height 77
click at [369, 174] on span "Join session" at bounding box center [376, 176] width 34 height 8
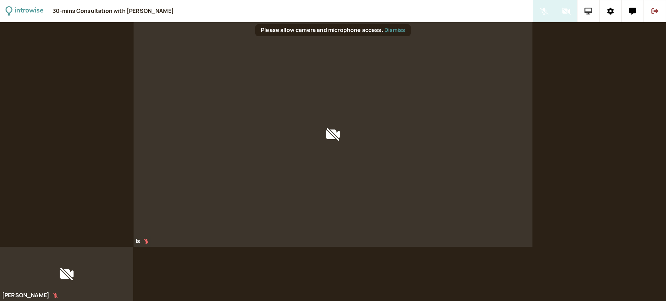
click at [589, 14] on icon at bounding box center [589, 11] width 8 height 7
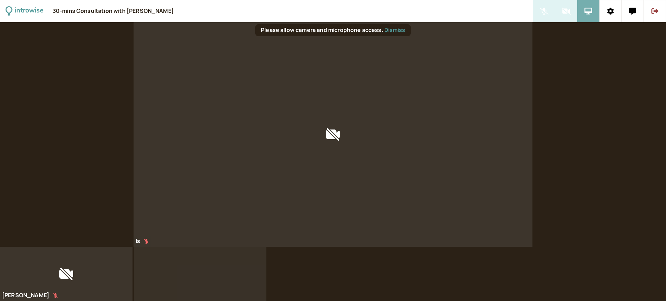
click at [583, 15] on button at bounding box center [589, 11] width 22 height 22
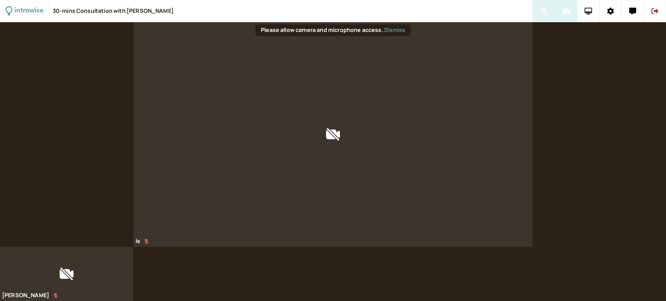
click at [583, 10] on button at bounding box center [589, 11] width 22 height 22
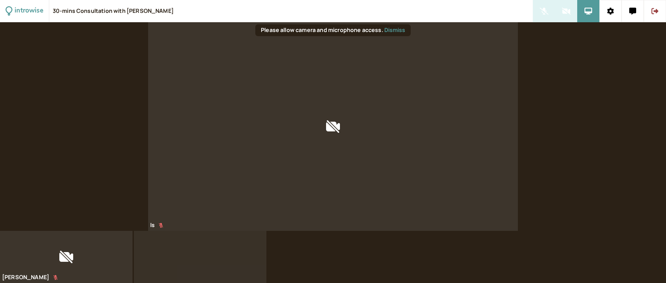
click at [581, 68] on div "Is" at bounding box center [333, 126] width 666 height 208
click at [589, 16] on button at bounding box center [589, 11] width 22 height 22
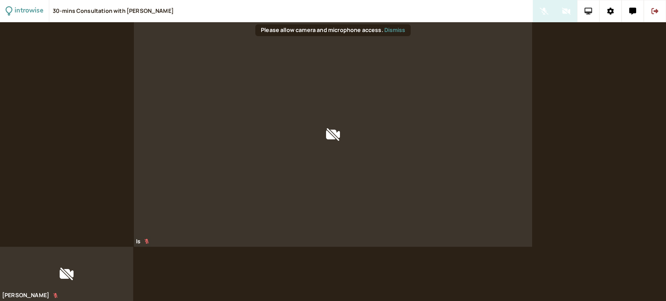
click at [591, 12] on icon at bounding box center [589, 11] width 8 height 7
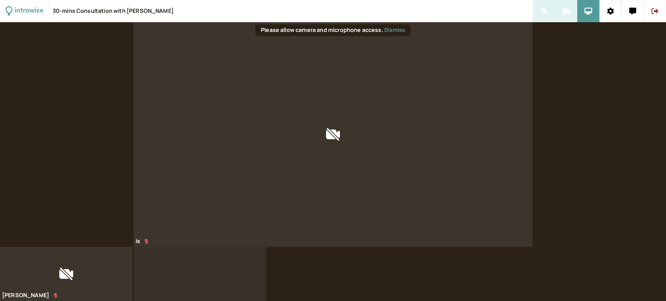
click at [83, 185] on div "Is" at bounding box center [333, 134] width 666 height 225
click at [204, 270] on video at bounding box center [200, 274] width 133 height 54
click at [578, 148] on div "Is" at bounding box center [333, 134] width 666 height 225
click at [593, 13] on button at bounding box center [589, 11] width 22 height 22
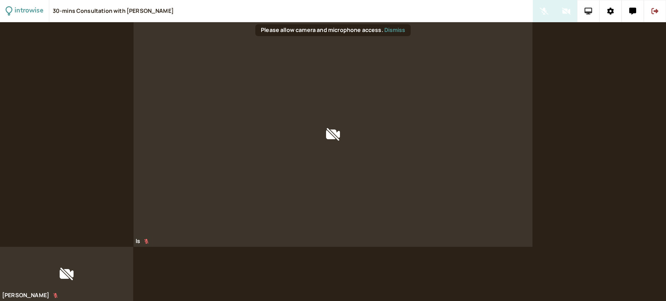
click at [593, 13] on button at bounding box center [589, 11] width 22 height 22
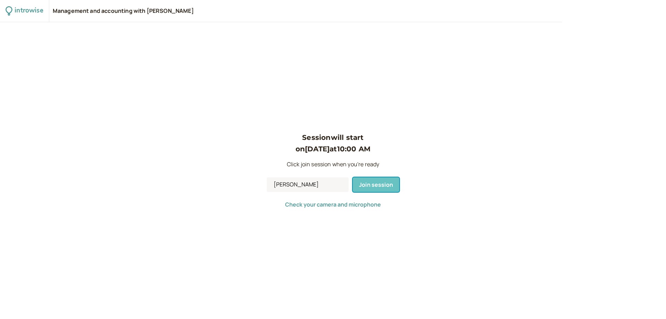
click at [373, 185] on span "Join session" at bounding box center [376, 185] width 34 height 8
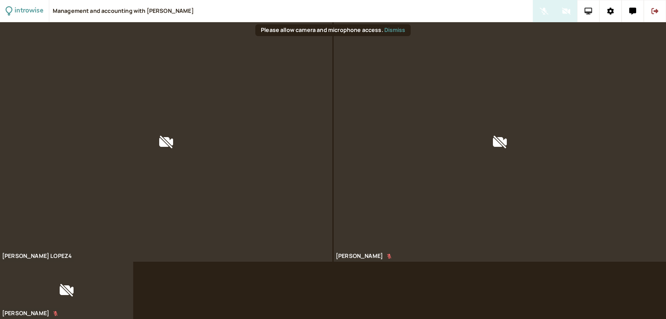
click at [587, 11] on icon at bounding box center [589, 11] width 8 height 7
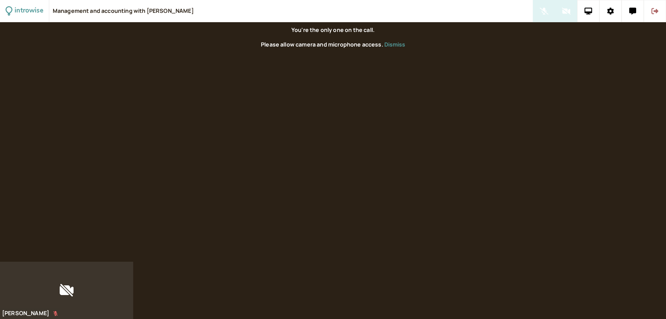
click at [661, 8] on button at bounding box center [655, 11] width 22 height 22
